Goal: Task Accomplishment & Management: Use online tool/utility

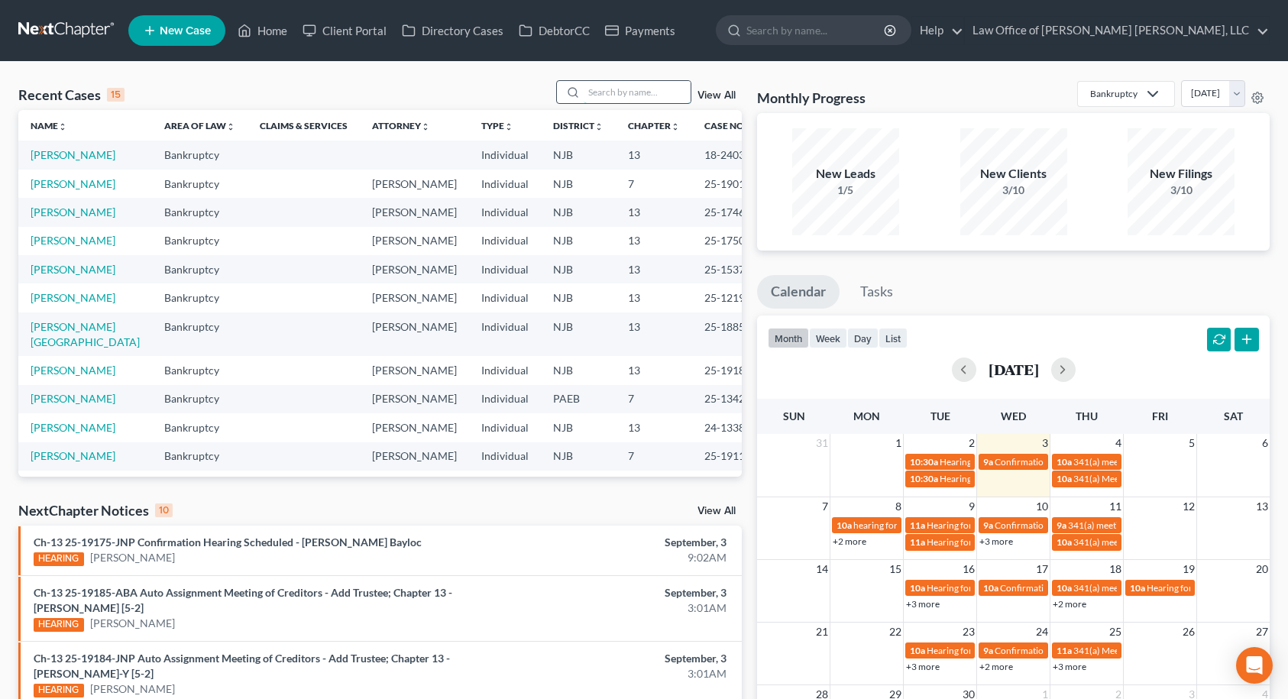
click at [596, 87] on input "search" at bounding box center [637, 92] width 107 height 22
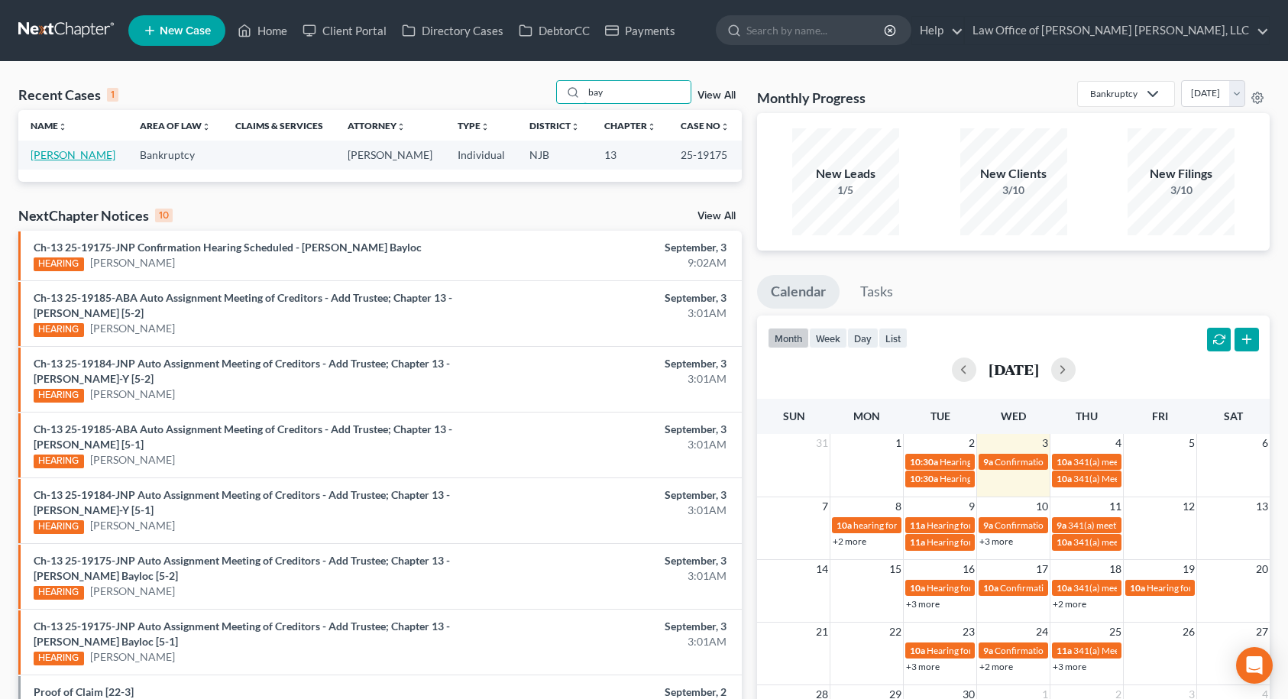
type input "bay"
click at [64, 151] on link "[PERSON_NAME]" at bounding box center [73, 154] width 85 height 13
select select "10"
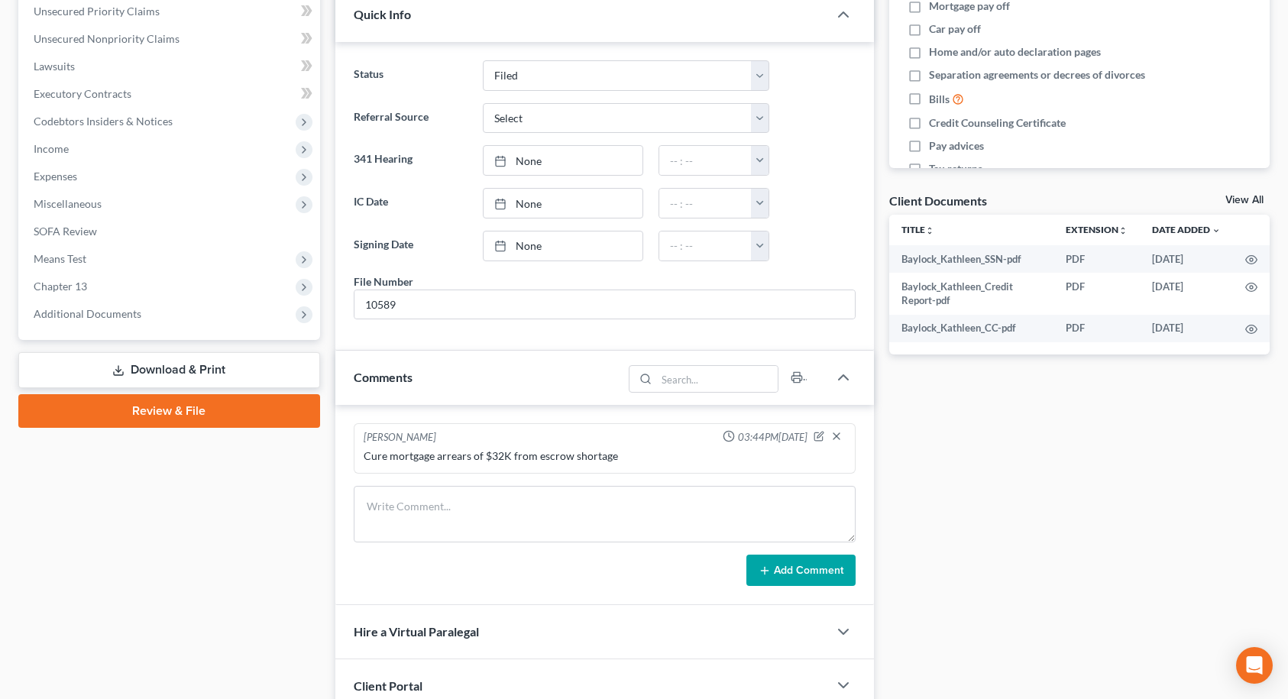
scroll to position [382, 0]
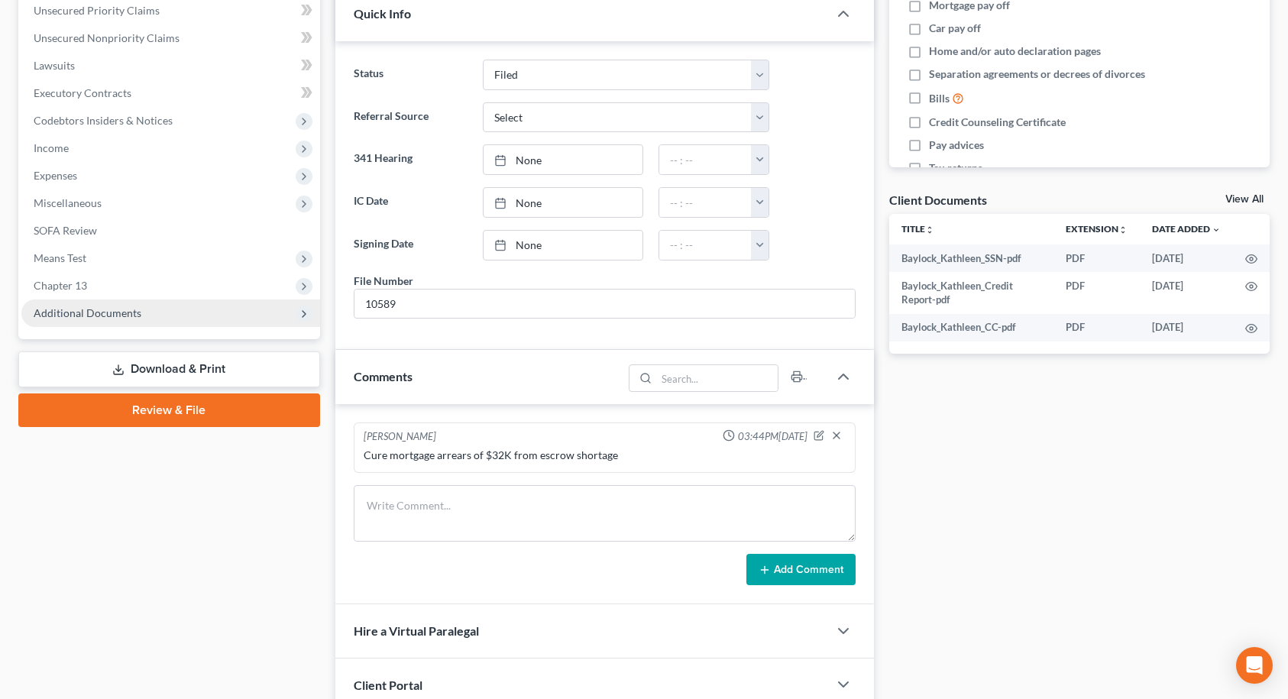
click at [157, 316] on span "Additional Documents" at bounding box center [170, 314] width 299 height 28
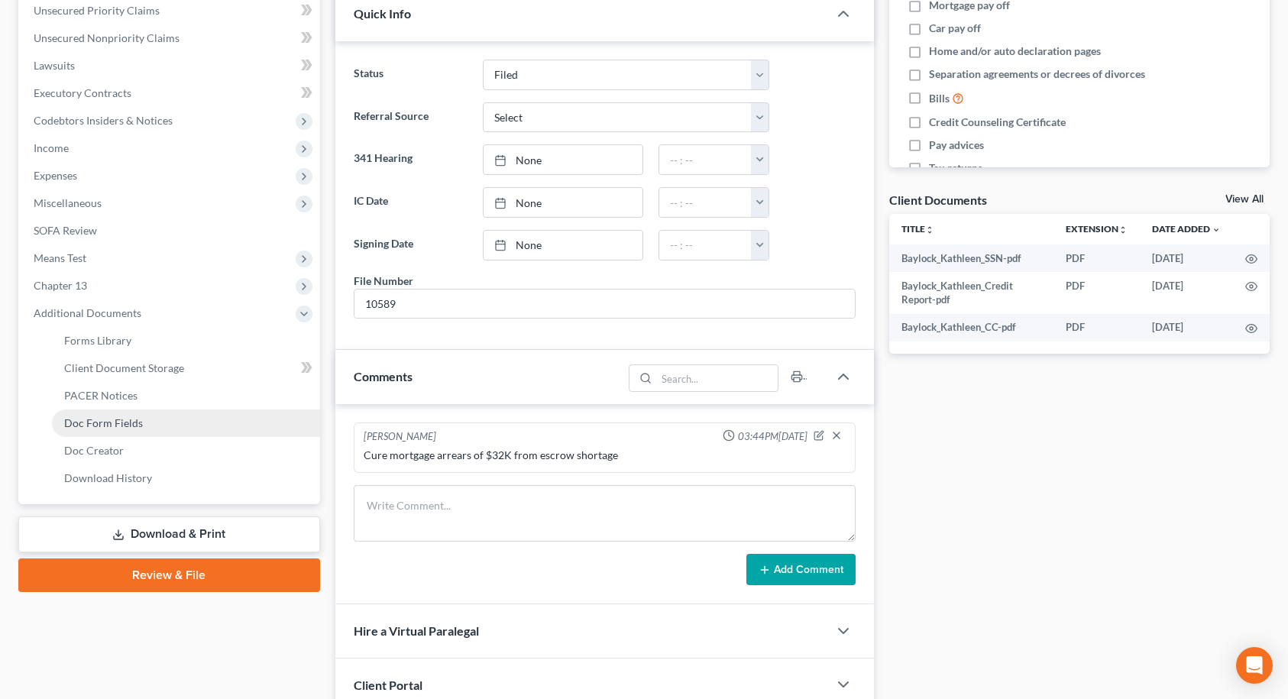
click at [134, 433] on link "Doc Form Fields" at bounding box center [186, 424] width 268 height 28
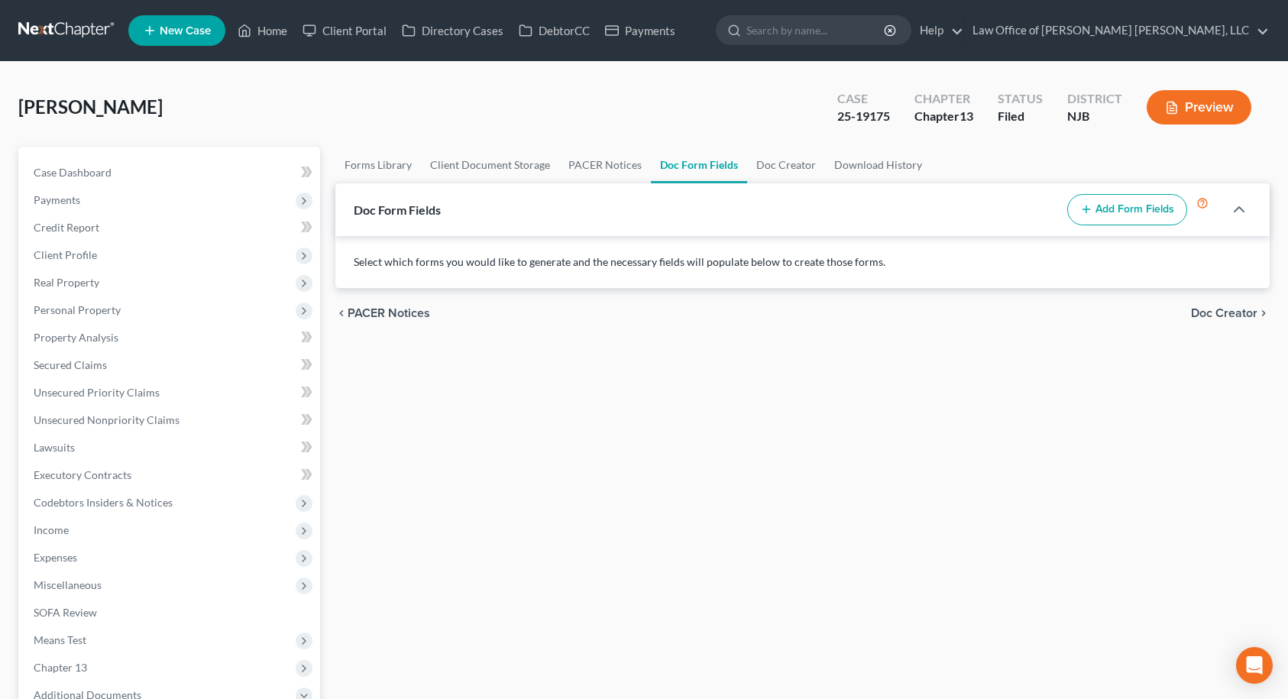
click at [1128, 207] on button "Add Form Fields" at bounding box center [1128, 210] width 120 height 32
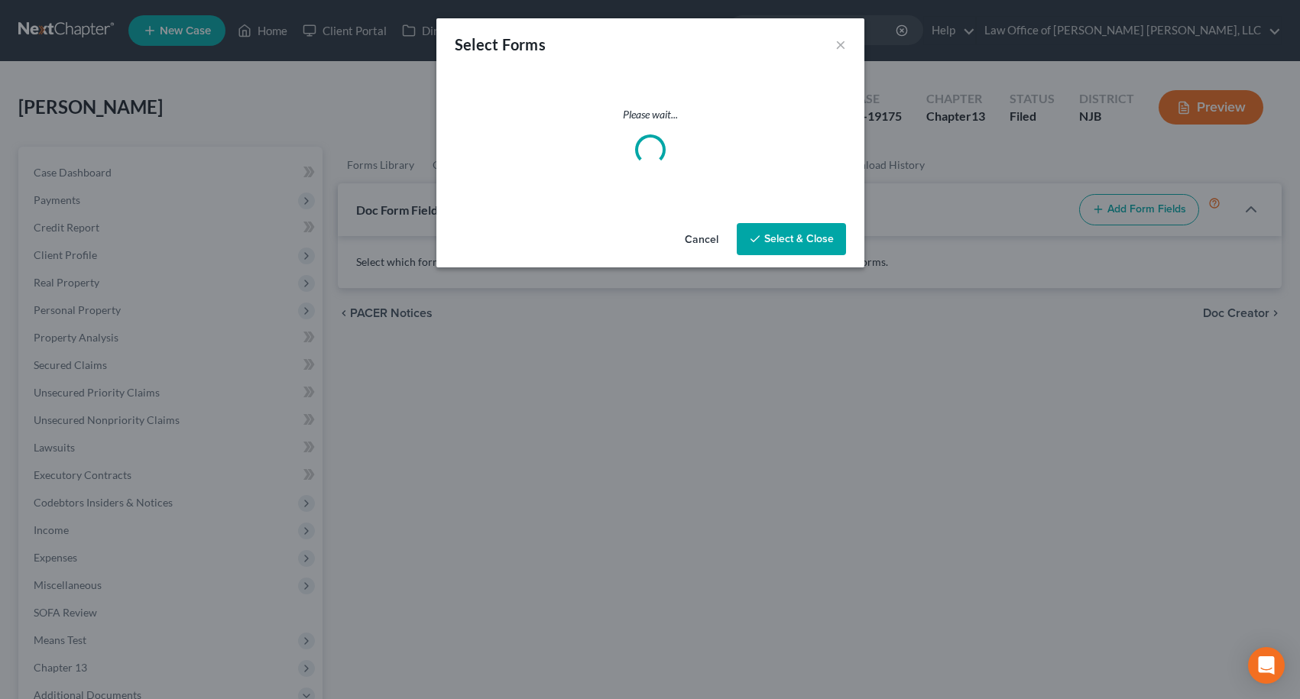
select select
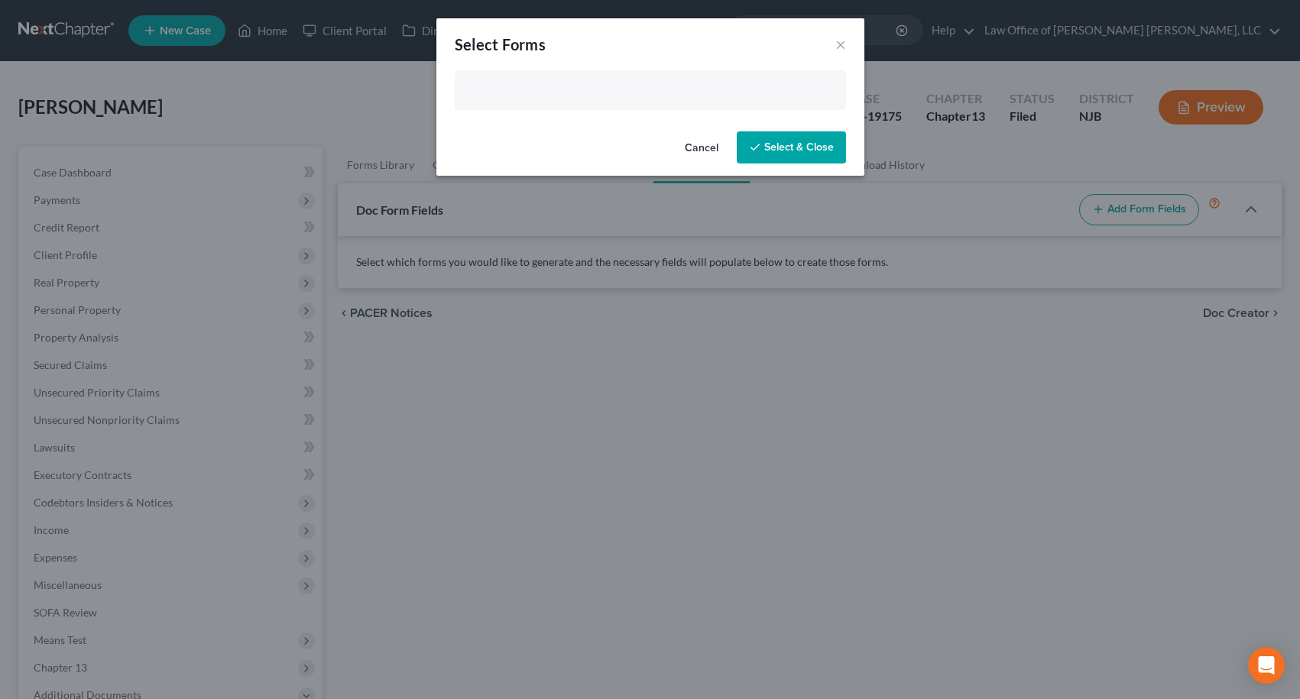
click at [610, 87] on input "text" at bounding box center [649, 91] width 370 height 23
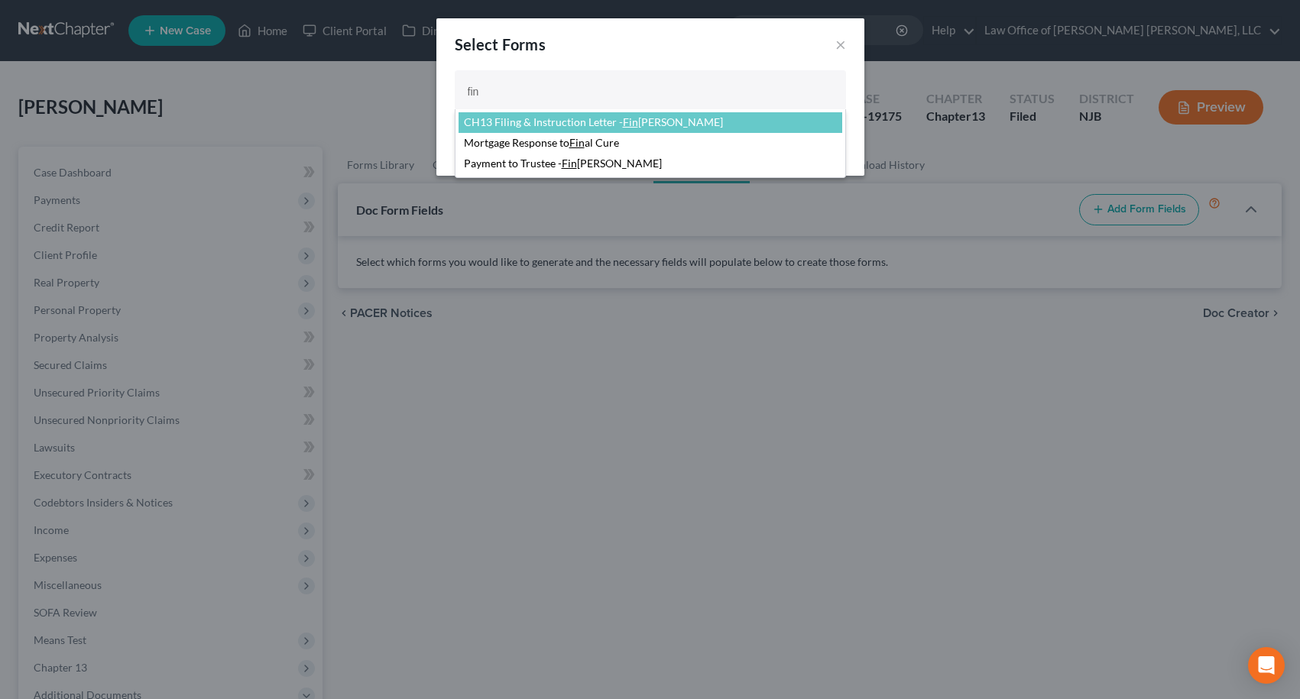
type input "fin"
select select "87410"
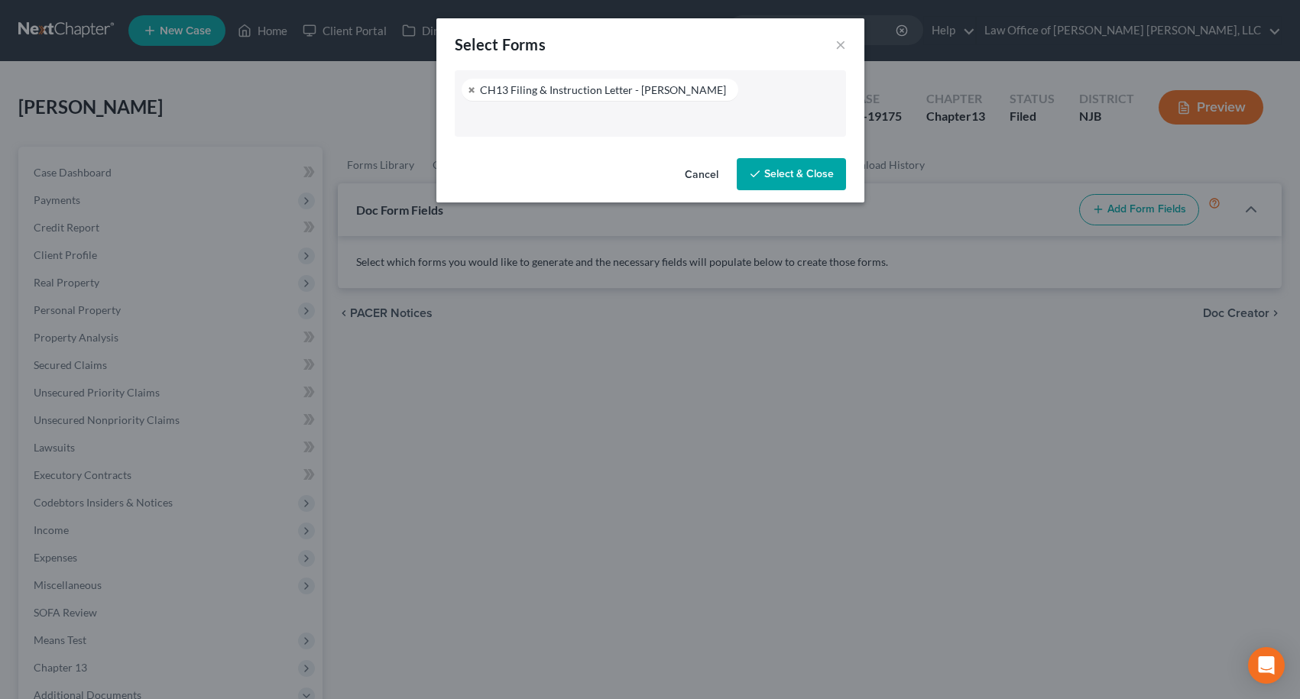
click at [766, 168] on button "Select & Close" at bounding box center [791, 174] width 109 height 32
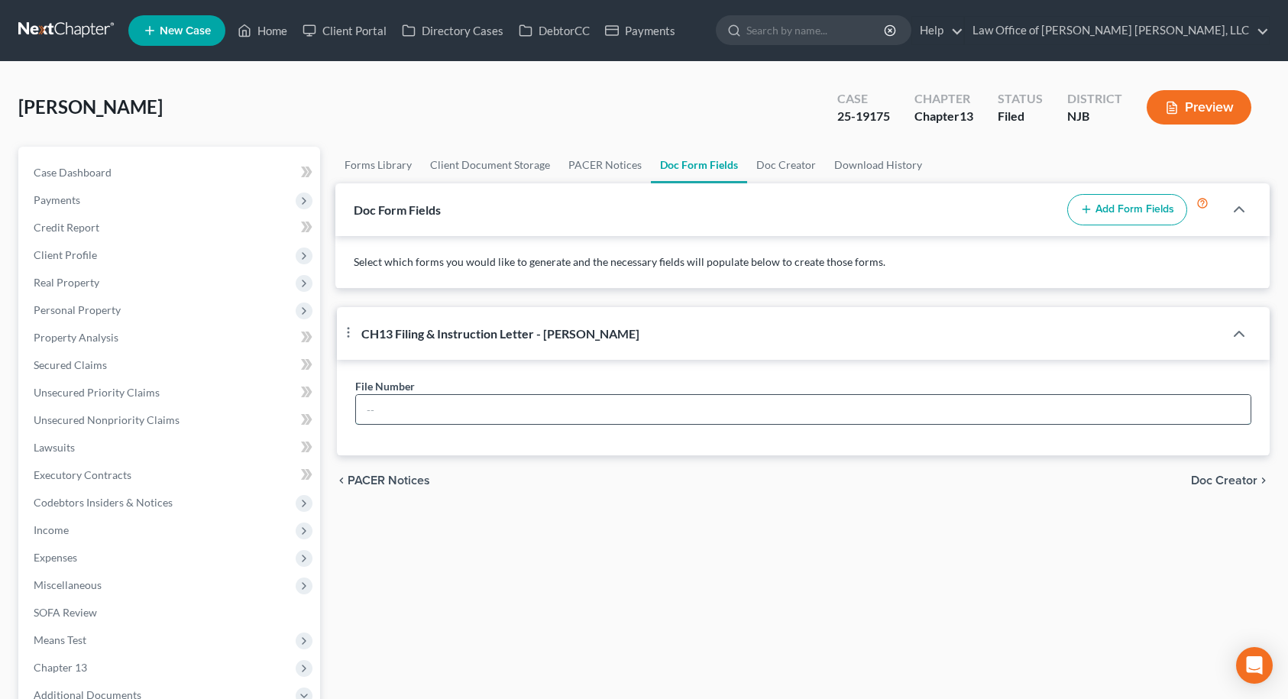
click at [519, 404] on input "text" at bounding box center [804, 409] width 896 height 29
type input "10589"
click at [1248, 484] on span "Doc Creator" at bounding box center [1224, 481] width 66 height 12
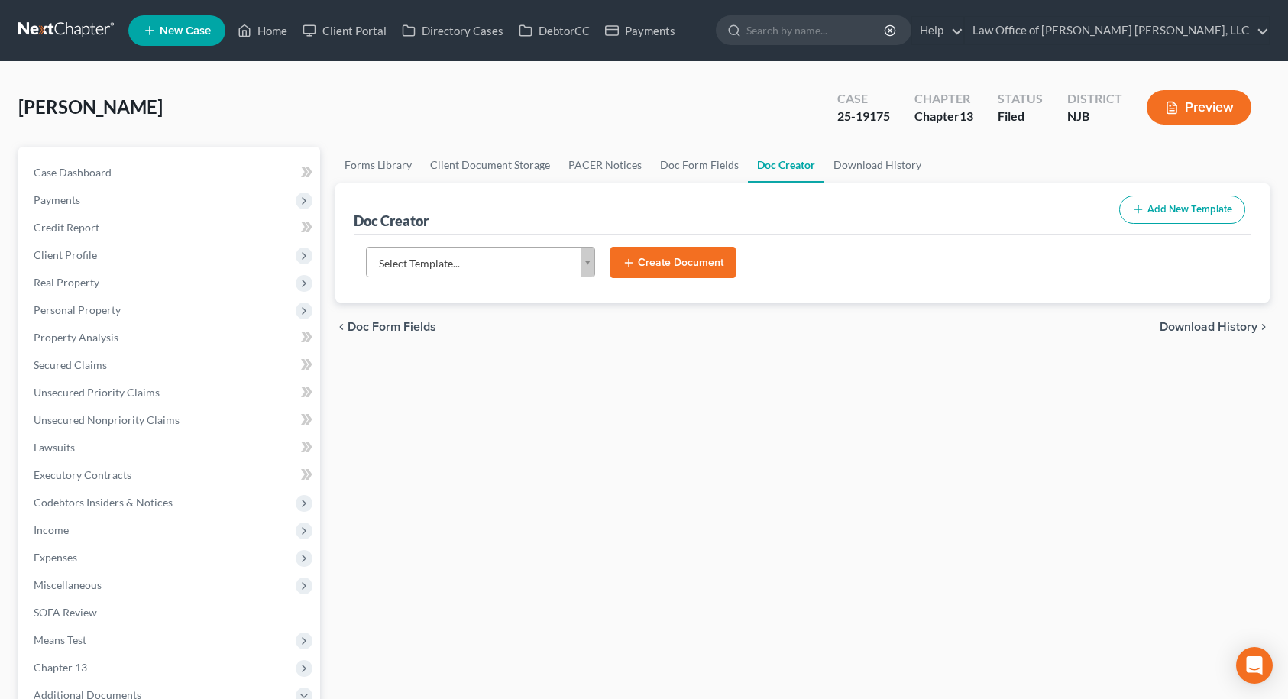
click at [516, 267] on body "Home New Case Client Portal Directory Cases DebtorCC Payments Law Office of [PE…" at bounding box center [644, 516] width 1288 height 1032
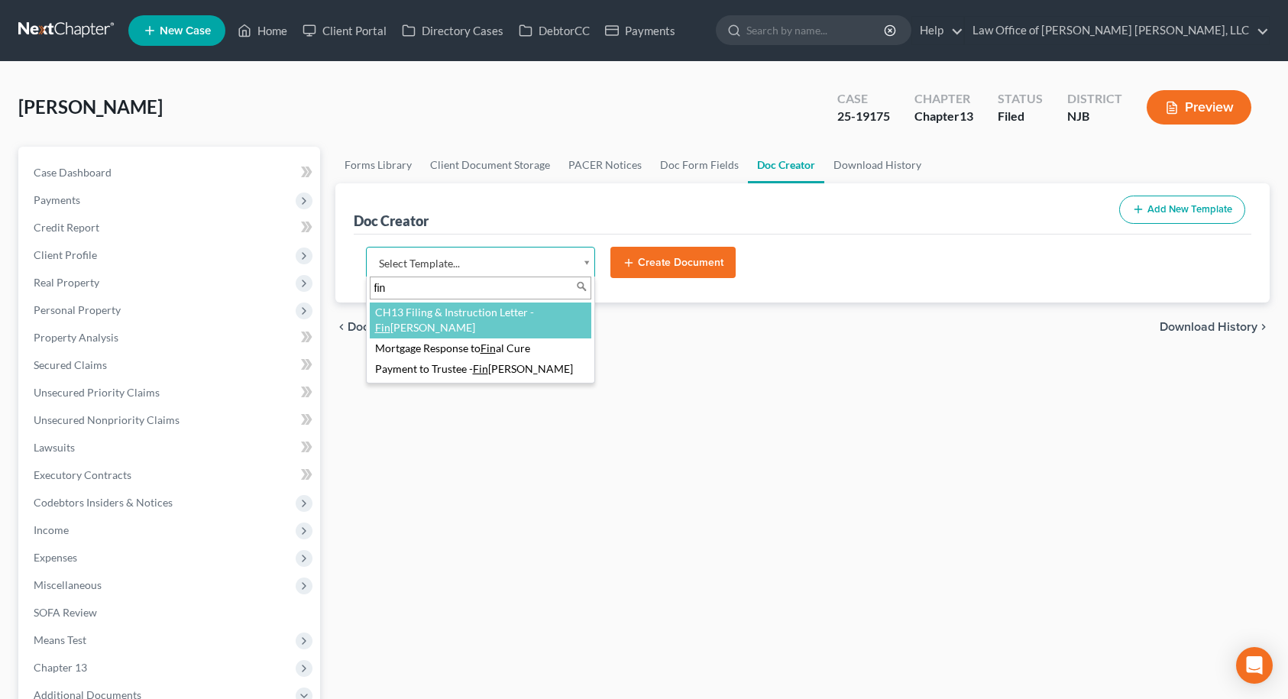
type input "fin"
select select "87410"
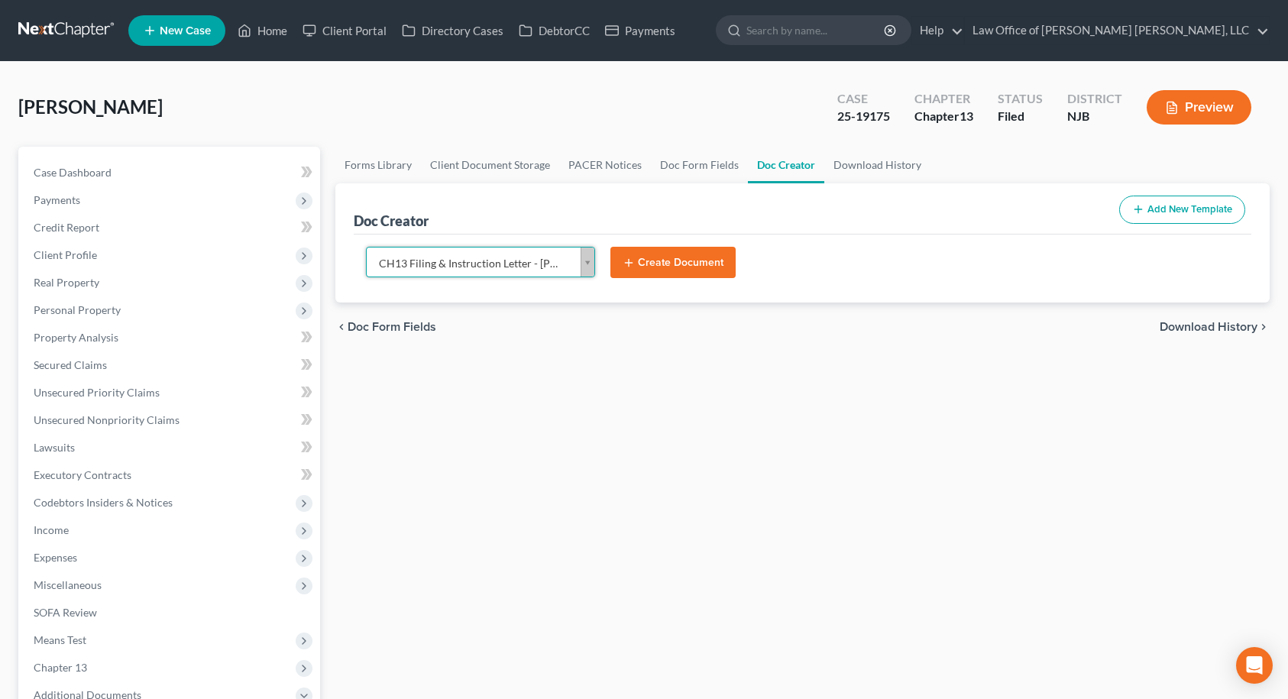
click at [664, 265] on button "Create Document" at bounding box center [673, 263] width 125 height 32
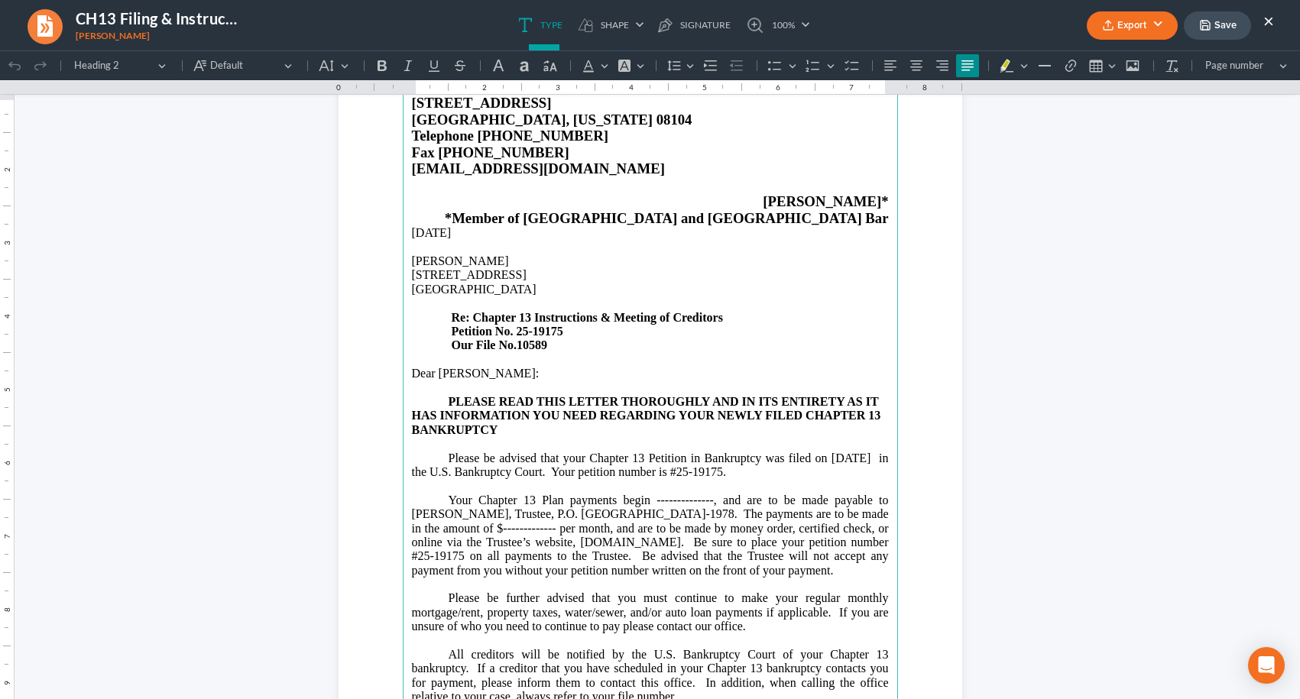
scroll to position [153, 0]
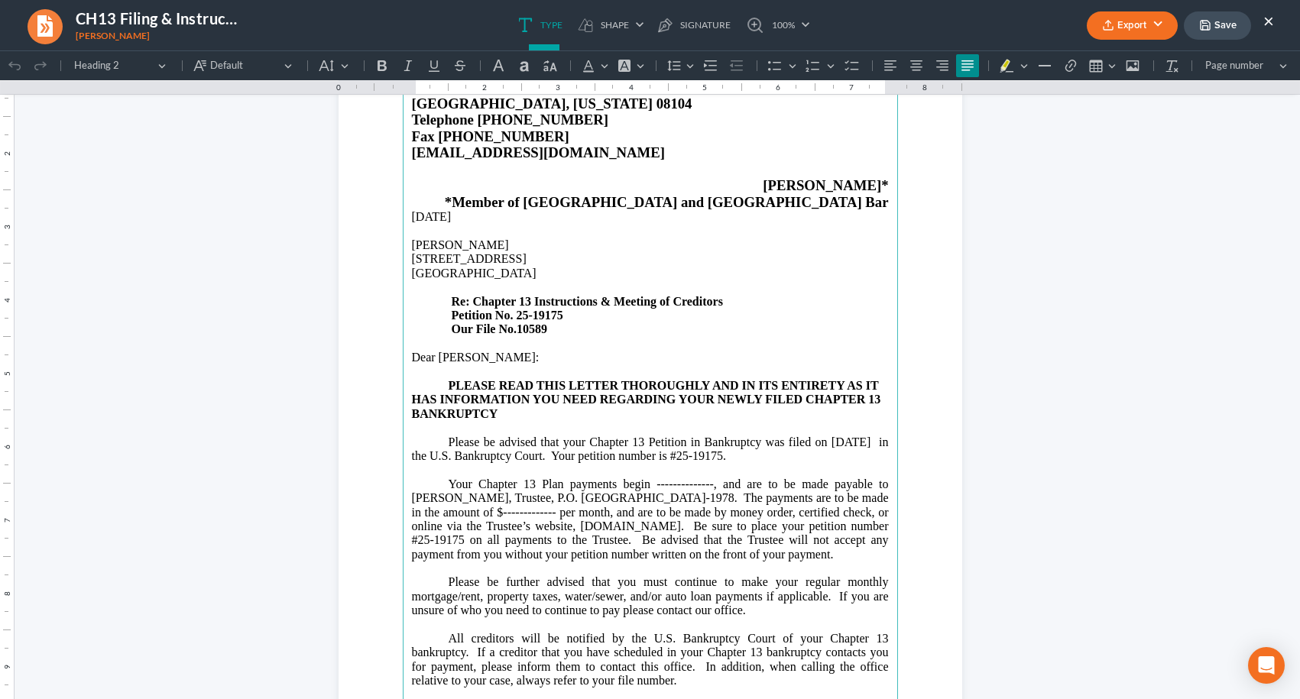
click at [630, 514] on span "Your Chapter 13 Plan payments begin --------------, and are to be made payable …" at bounding box center [650, 519] width 477 height 83
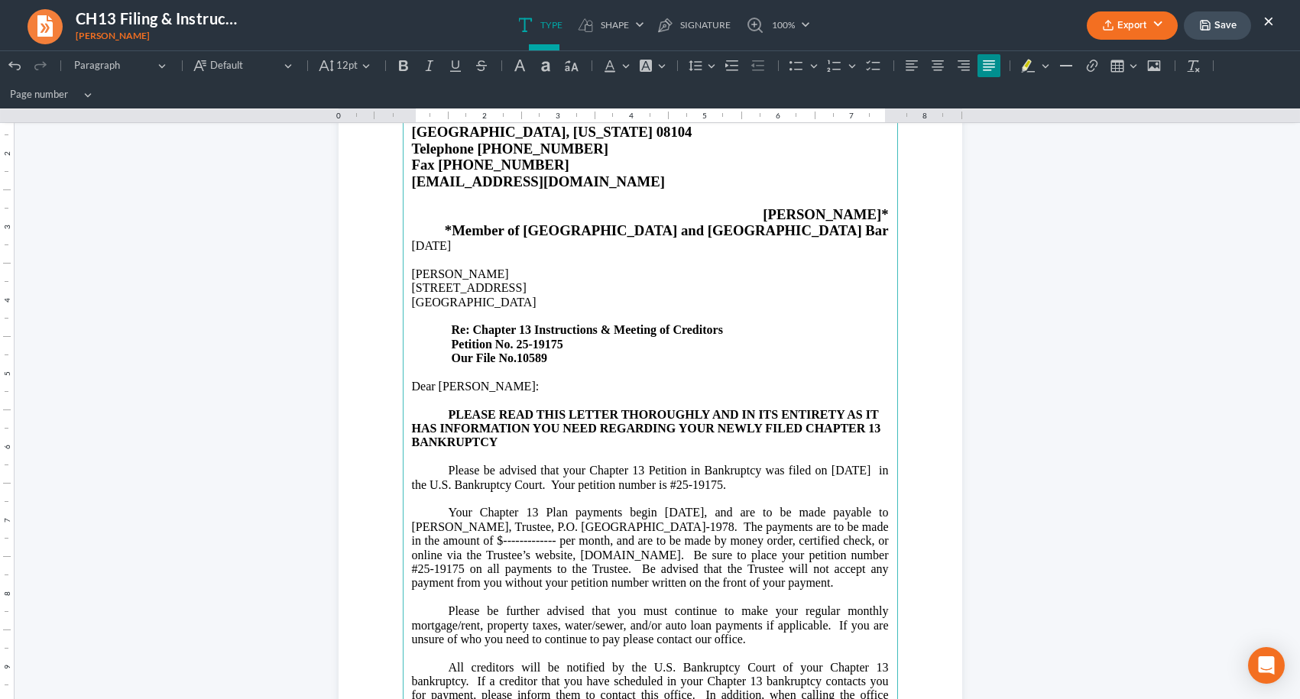
click at [530, 537] on span "Your Chapter 13 Plan payments begin [DATE], and are to be made payable to [PERS…" at bounding box center [650, 547] width 477 height 83
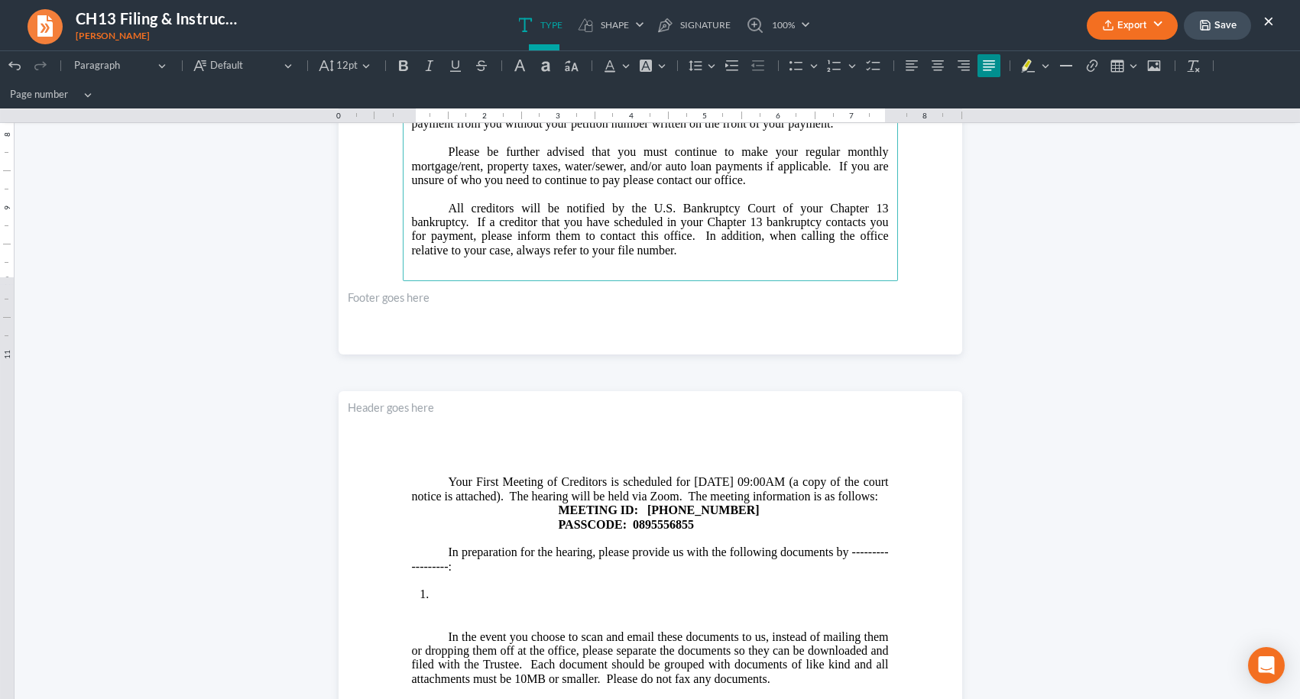
scroll to position [688, 0]
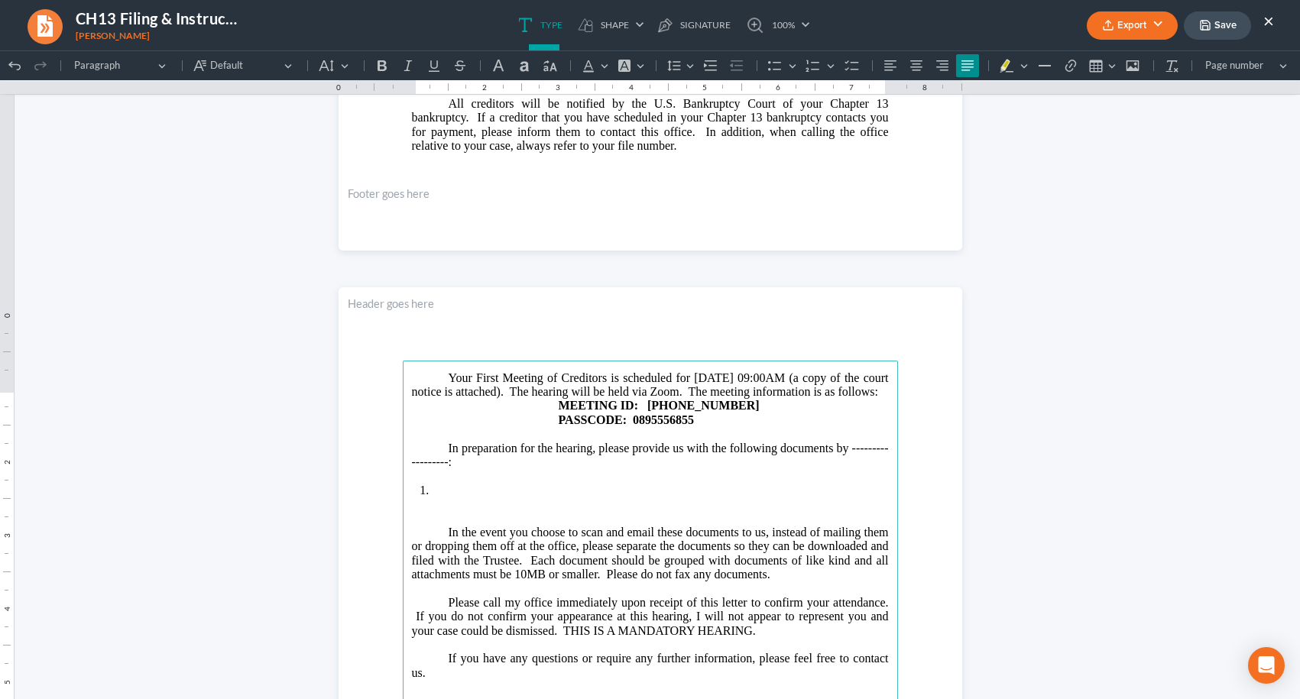
click at [844, 470] on p "In preparation for the hearing, please provide us with the following documents …" at bounding box center [650, 456] width 477 height 28
click at [469, 470] on p "In preparation for the hearing, please provide us with the following documents …" at bounding box center [650, 456] width 477 height 28
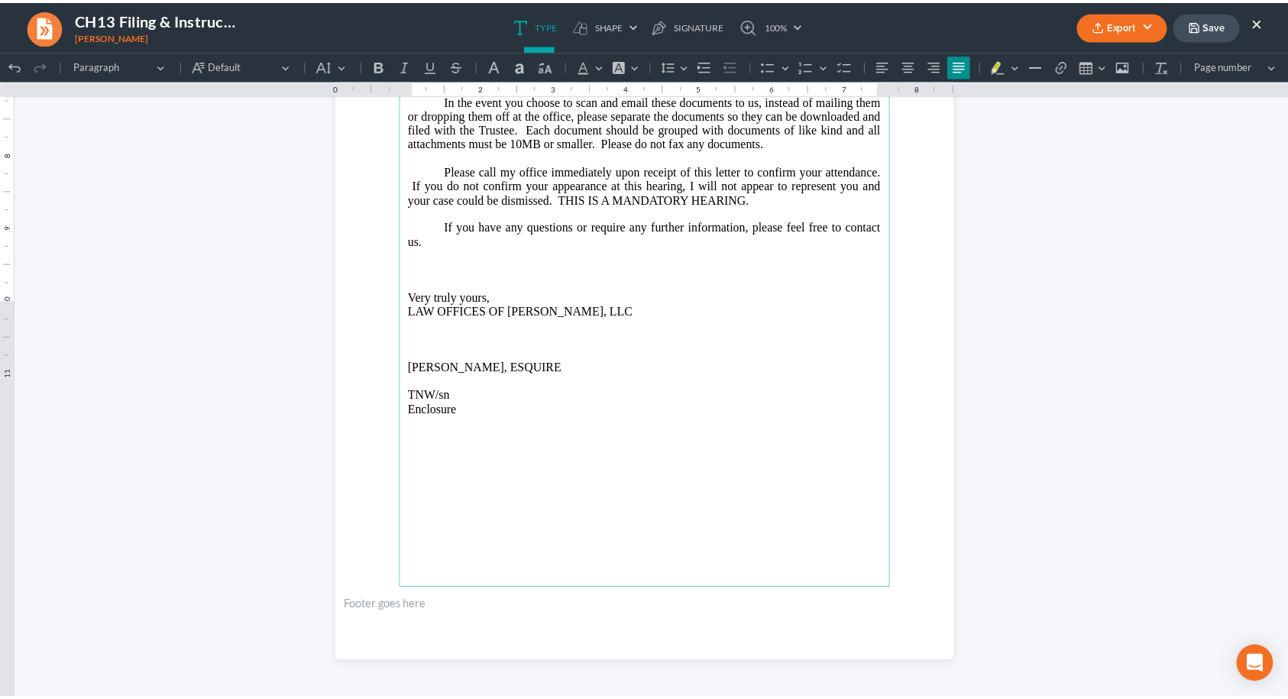
scroll to position [1148, 0]
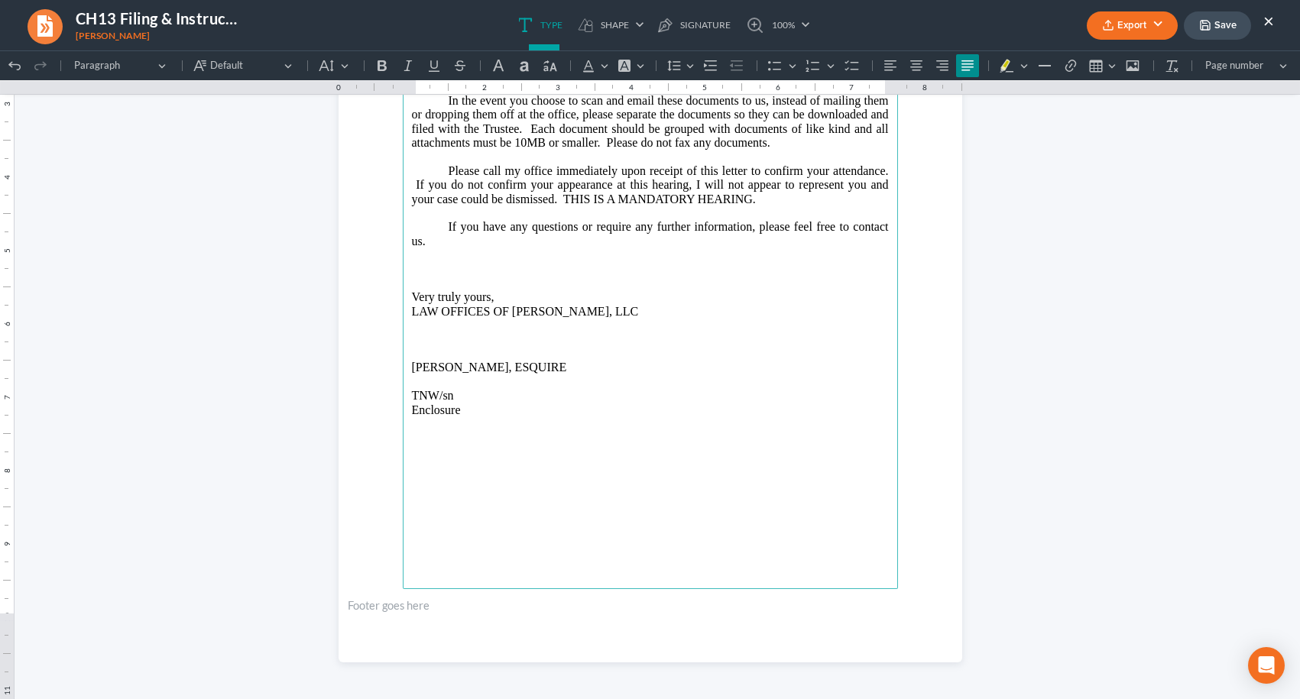
click at [1223, 26] on button "Save" at bounding box center [1217, 25] width 67 height 28
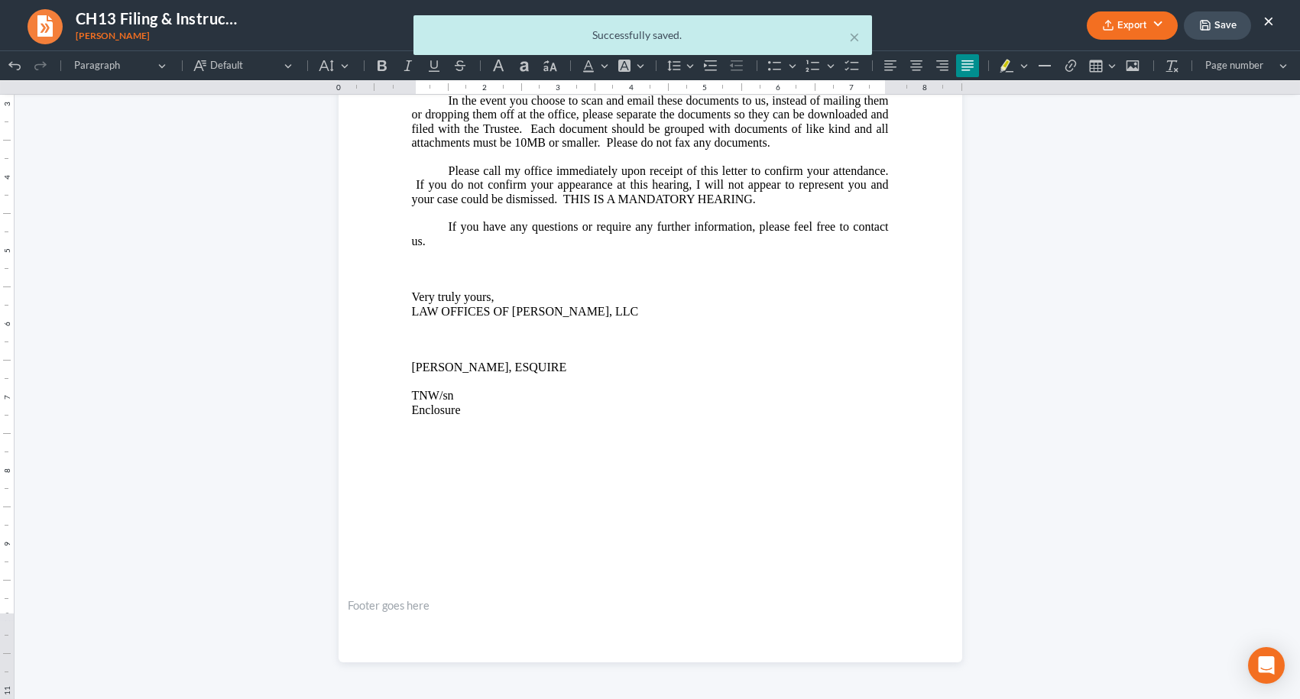
click at [1151, 26] on div "× Successfully saved." at bounding box center [642, 38] width 1300 height 47
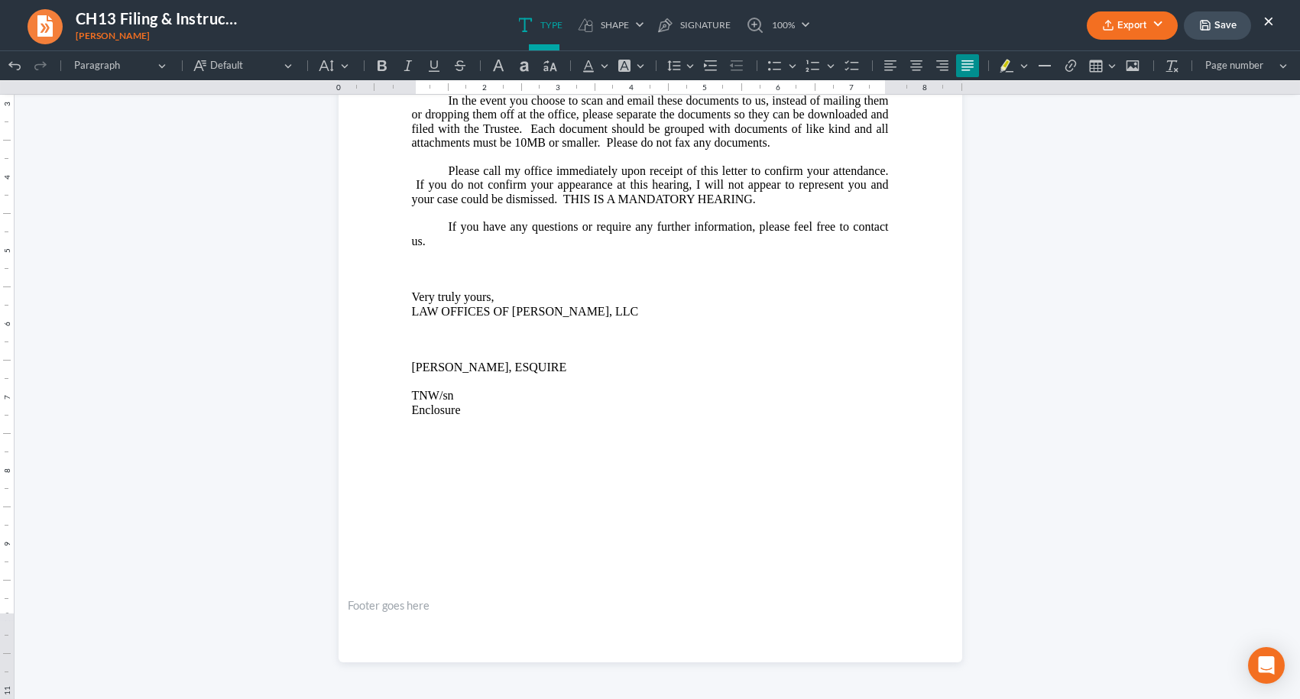
click at [1150, 26] on button "Export" at bounding box center [1132, 25] width 91 height 28
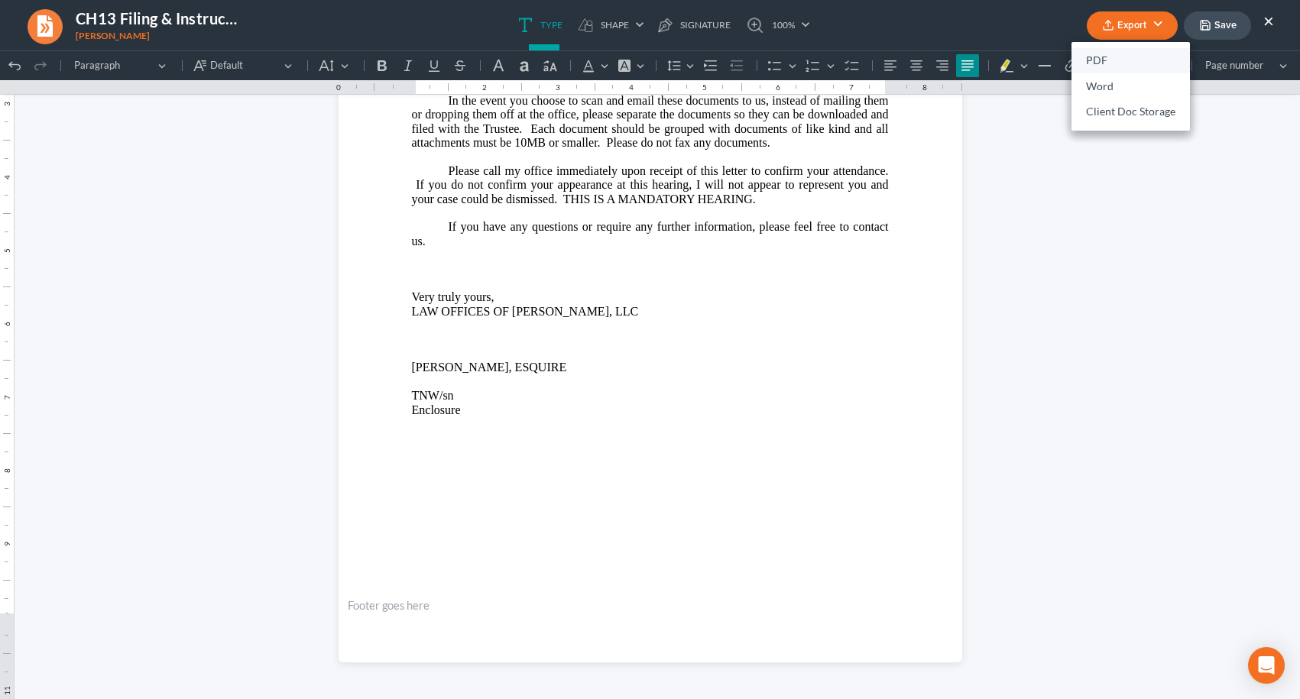
click at [1112, 54] on link "PDF" at bounding box center [1130, 61] width 118 height 26
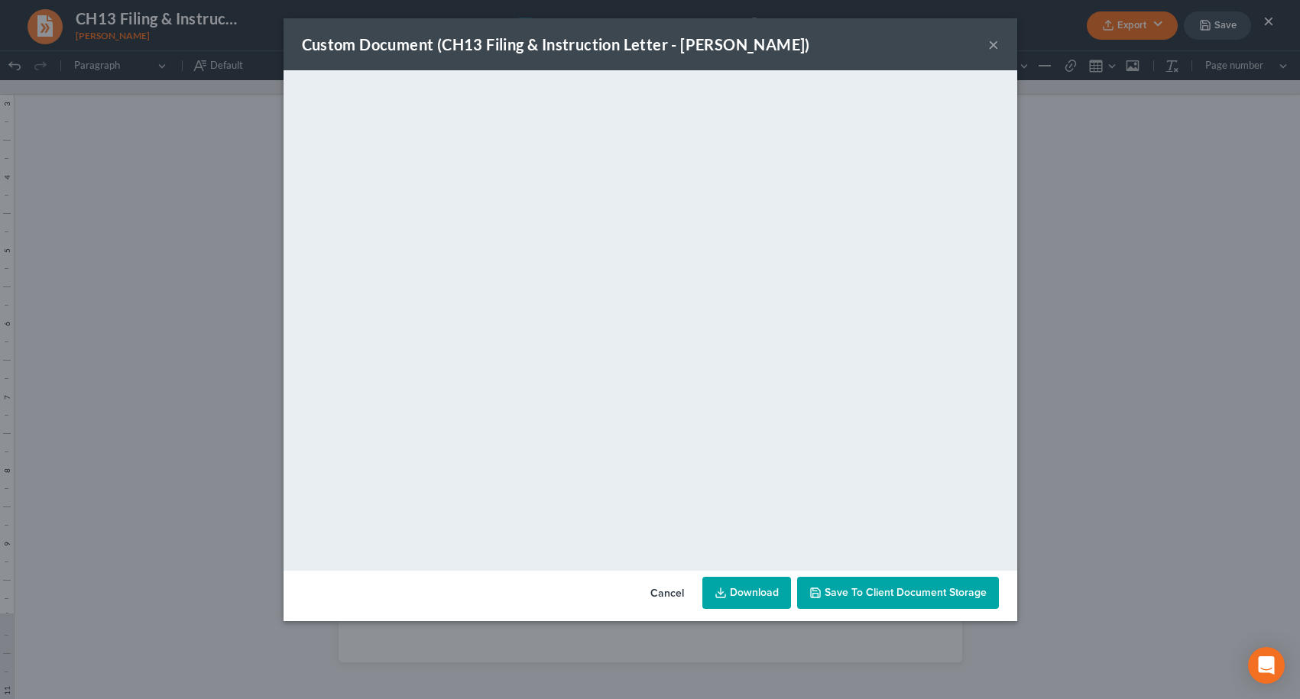
click at [927, 590] on span "Save to Client Document Storage" at bounding box center [906, 592] width 162 height 13
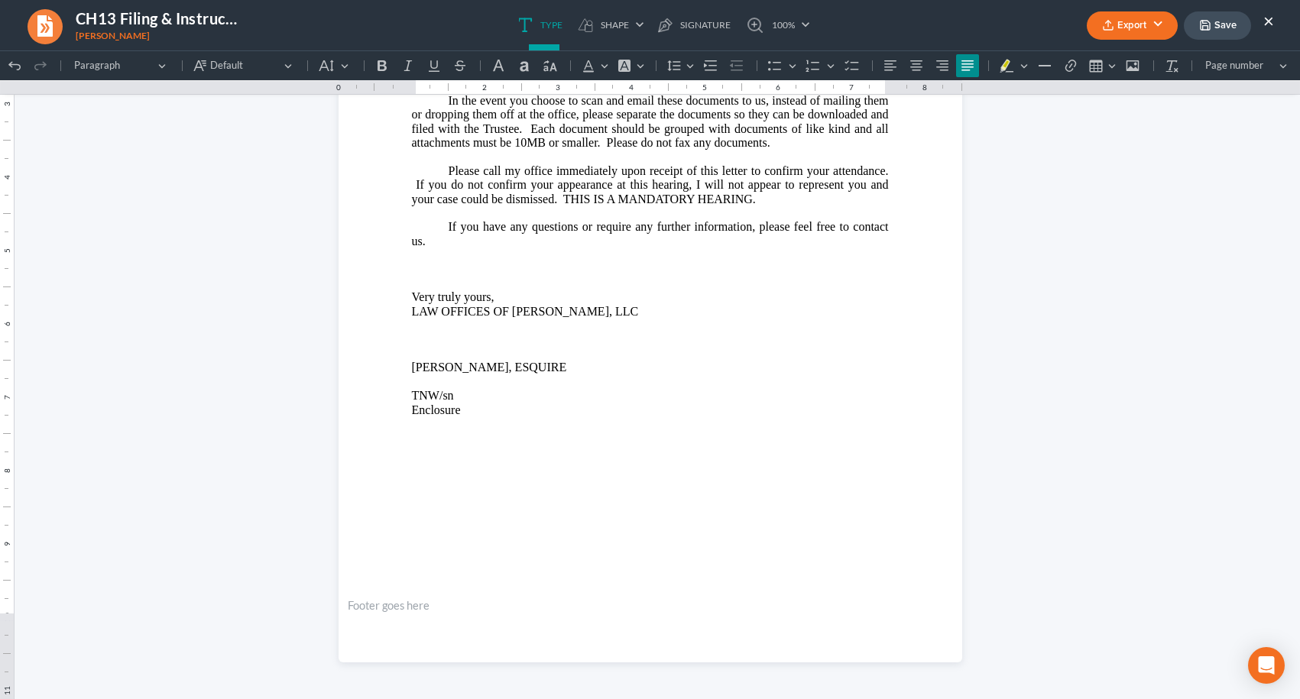
click at [1268, 26] on button "×" at bounding box center [1268, 20] width 11 height 18
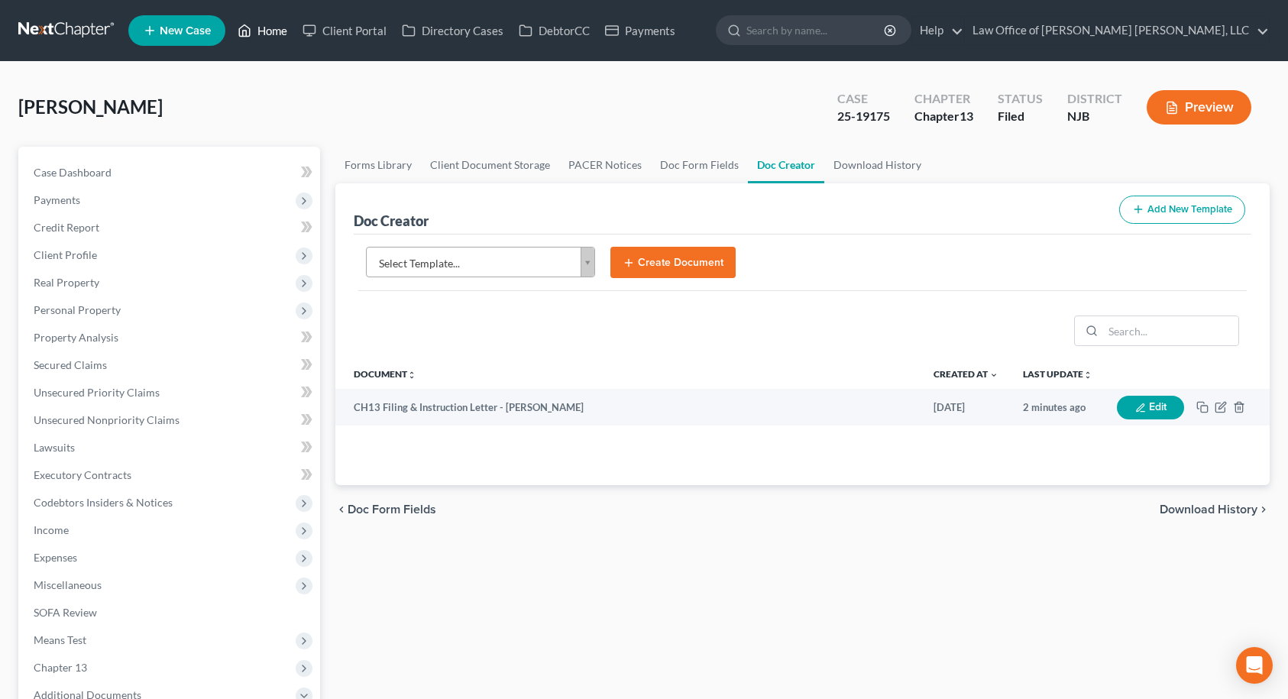
click at [258, 31] on link "Home" at bounding box center [262, 31] width 65 height 28
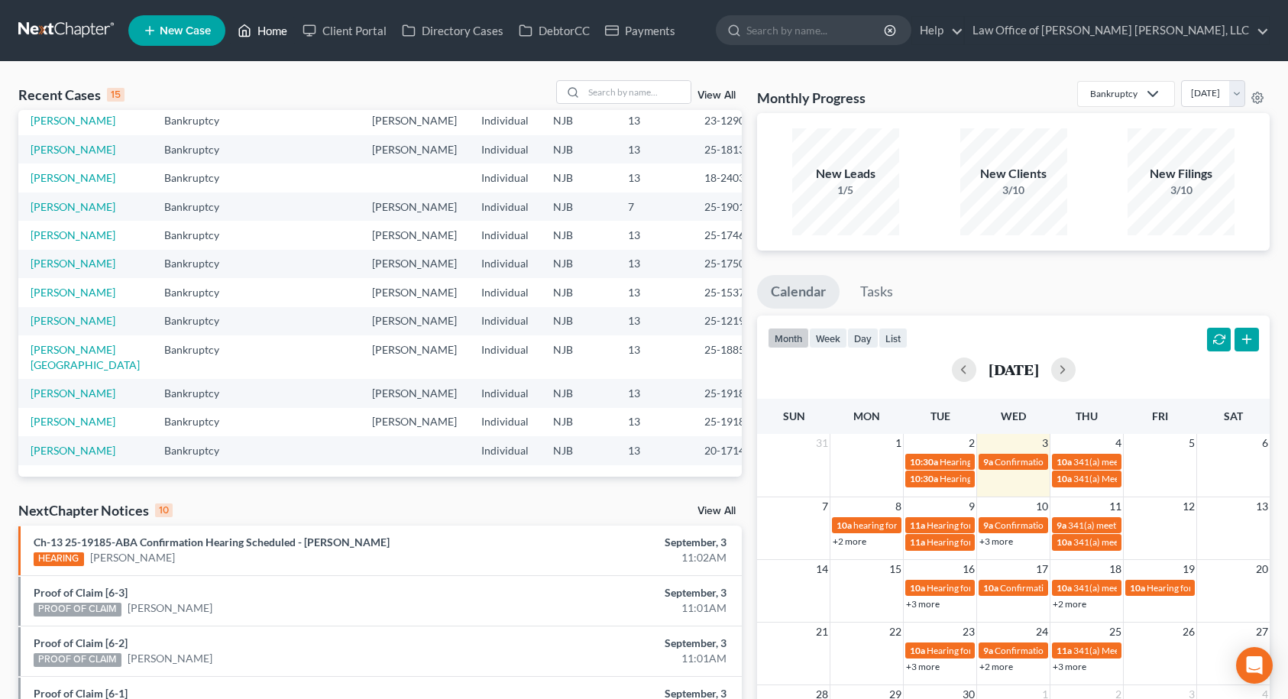
scroll to position [288, 0]
click at [36, 415] on link "[PERSON_NAME]" at bounding box center [73, 421] width 85 height 13
select select "10"
select select "6"
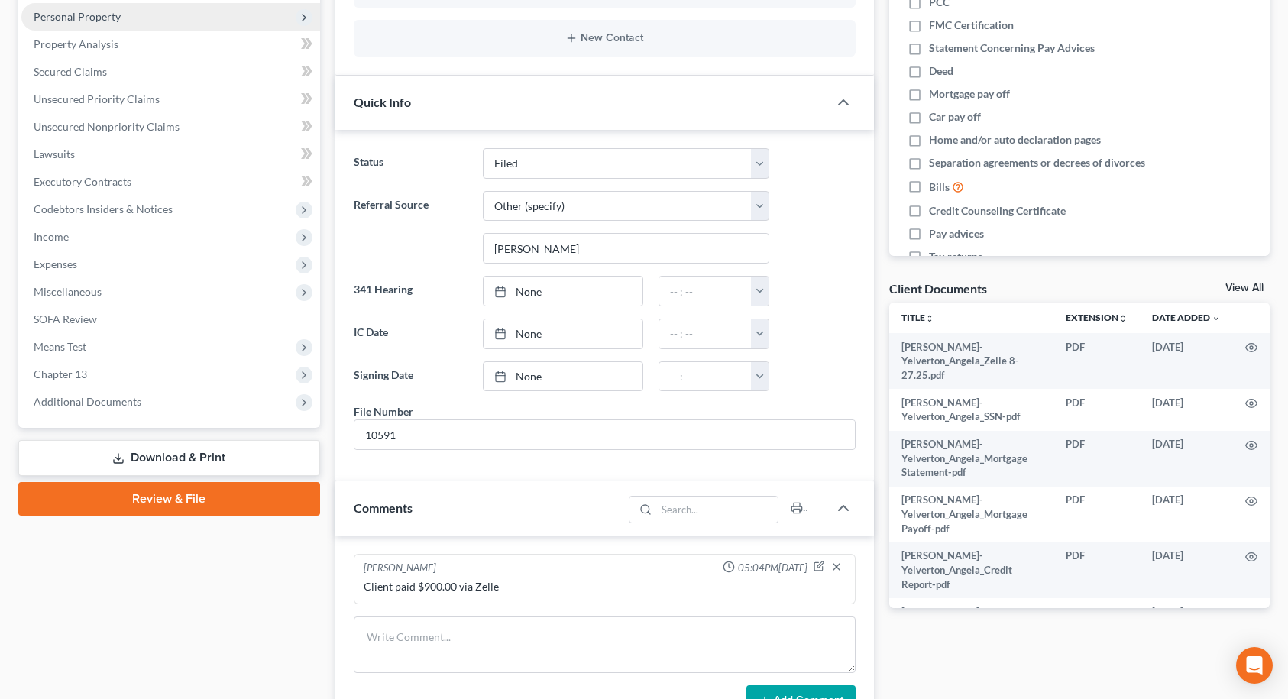
scroll to position [306, 0]
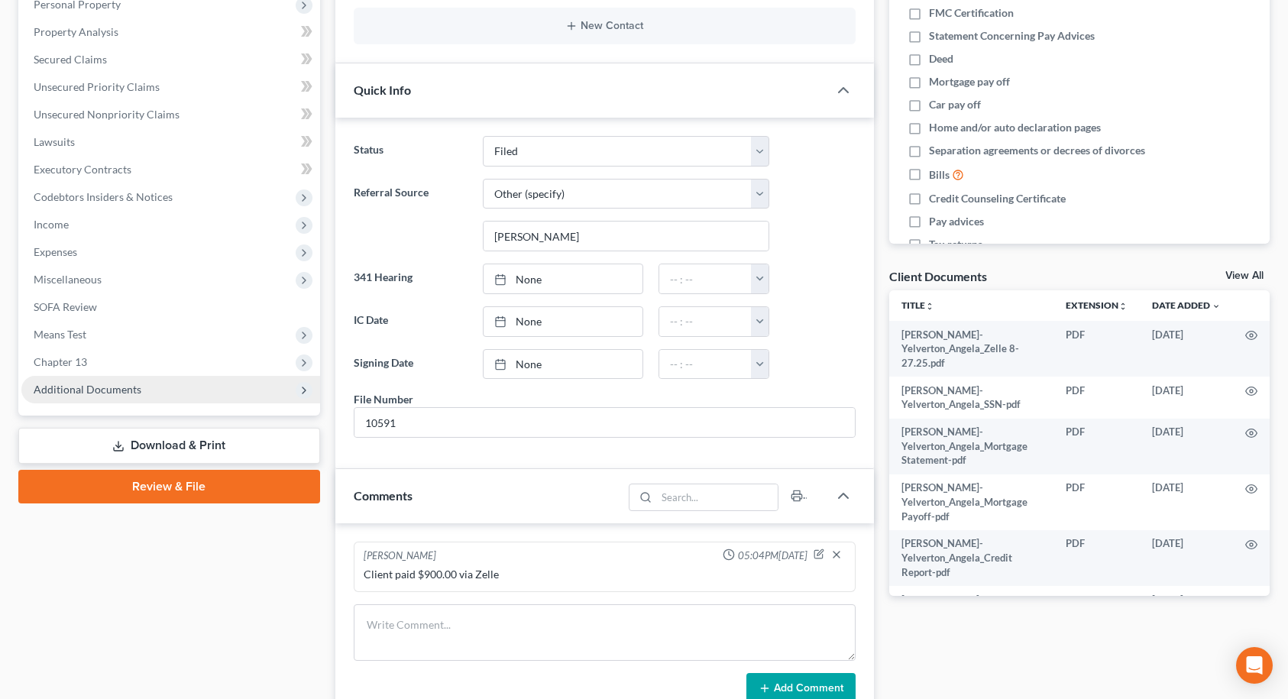
click at [101, 387] on span "Additional Documents" at bounding box center [88, 389] width 108 height 13
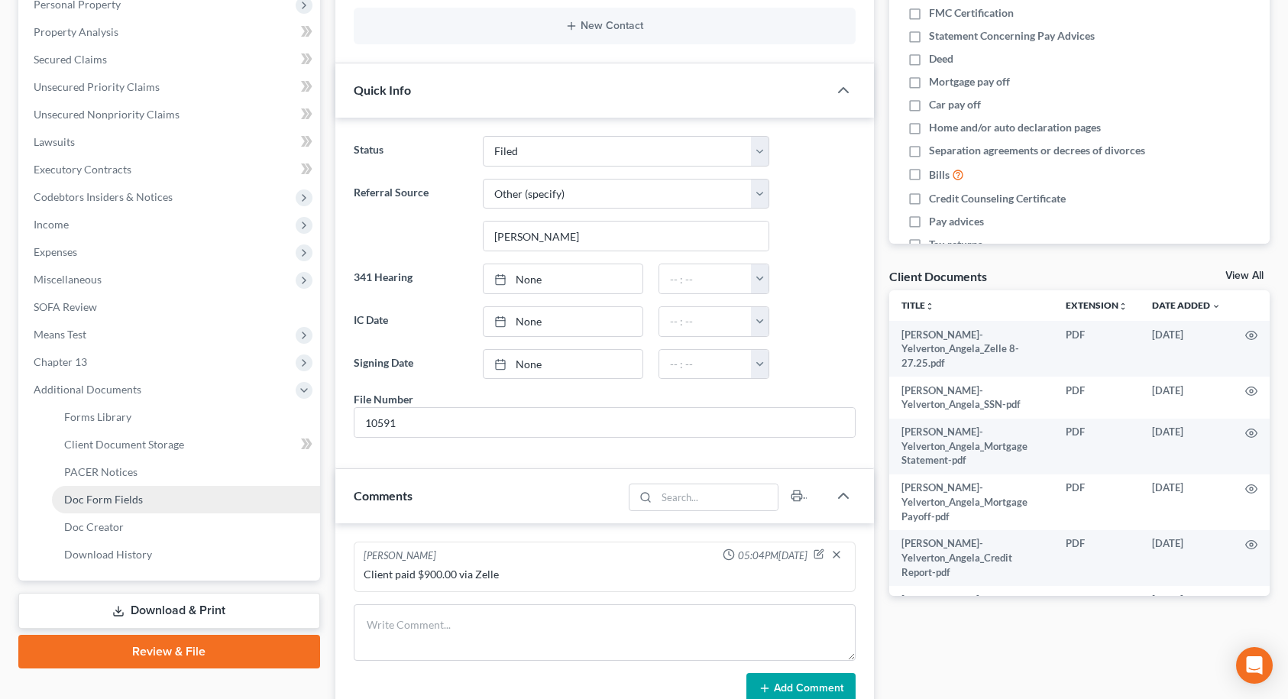
click at [97, 496] on span "Doc Form Fields" at bounding box center [103, 499] width 79 height 13
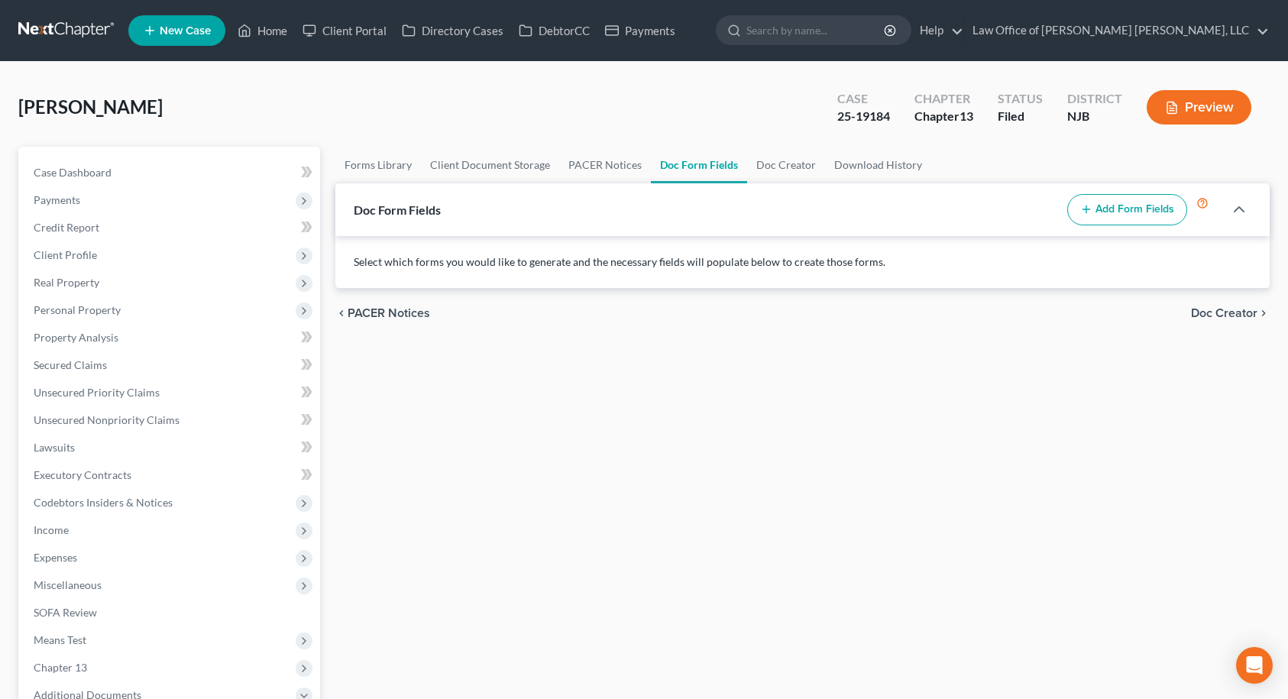
click at [1138, 212] on button "Add Form Fields" at bounding box center [1128, 210] width 120 height 32
select select
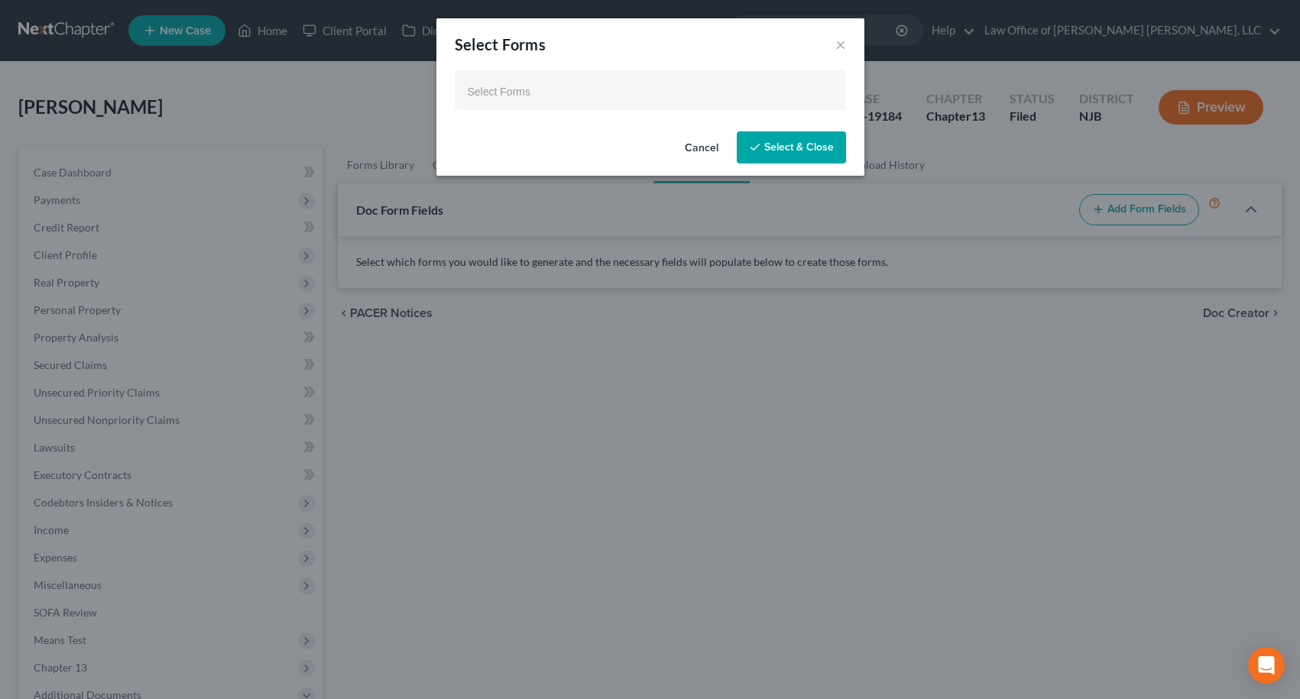
click at [666, 76] on li "Select Forms" at bounding box center [649, 91] width 382 height 31
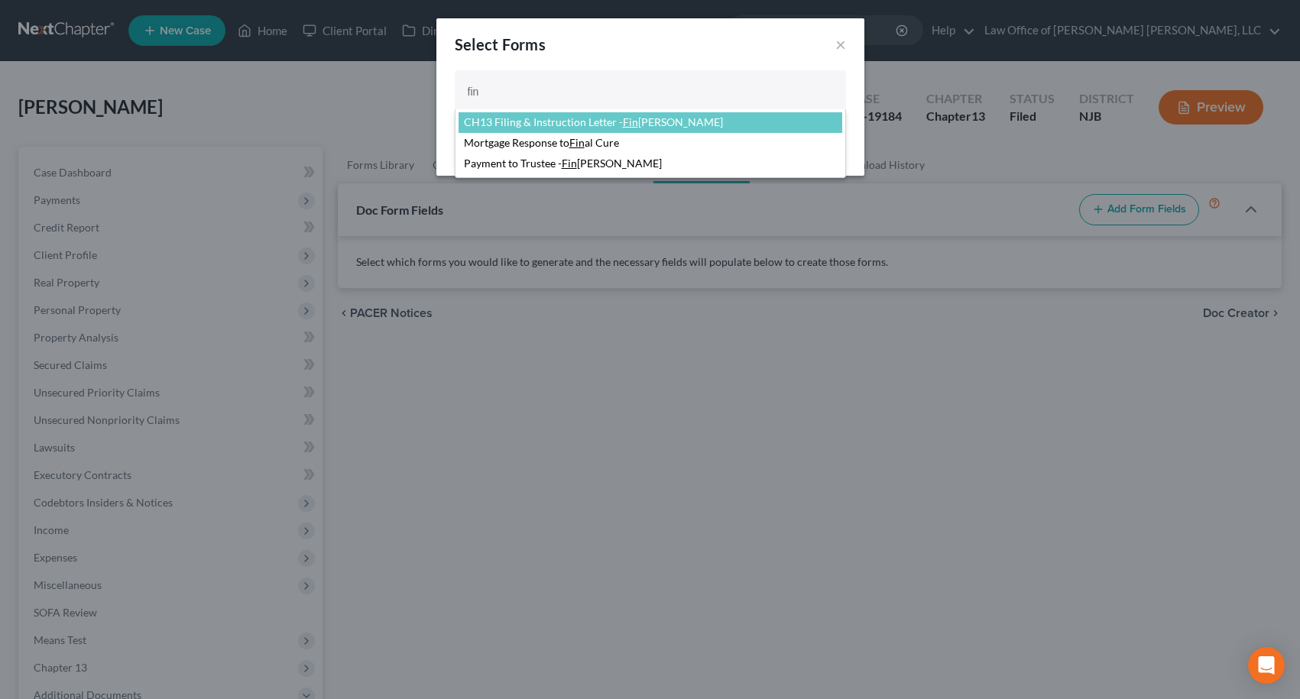
type input "fin"
select select "87410"
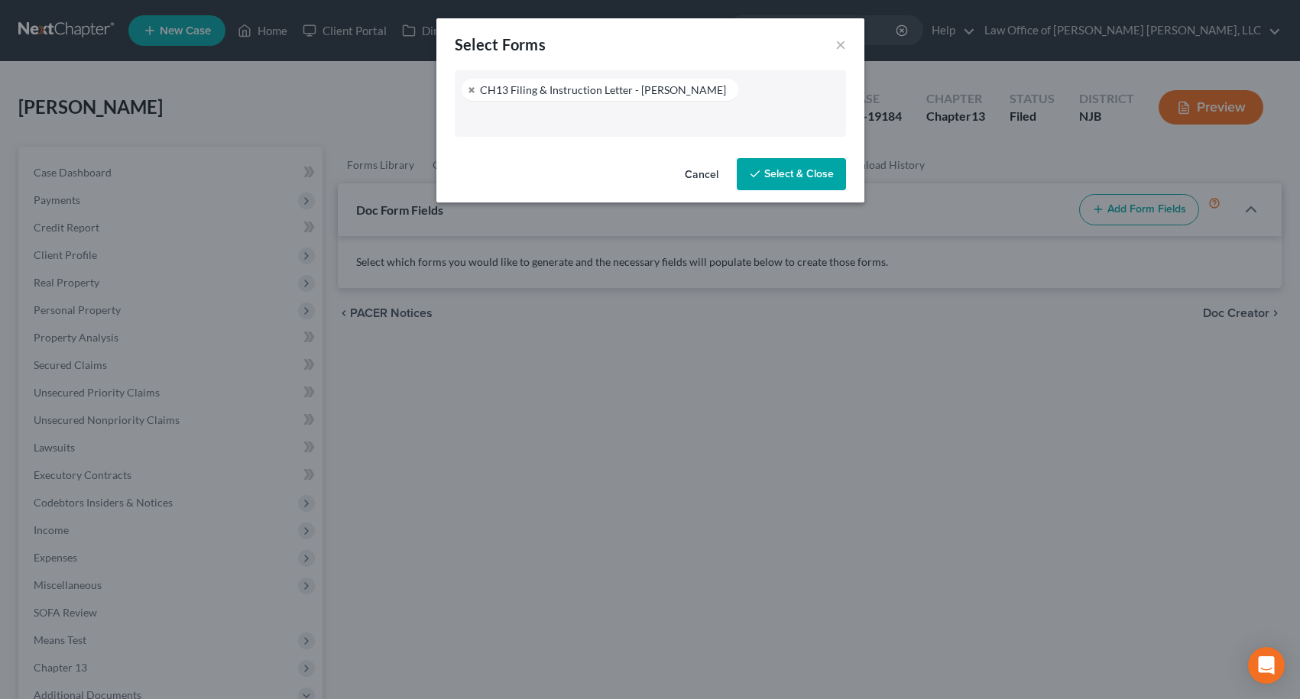
click at [769, 164] on button "Select & Close" at bounding box center [791, 174] width 109 height 32
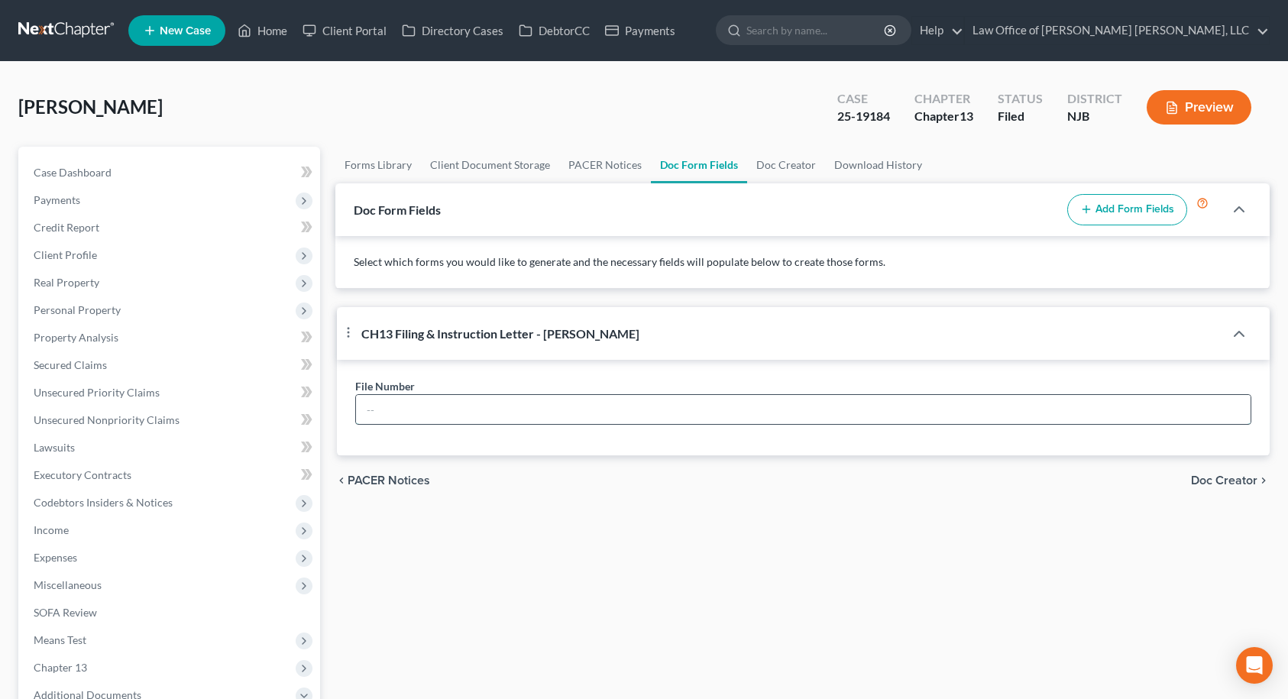
click at [507, 407] on input "text" at bounding box center [804, 409] width 896 height 29
type input "10590"
click at [784, 167] on link "Doc Creator" at bounding box center [786, 165] width 78 height 37
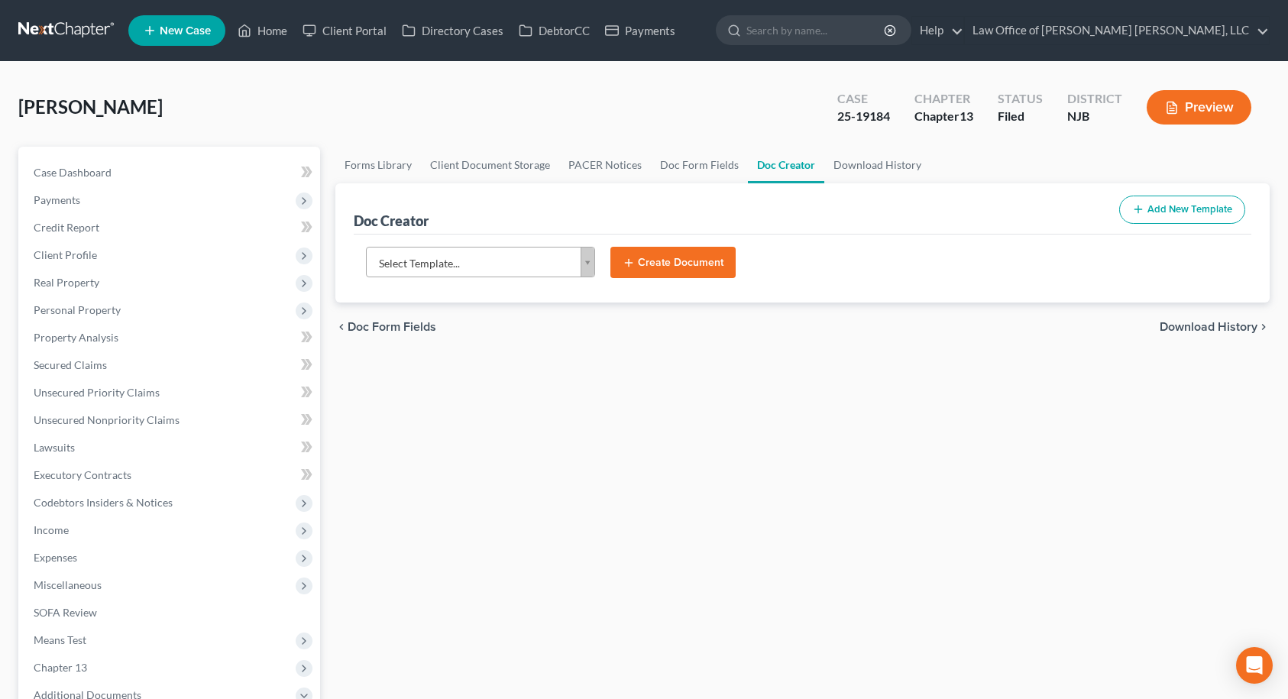
click at [538, 255] on body "Home New Case Client Portal Directory Cases DebtorCC Payments Law Office of [PE…" at bounding box center [644, 516] width 1288 height 1032
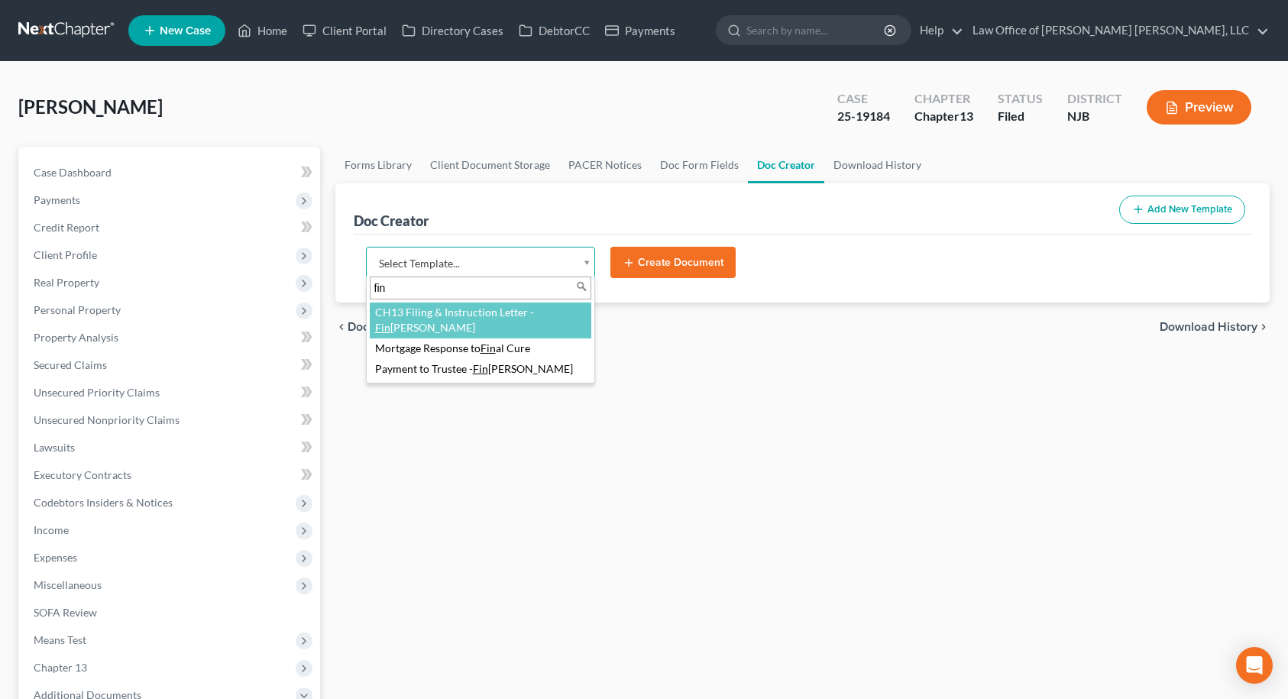
type input "finb"
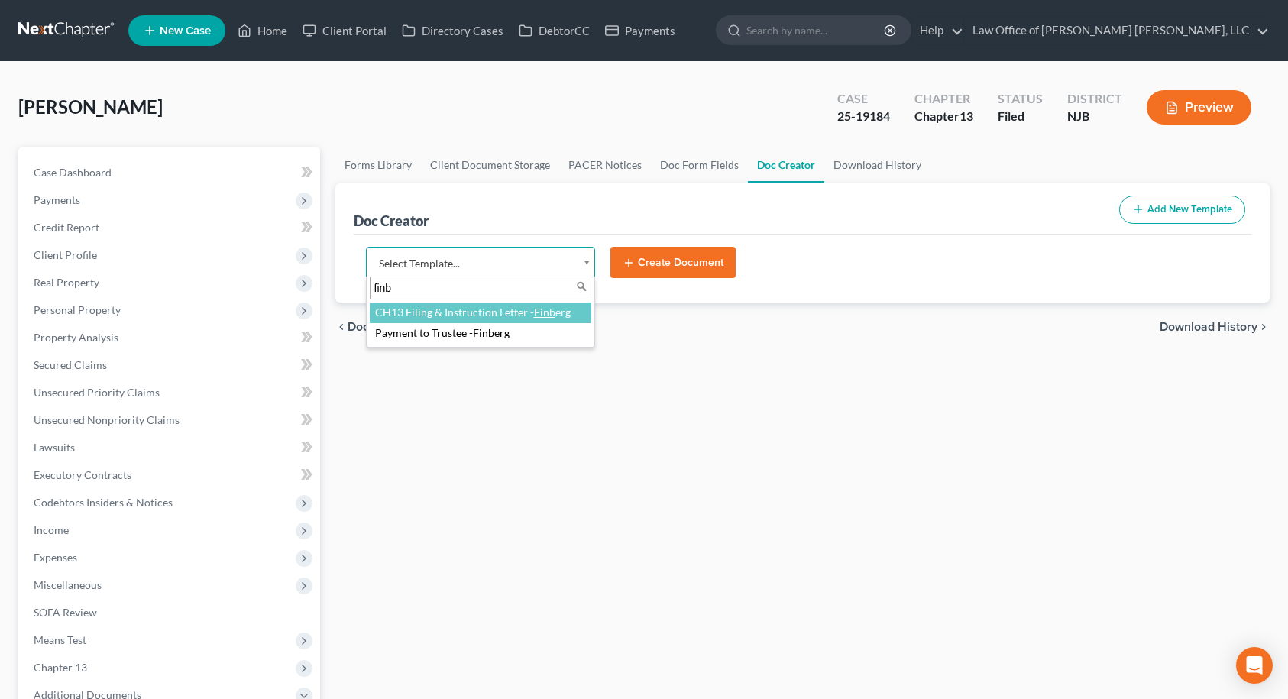
select select "87410"
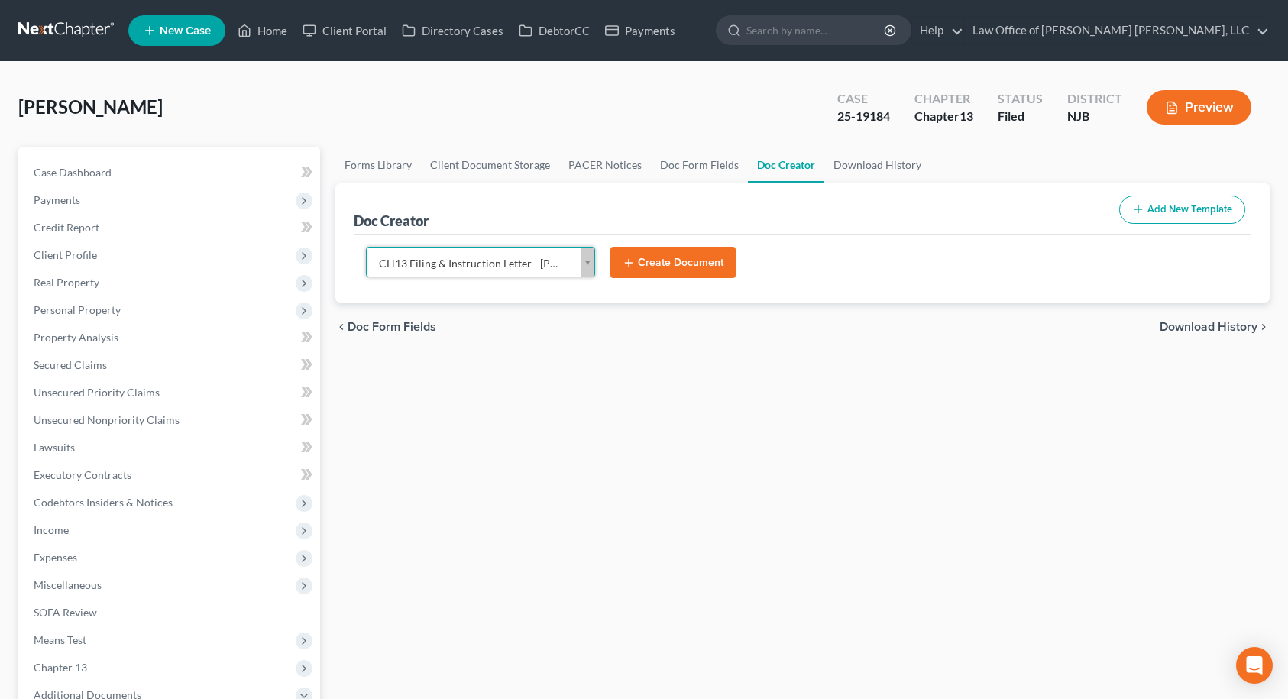
click at [660, 266] on button "Create Document" at bounding box center [673, 263] width 125 height 32
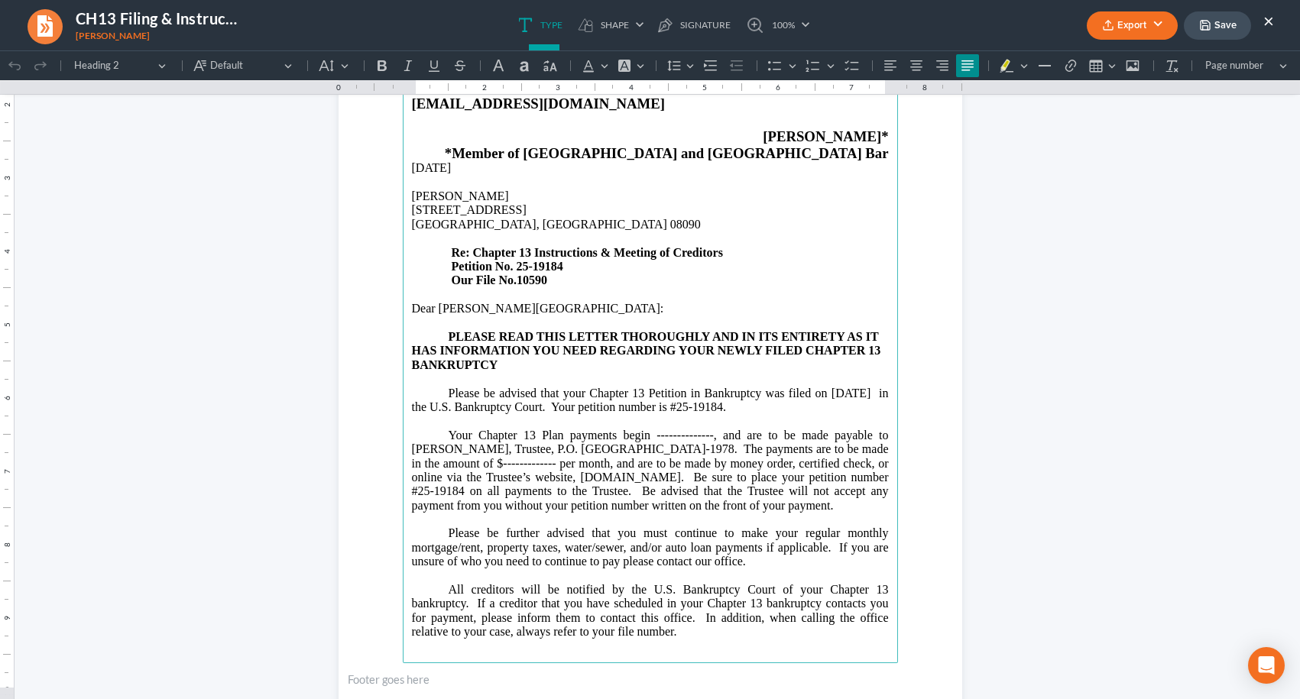
scroll to position [229, 0]
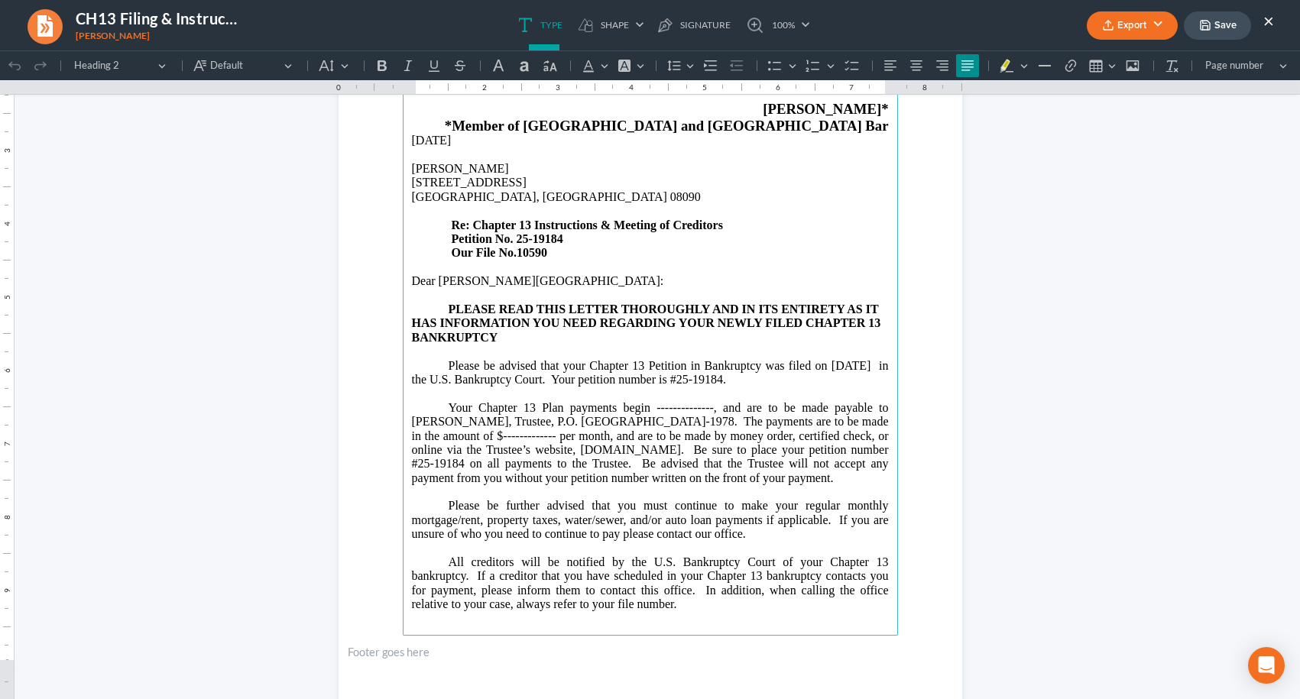
click at [630, 438] on span "Your Chapter 13 Plan payments begin --------------, and are to be made payable …" at bounding box center [650, 442] width 477 height 83
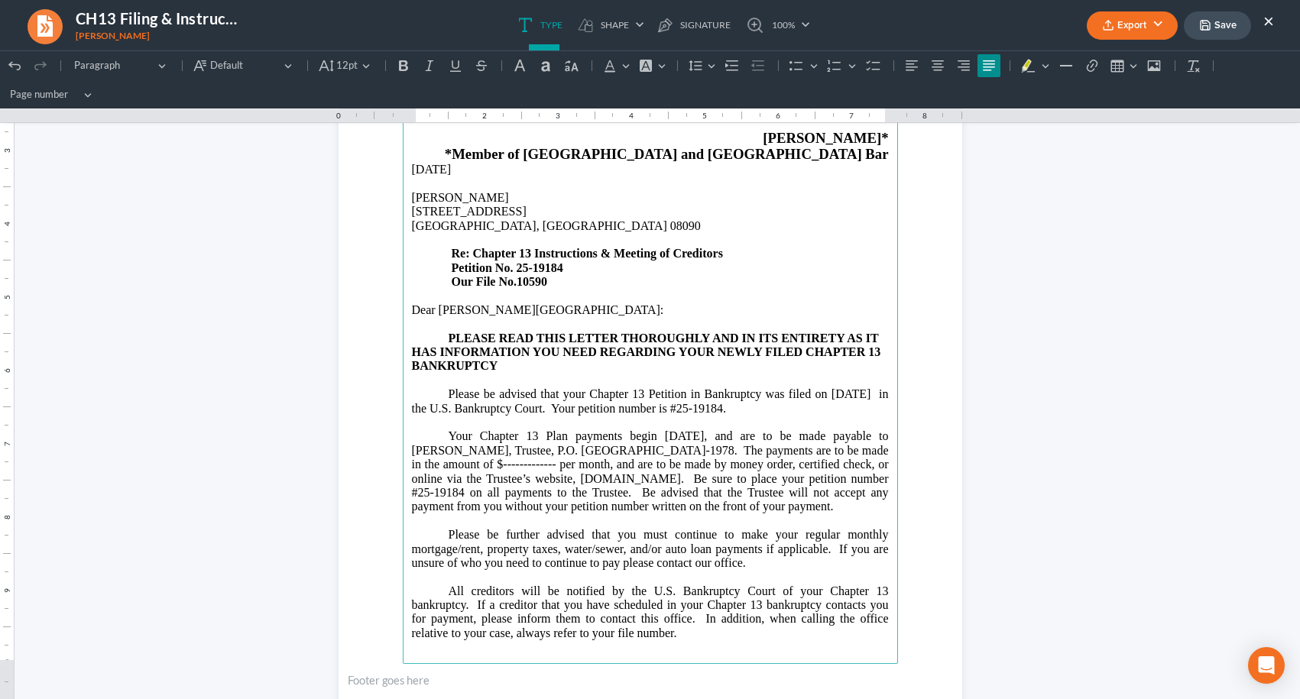
click at [532, 467] on span "Your Chapter 13 Plan payments begin [DATE], and are to be made payable to [PERS…" at bounding box center [650, 470] width 477 height 83
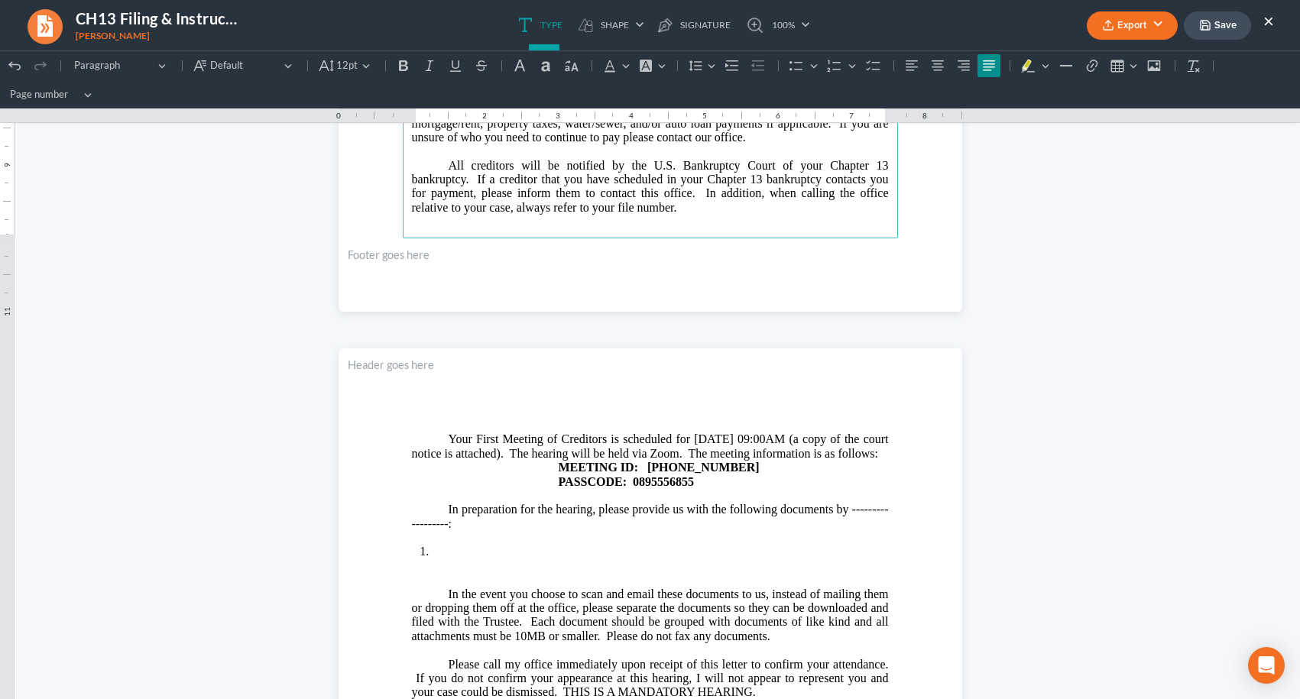
scroll to position [764, 0]
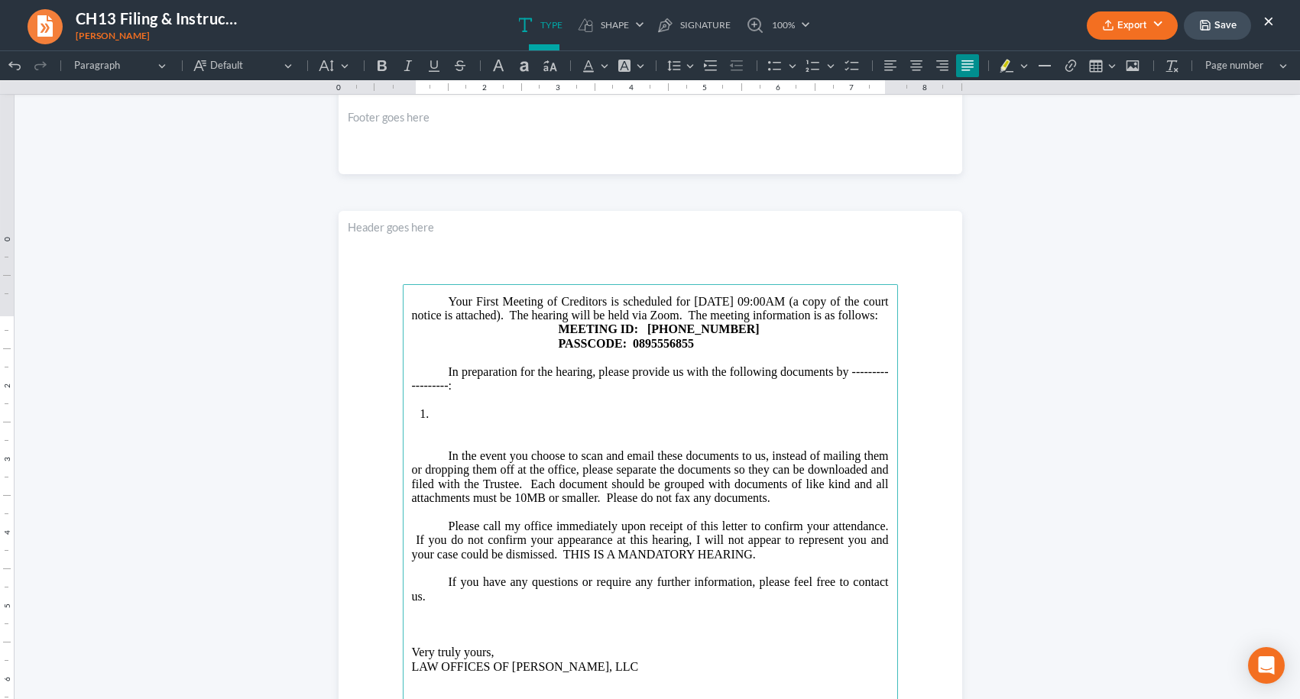
click at [844, 394] on p "In preparation for the hearing, please provide us with the following documents …" at bounding box center [650, 379] width 477 height 28
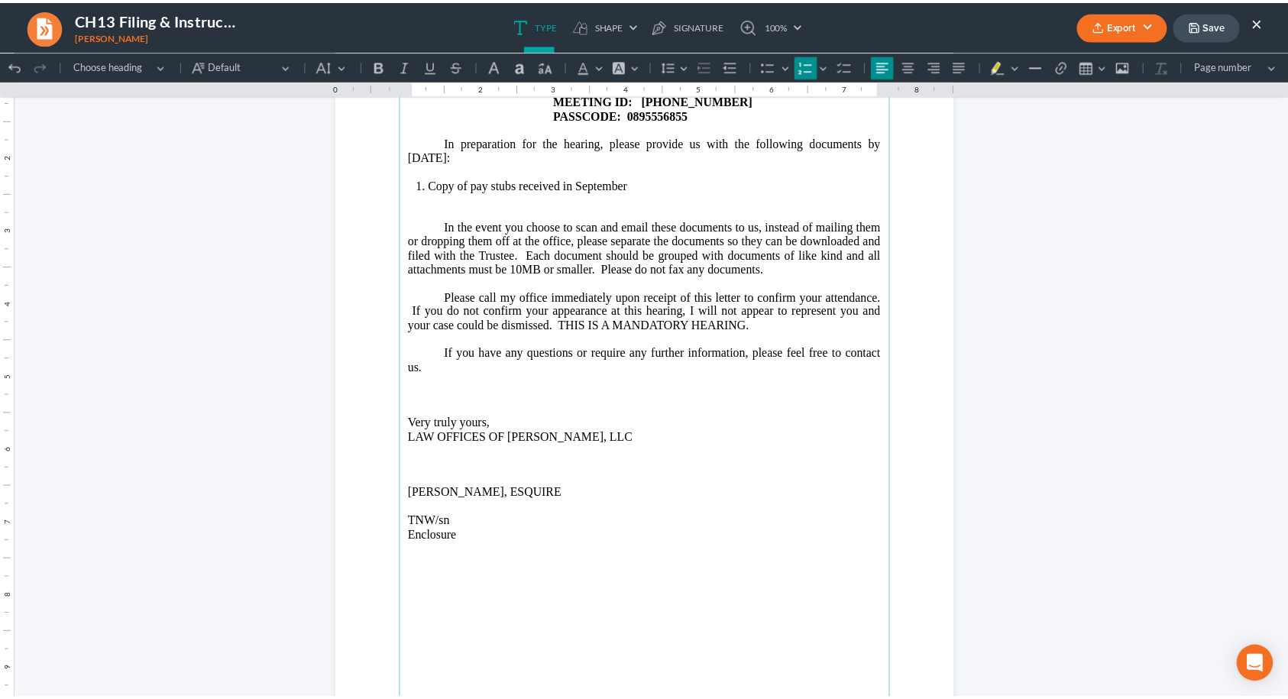
scroll to position [1070, 0]
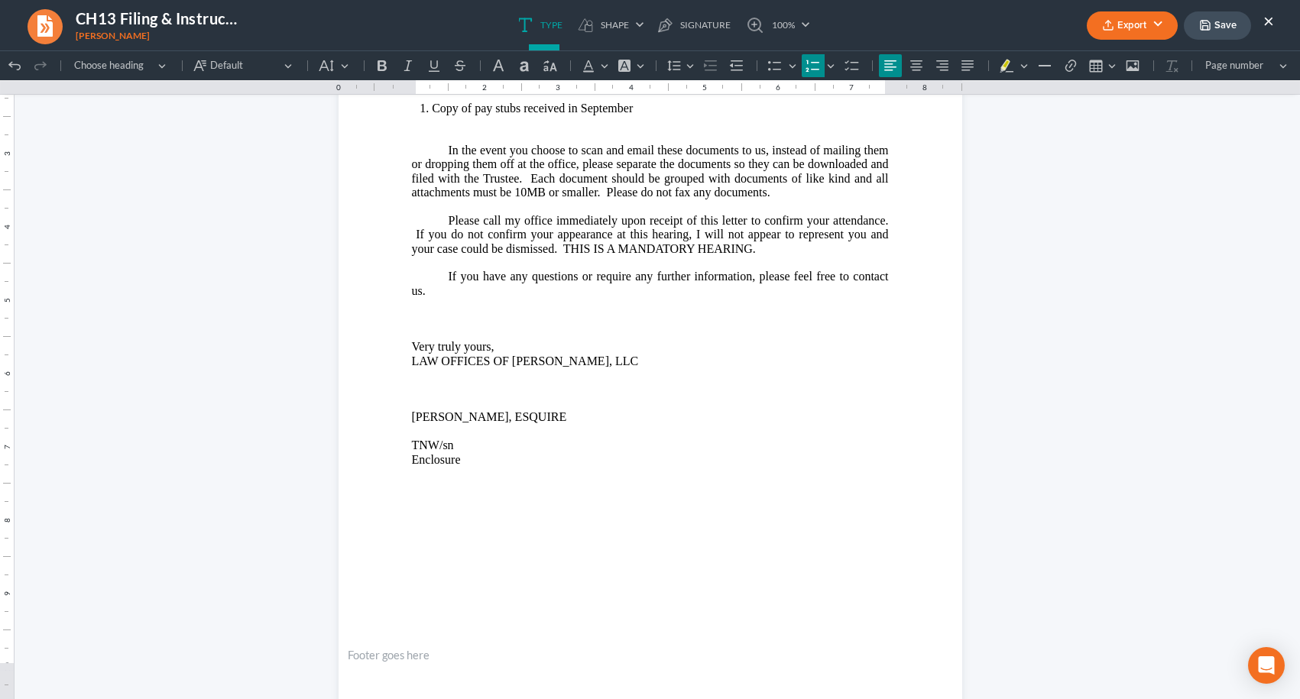
click at [1197, 24] on button "Save" at bounding box center [1217, 25] width 67 height 28
click at [1149, 25] on button "Export" at bounding box center [1132, 25] width 91 height 28
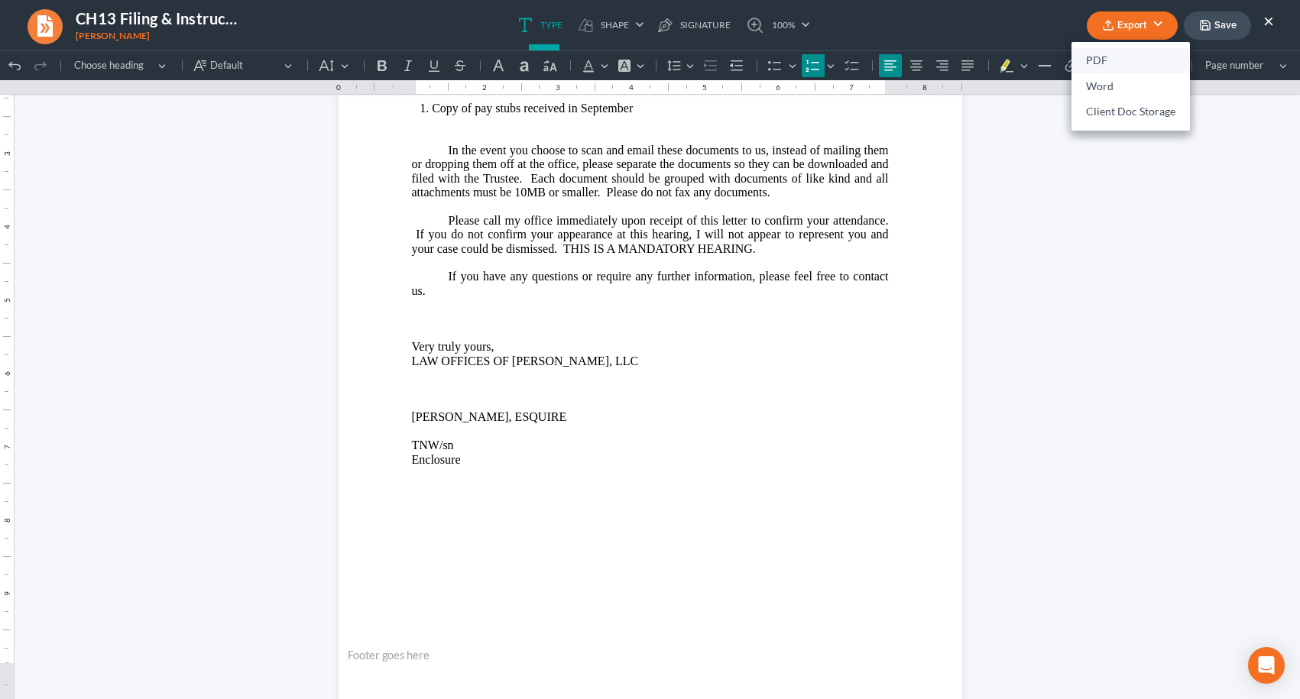
click at [1116, 61] on link "PDF" at bounding box center [1130, 61] width 118 height 26
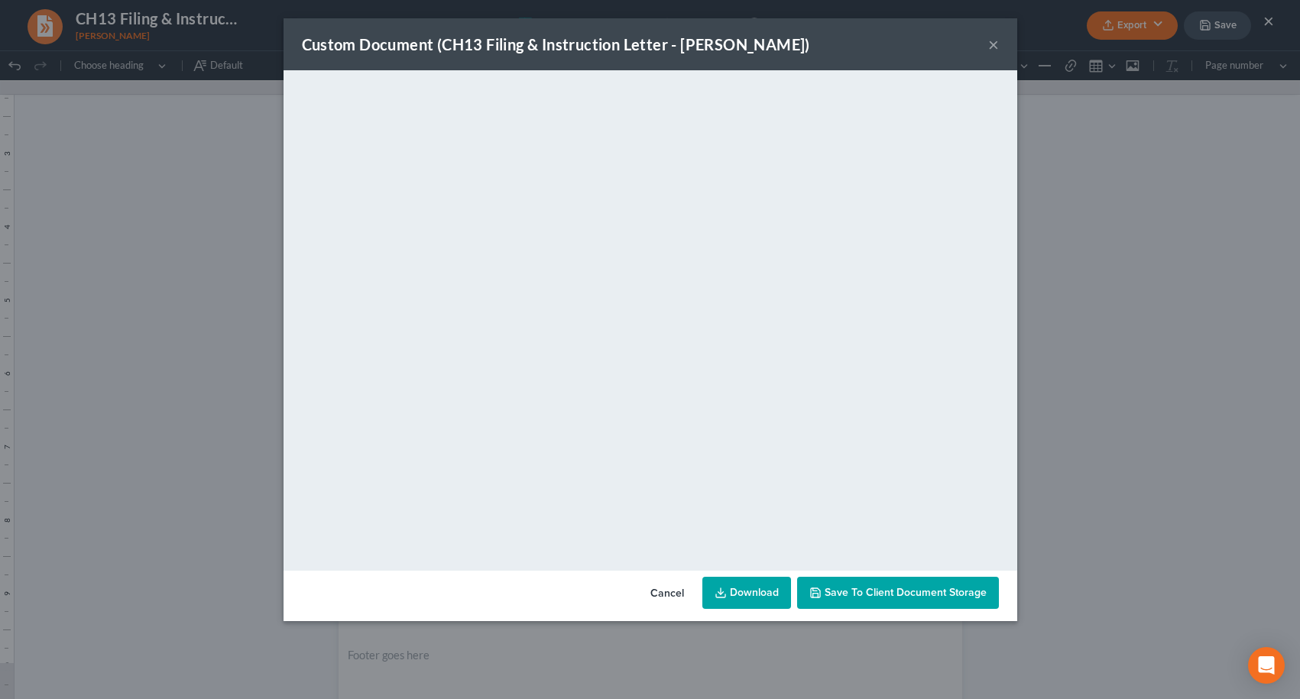
click at [930, 595] on span "Save to Client Document Storage" at bounding box center [906, 592] width 162 height 13
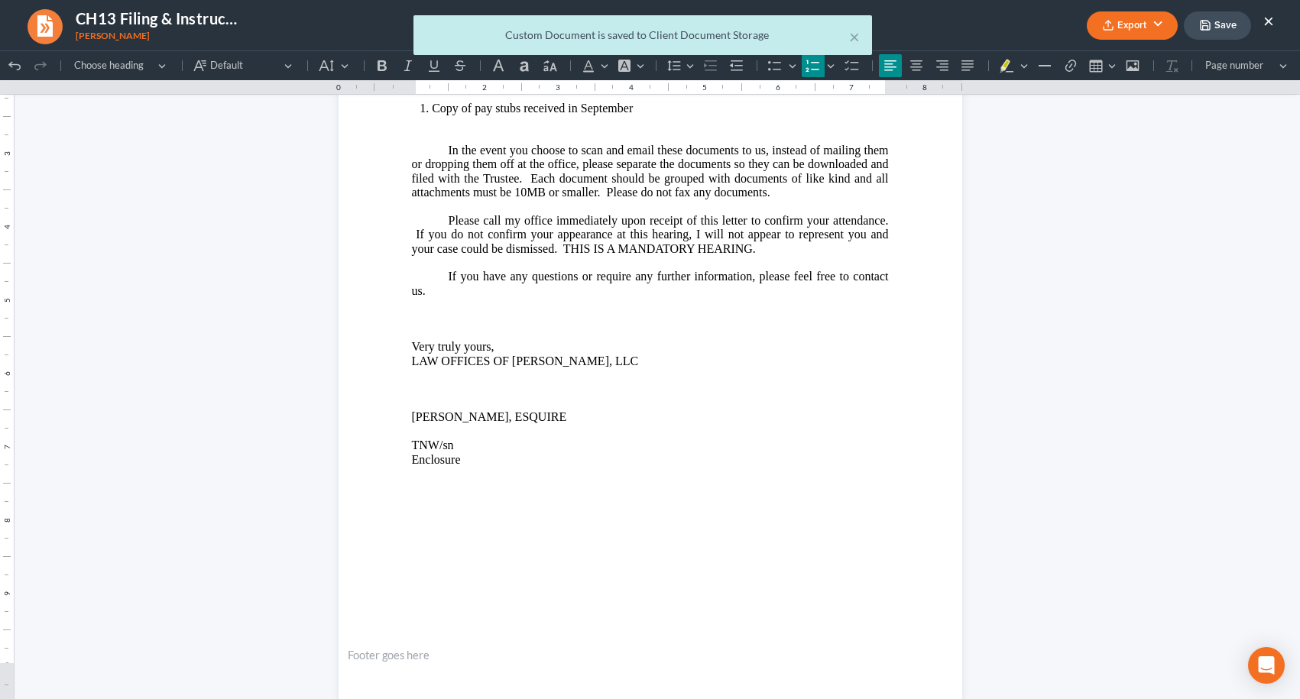
click at [1271, 22] on div "× Custom Document is saved to Client Document Storage" at bounding box center [642, 38] width 1300 height 47
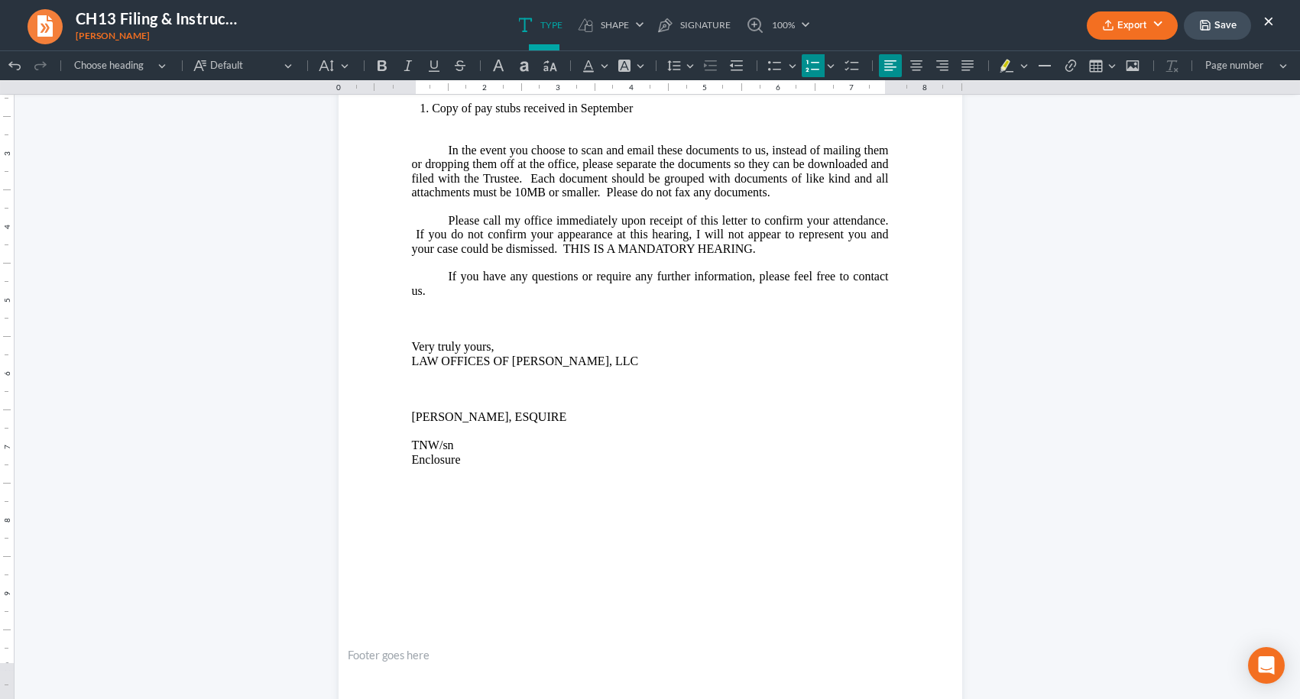
click at [1271, 22] on button "×" at bounding box center [1268, 20] width 11 height 18
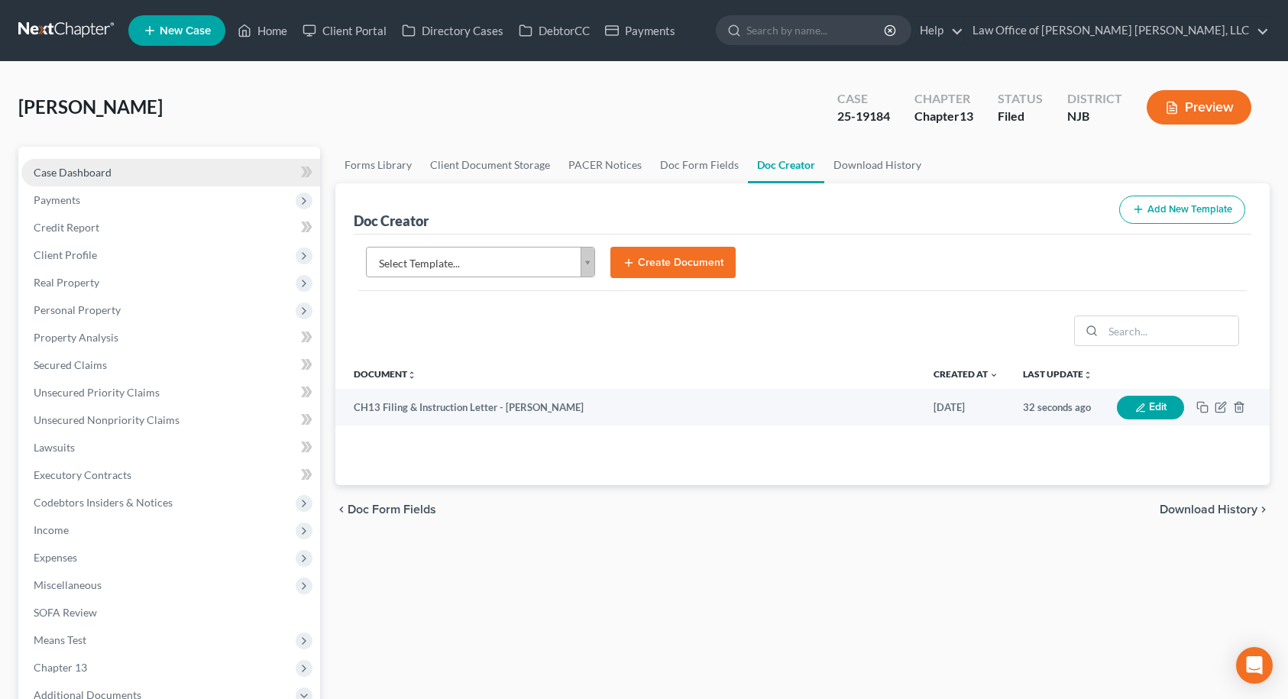
click at [180, 175] on link "Case Dashboard" at bounding box center [170, 173] width 299 height 28
select select "6"
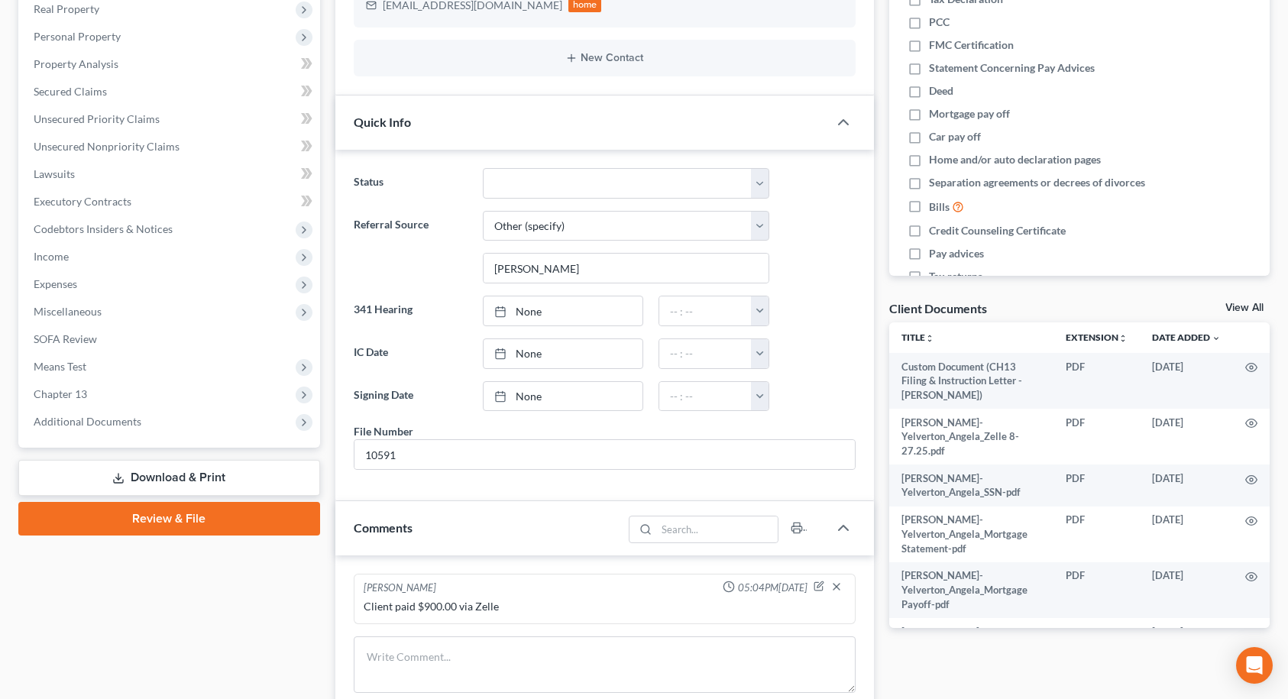
scroll to position [306, 0]
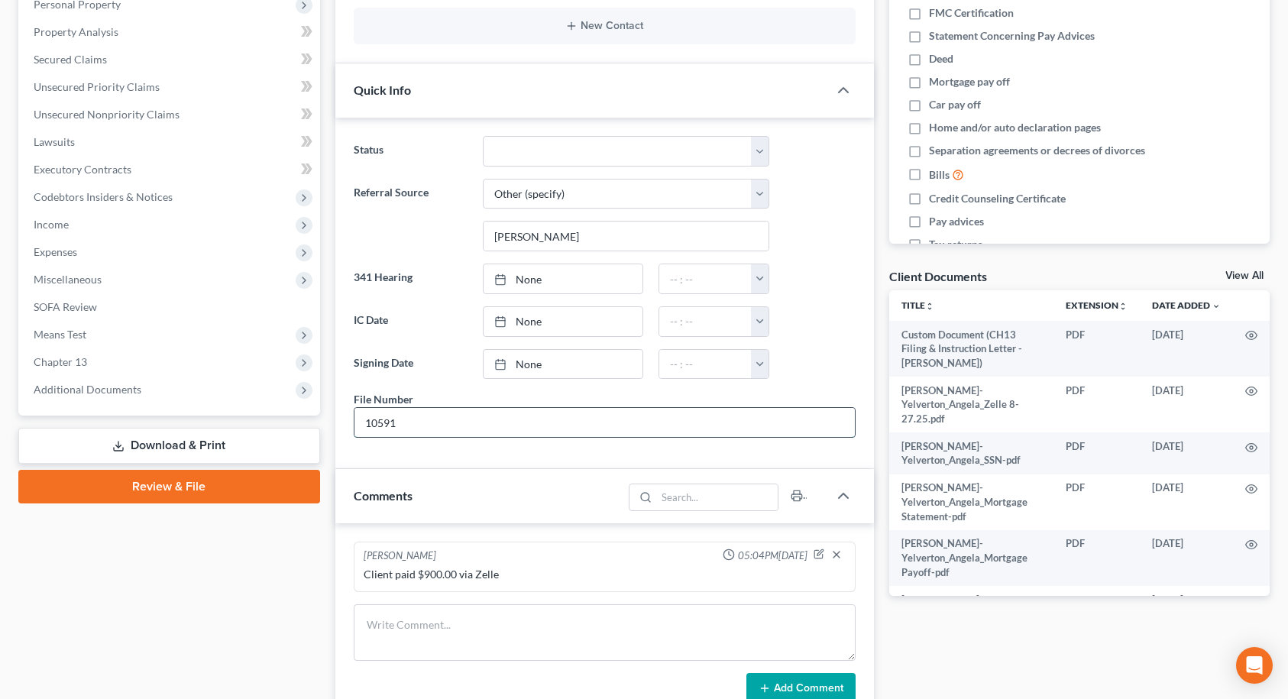
click at [423, 422] on input "10591" at bounding box center [605, 422] width 501 height 29
type input "10590"
click at [219, 623] on div "Case Dashboard Payments Invoices Payments Payments Credit Report Client Profile" at bounding box center [169, 390] width 317 height 1098
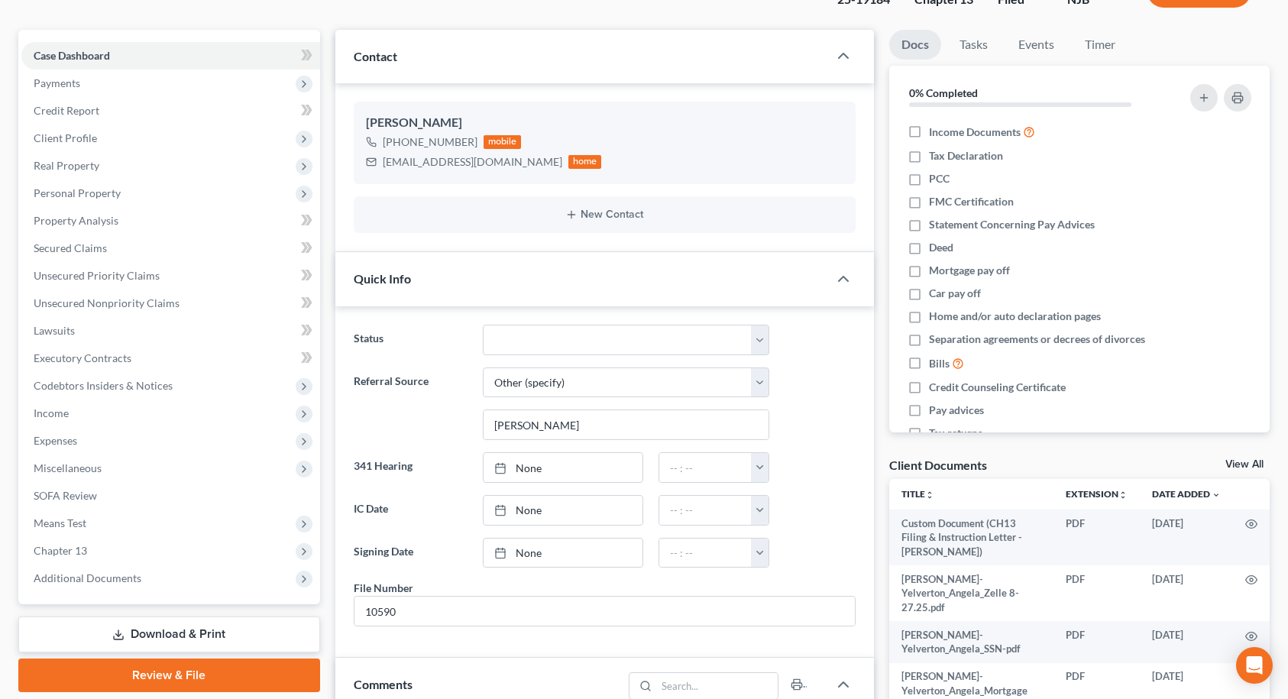
scroll to position [0, 0]
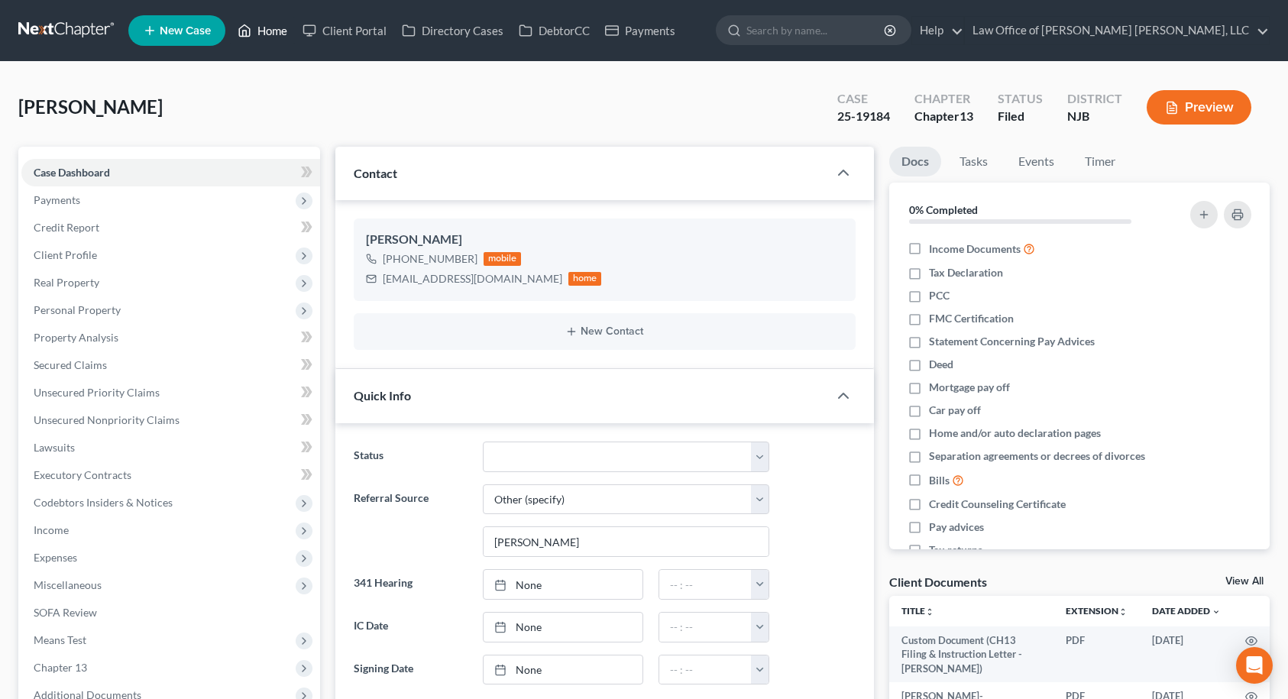
click at [264, 31] on link "Home" at bounding box center [262, 31] width 65 height 28
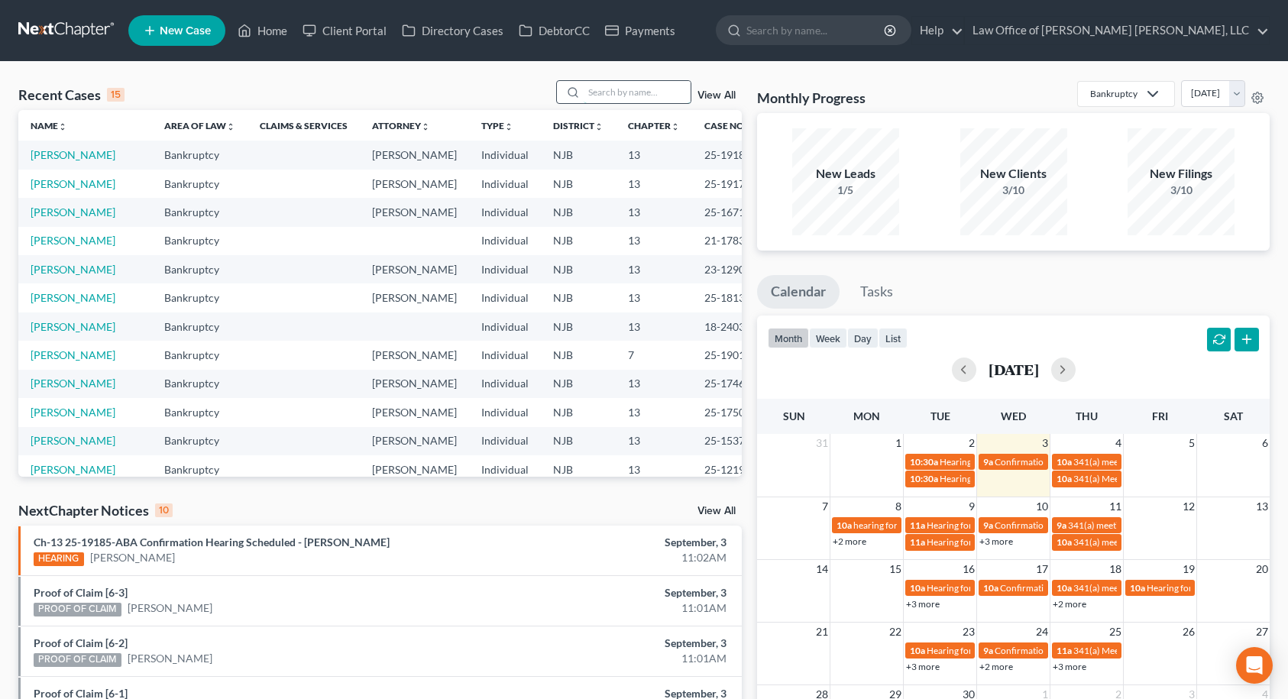
click at [606, 90] on input "search" at bounding box center [637, 92] width 107 height 22
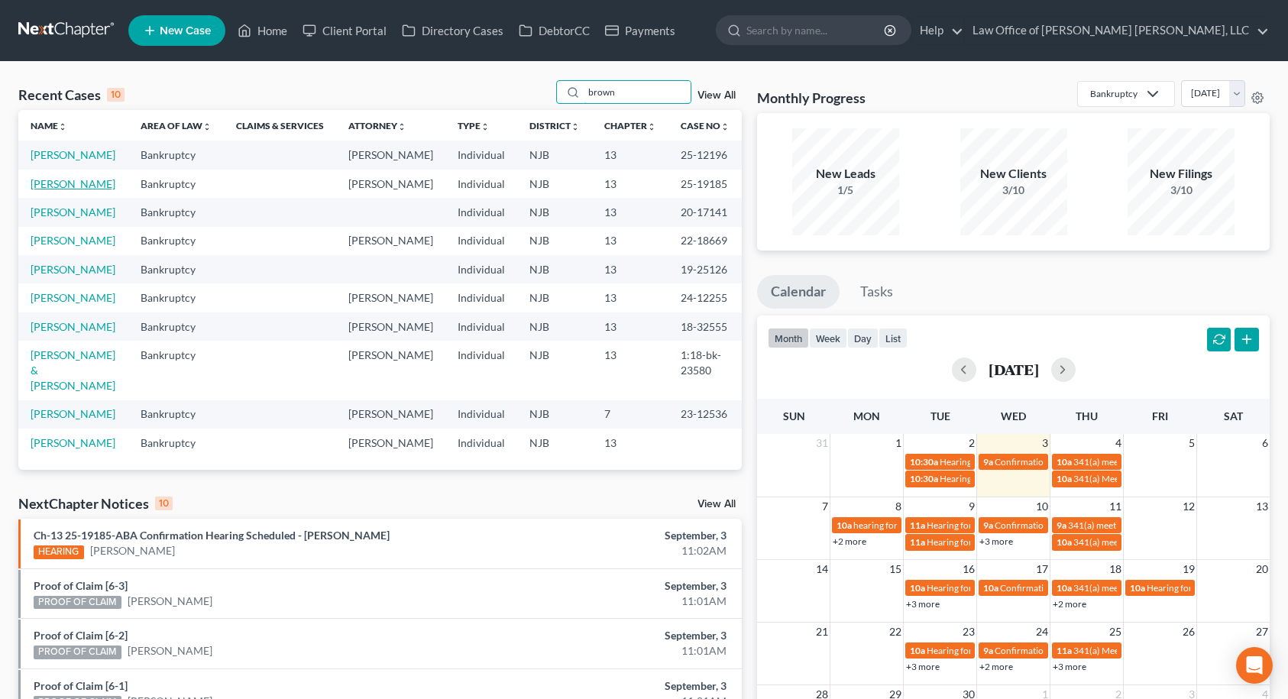
type input "brown"
click at [78, 190] on link "[PERSON_NAME]" at bounding box center [73, 183] width 85 height 13
select select "10"
select select "0"
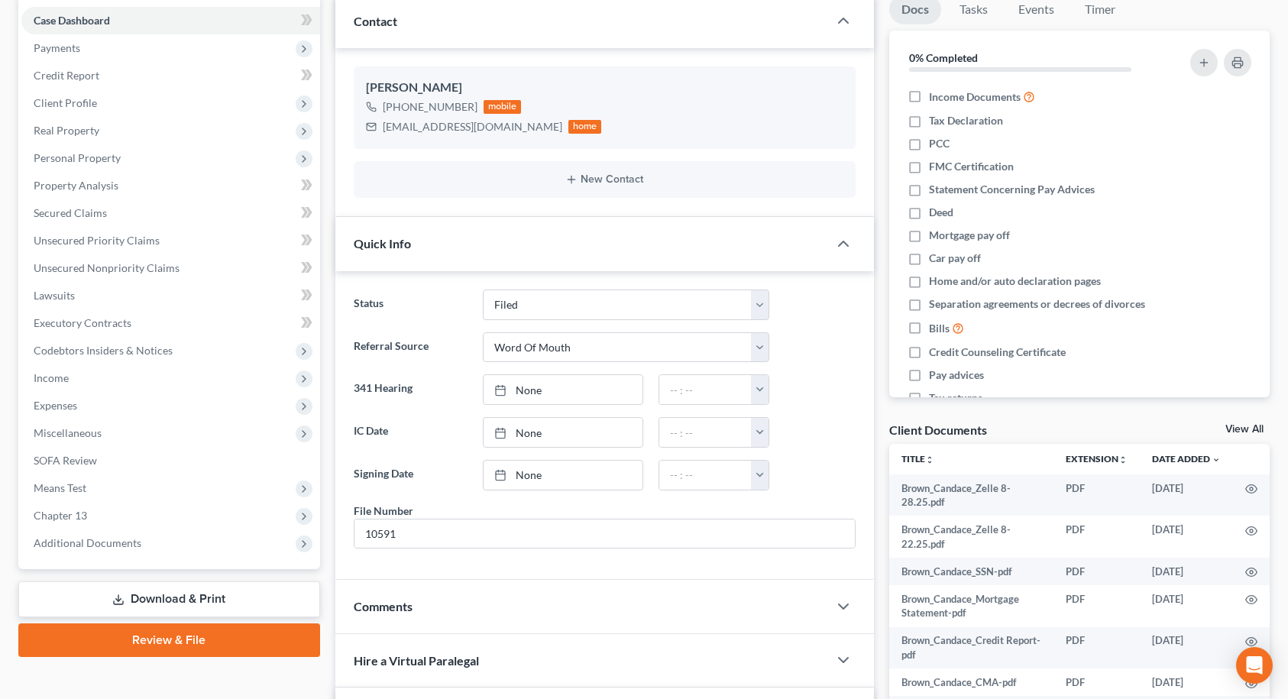
scroll to position [153, 0]
click at [165, 551] on span "Additional Documents" at bounding box center [170, 543] width 299 height 28
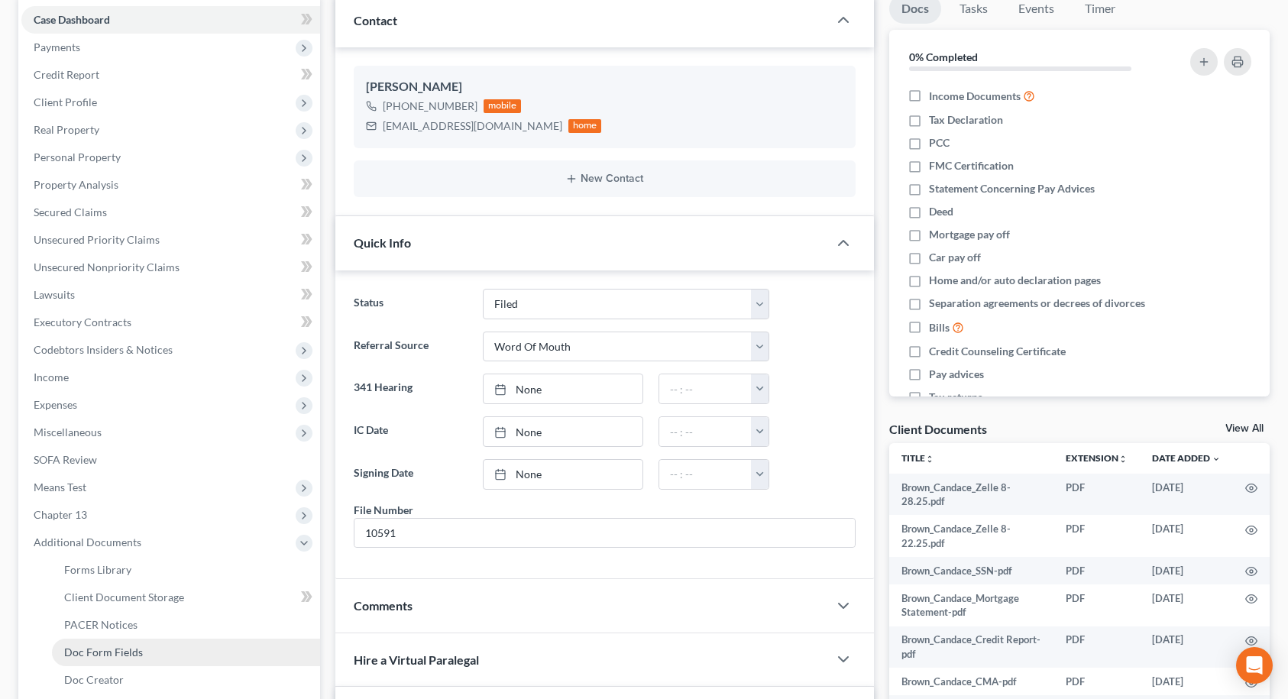
click at [144, 650] on link "Doc Form Fields" at bounding box center [186, 653] width 268 height 28
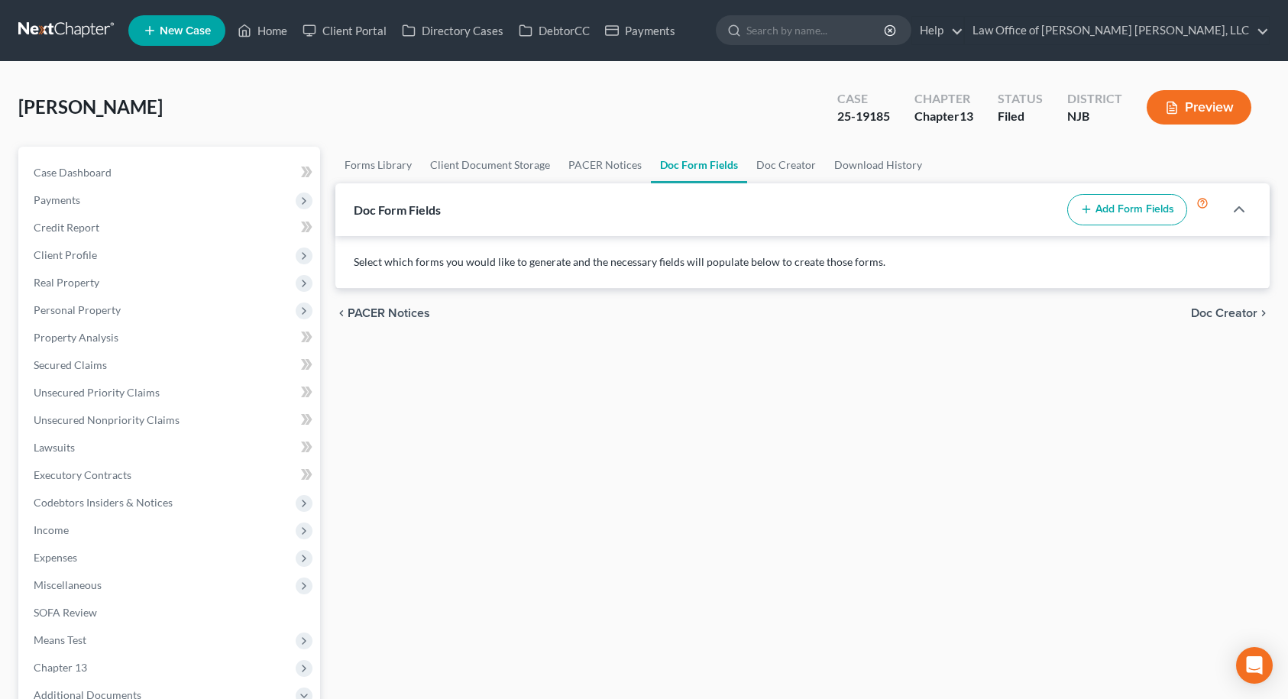
click at [1152, 207] on button "Add Form Fields" at bounding box center [1128, 210] width 120 height 32
select select
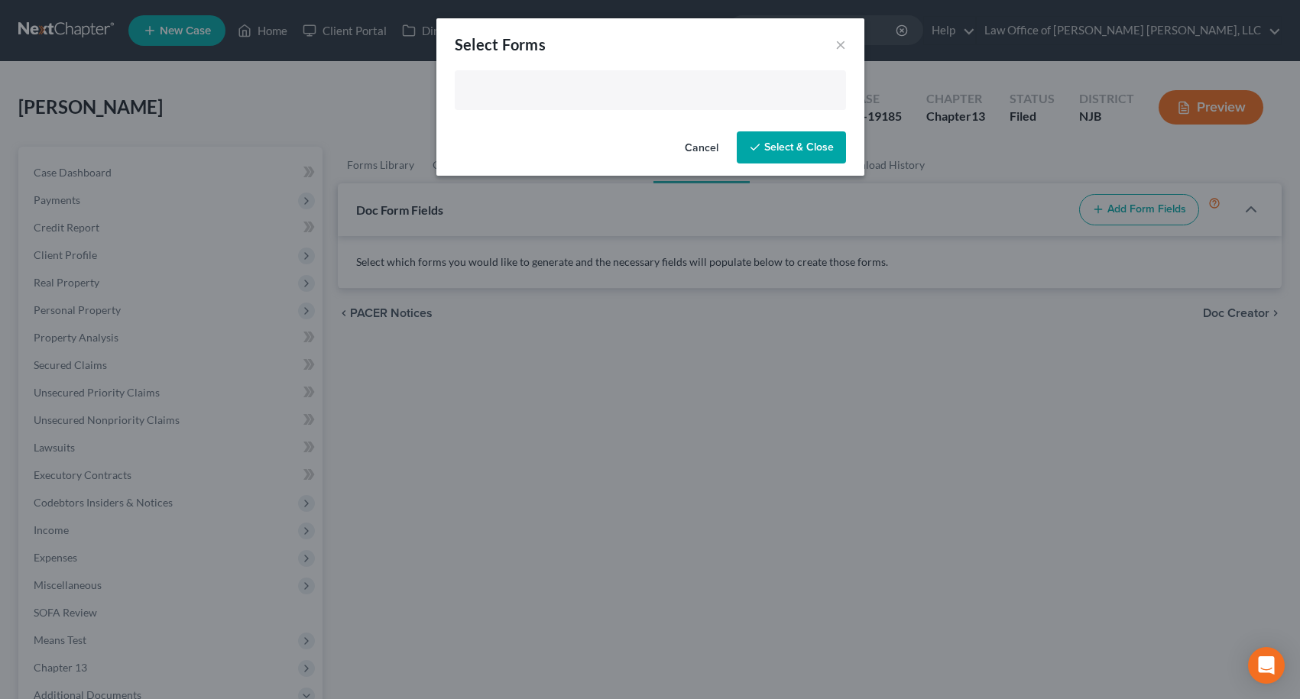
click at [729, 91] on input "text" at bounding box center [649, 91] width 370 height 23
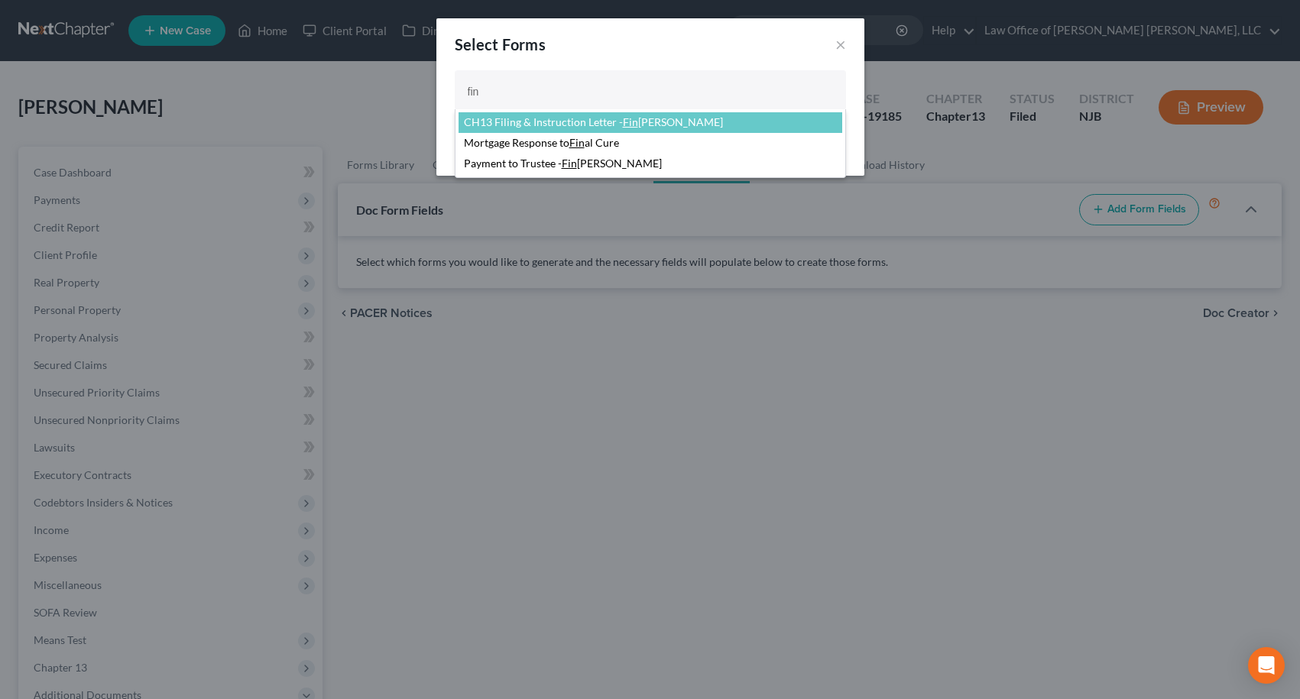
type input "fin"
select select "87410"
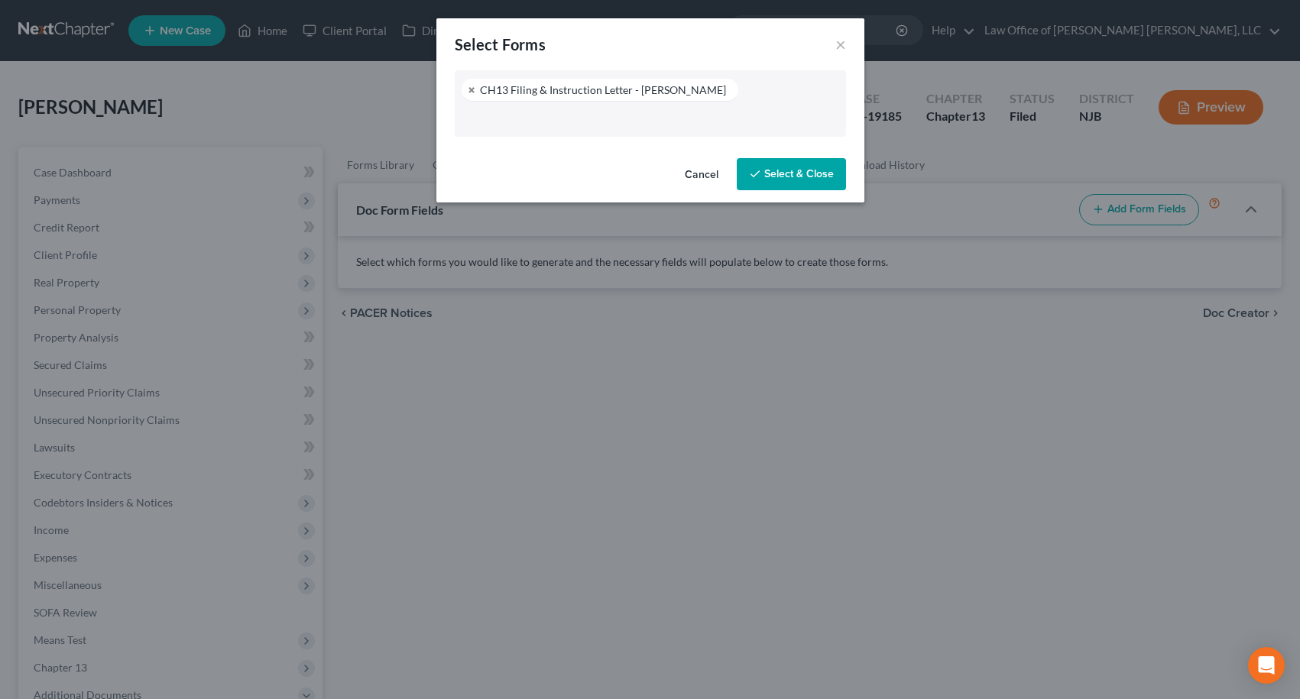
click at [789, 164] on button "Select & Close" at bounding box center [791, 174] width 109 height 32
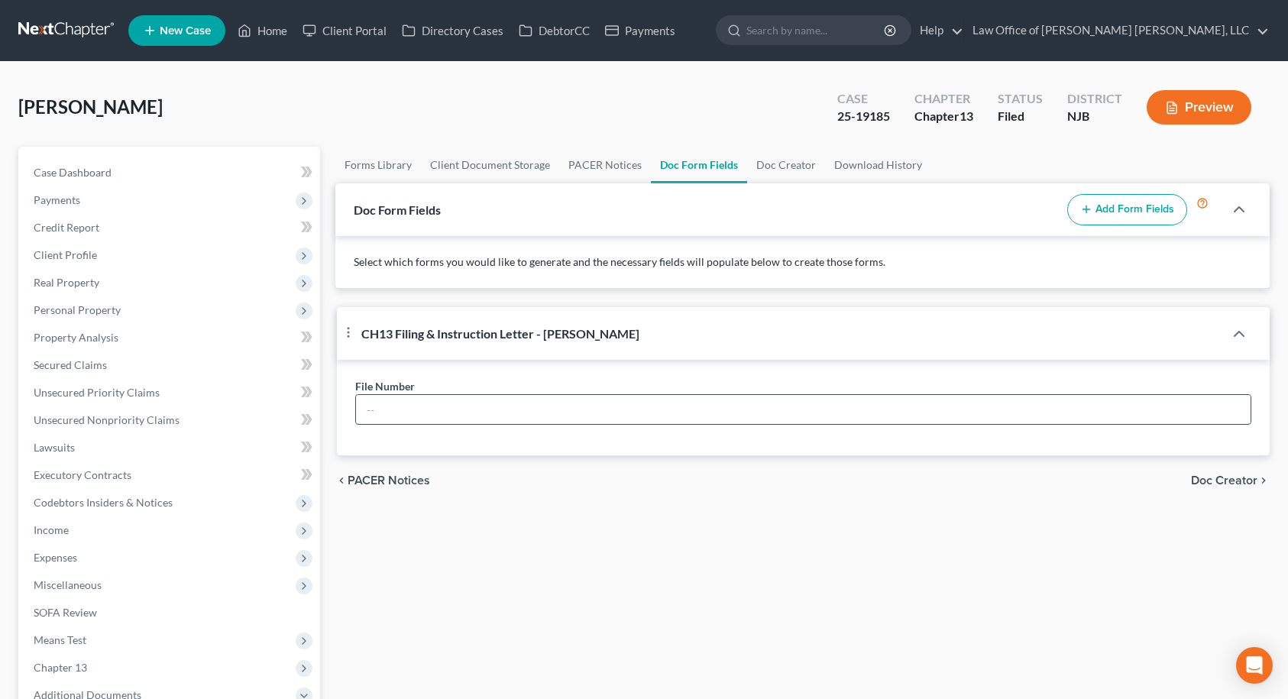
click at [733, 410] on input "text" at bounding box center [804, 409] width 896 height 29
type input "10591"
click at [1236, 481] on span "Doc Creator" at bounding box center [1224, 481] width 66 height 12
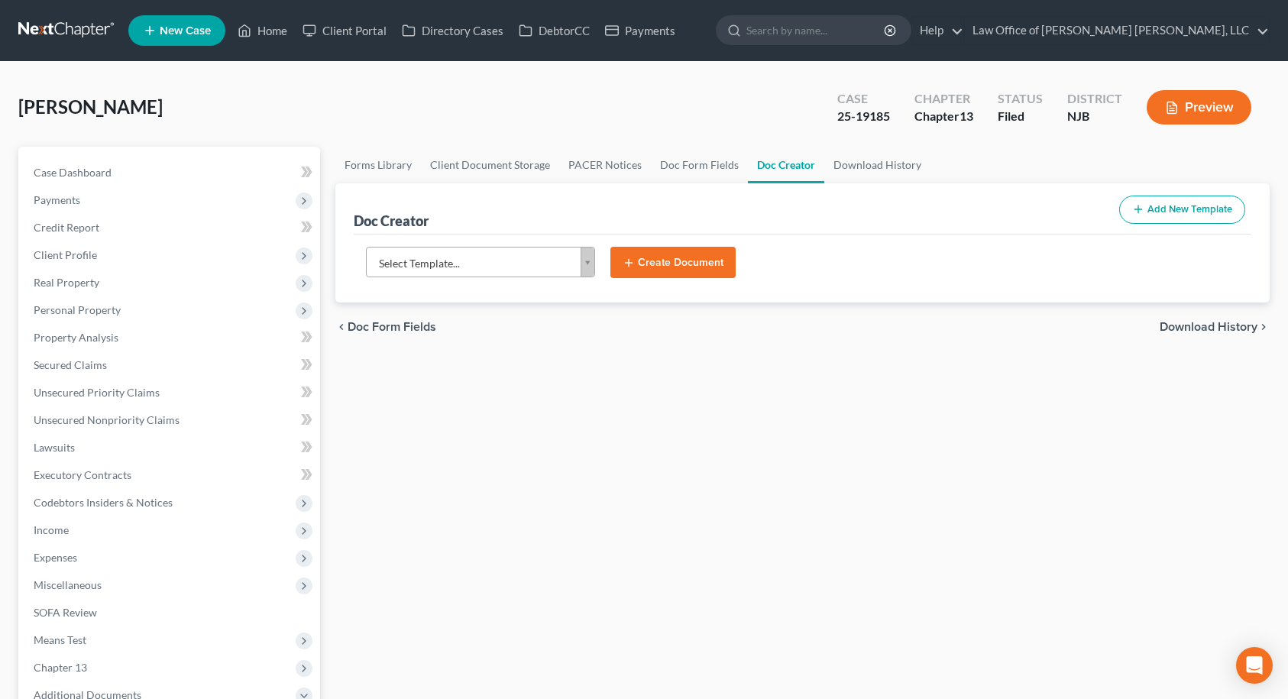
click at [543, 258] on body "Home New Case Client Portal Directory Cases DebtorCC Payments Law Office of [PE…" at bounding box center [644, 516] width 1288 height 1032
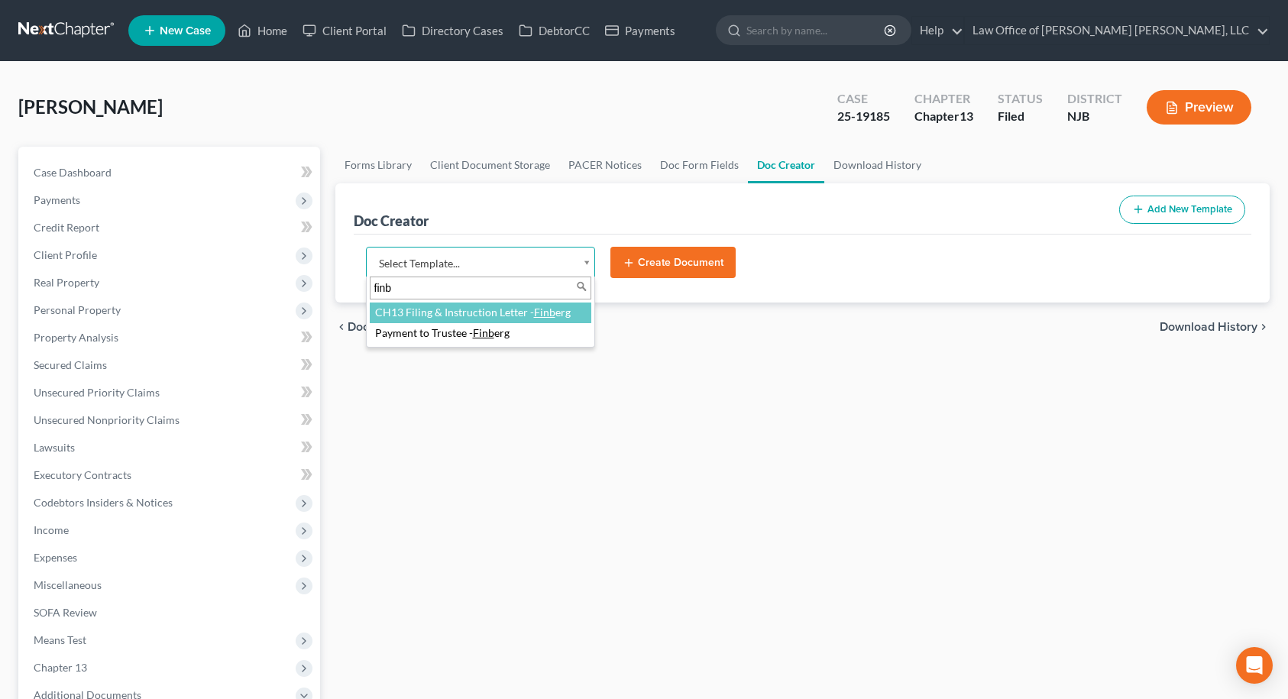
type input "finb"
select select "87410"
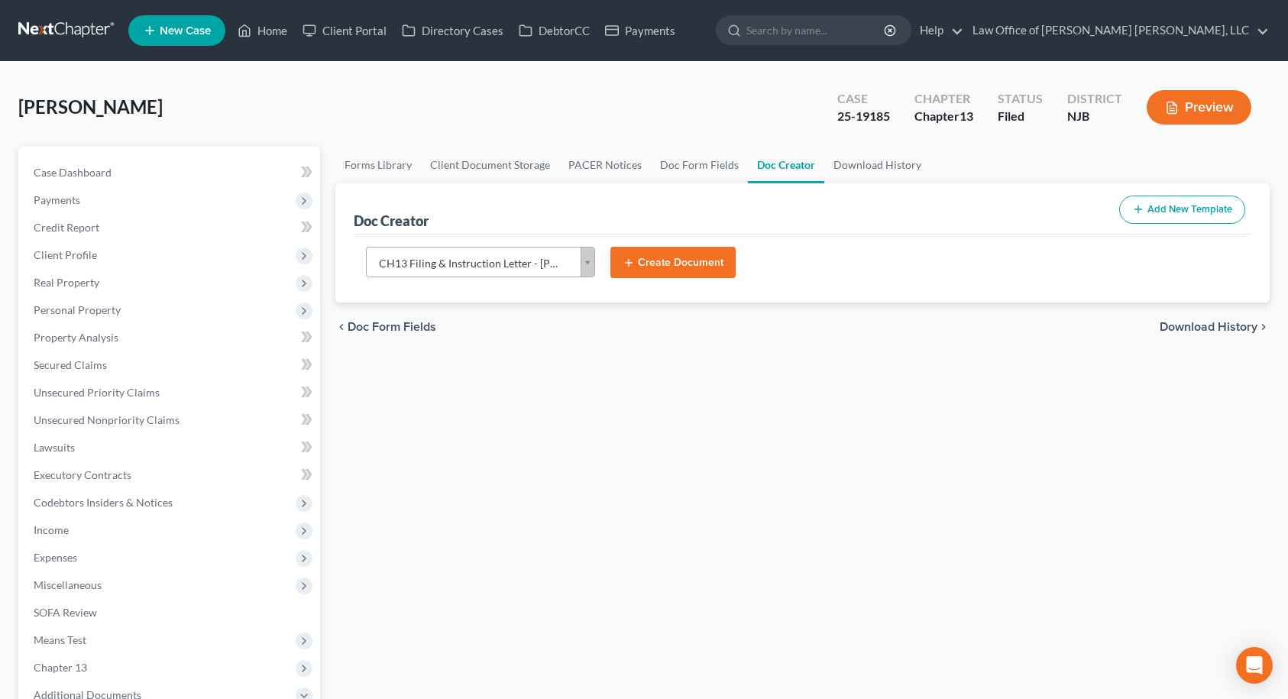
click at [669, 275] on button "Create Document" at bounding box center [673, 263] width 125 height 32
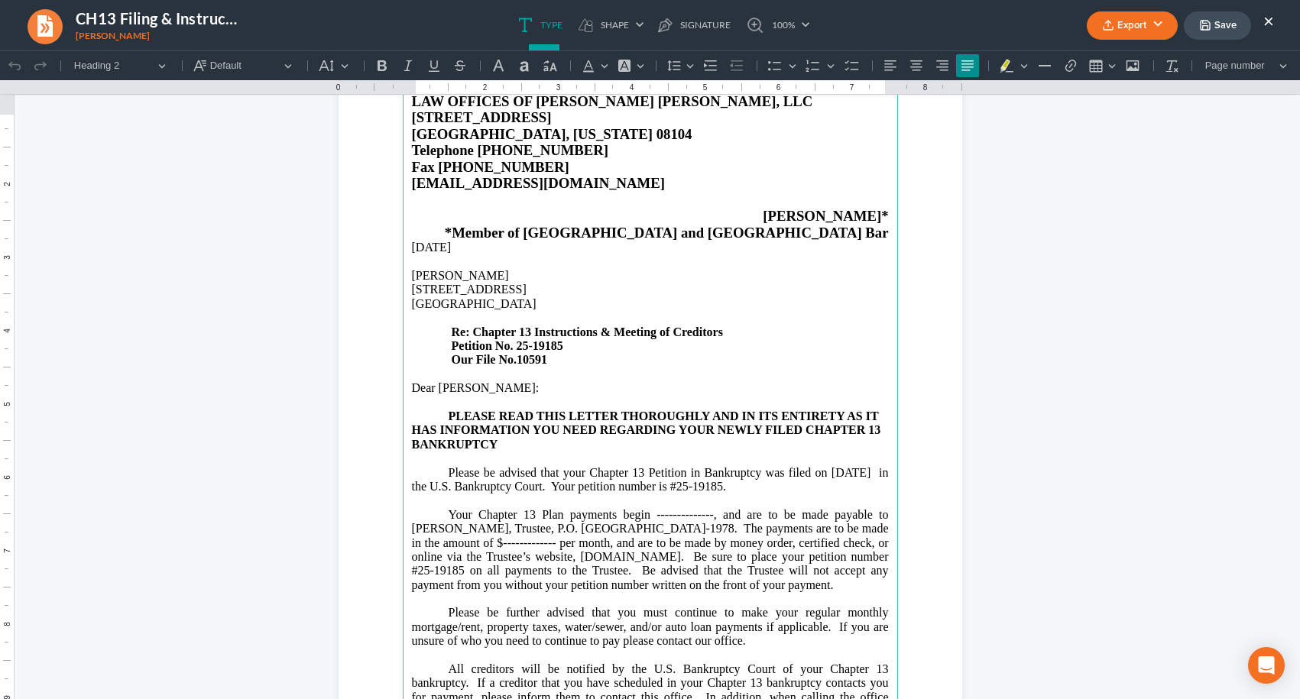
scroll to position [229, 0]
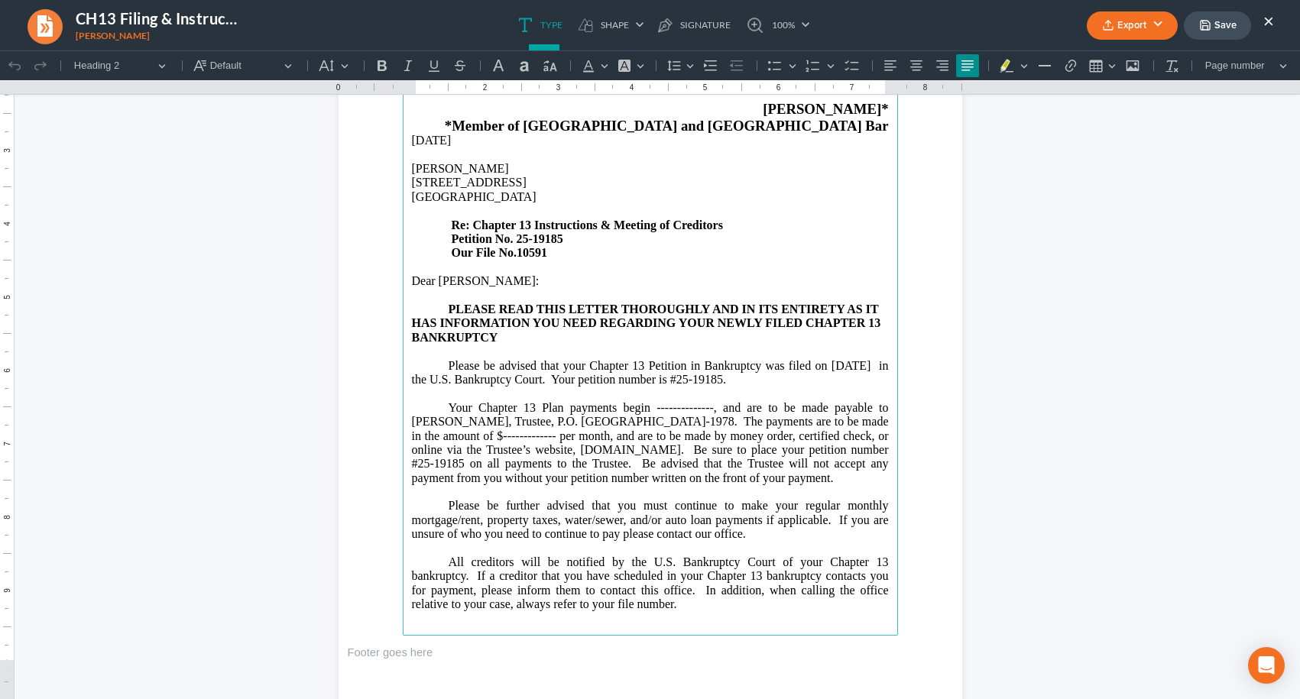
click at [630, 442] on span "Your Chapter 13 Plan payments begin --------------, and are to be made payable …" at bounding box center [650, 442] width 477 height 83
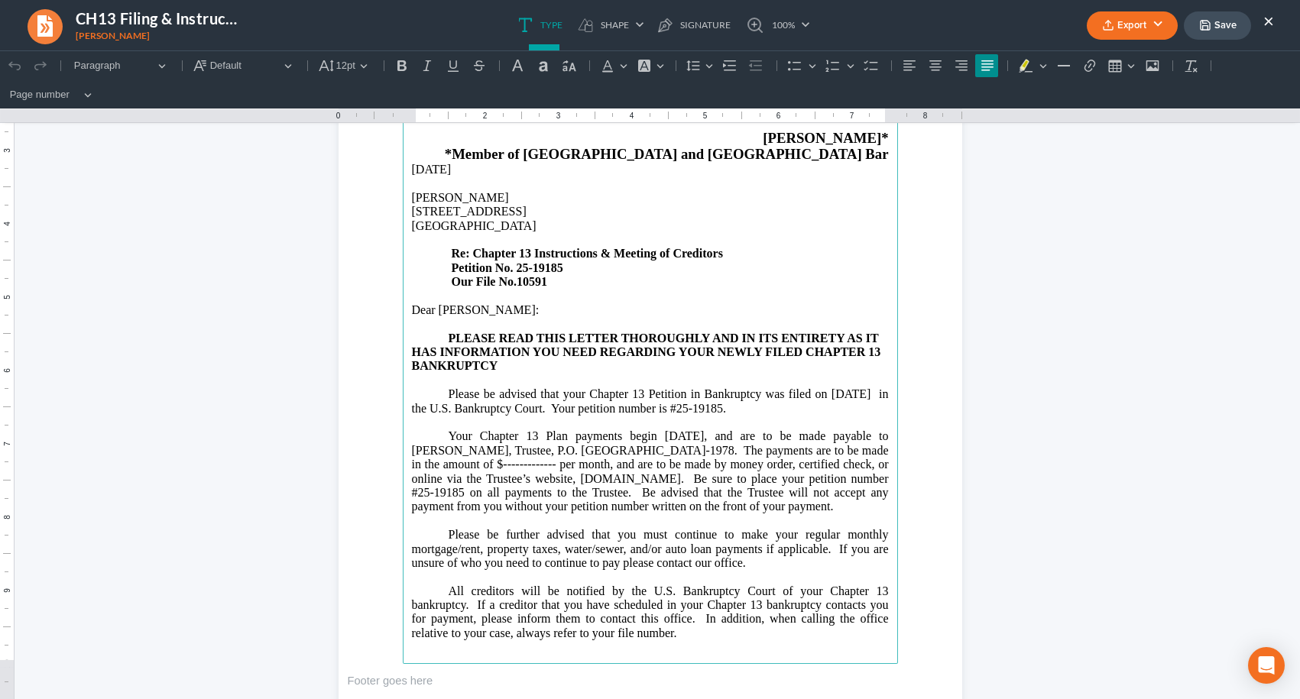
click at [532, 465] on span "Your Chapter 13 Plan payments begin [DATE], and are to be made payable to [PERS…" at bounding box center [650, 470] width 477 height 83
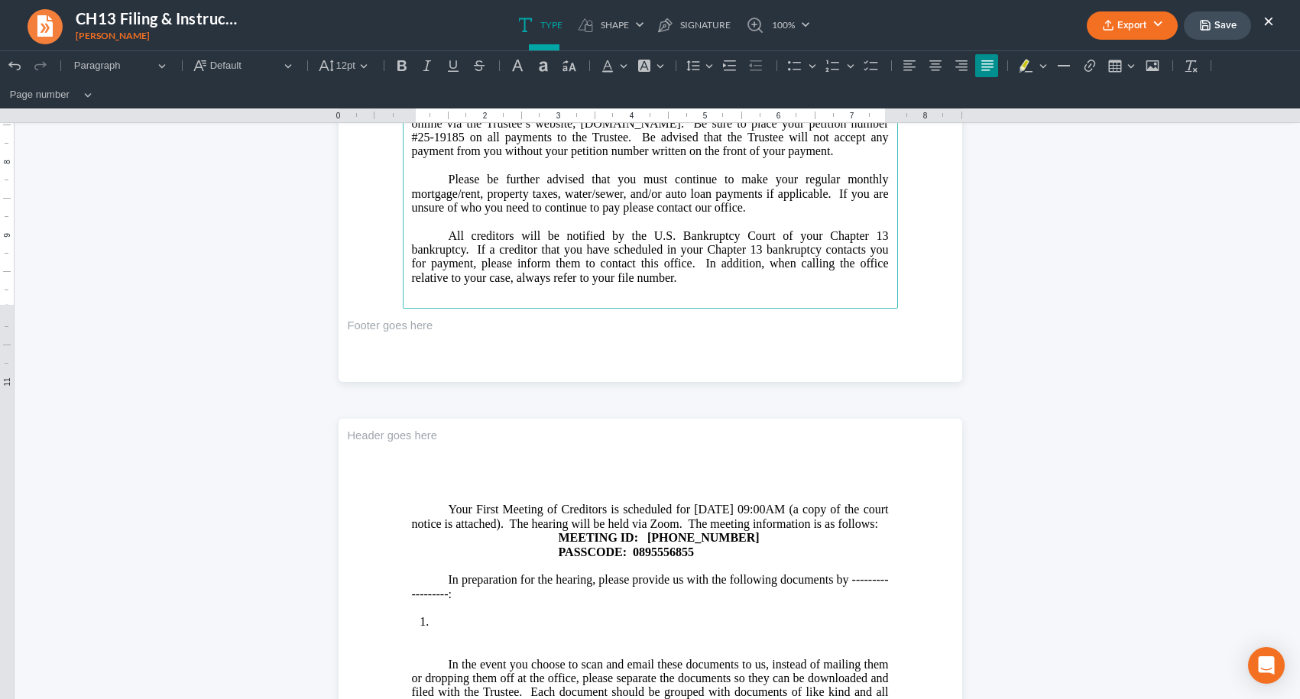
scroll to position [611, 0]
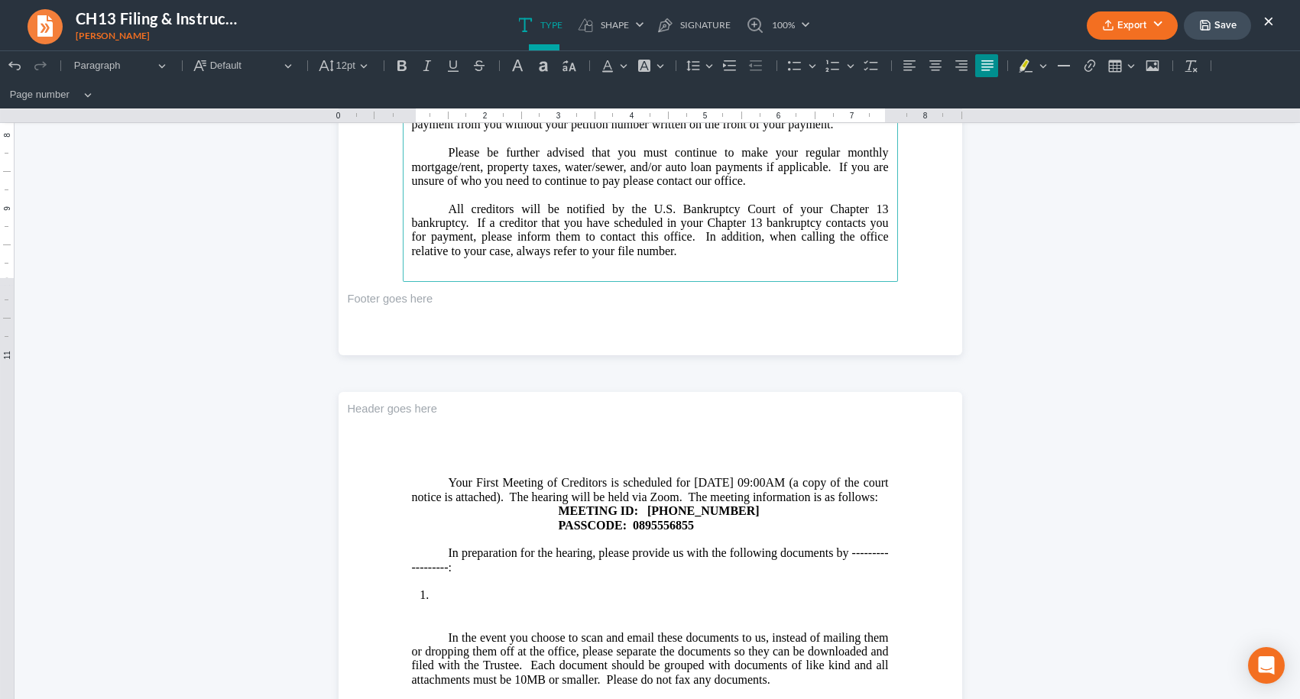
click at [844, 569] on p "In preparation for the hearing, please provide us with the following documents …" at bounding box center [650, 560] width 477 height 28
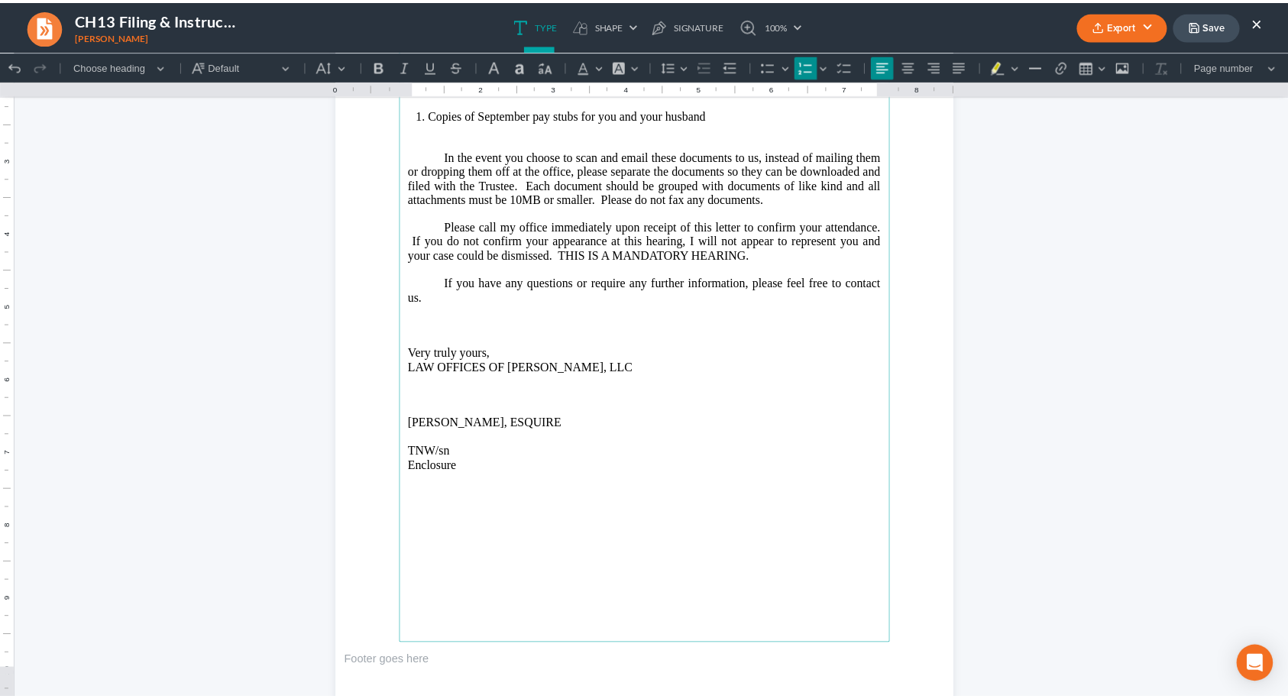
scroll to position [1146, 0]
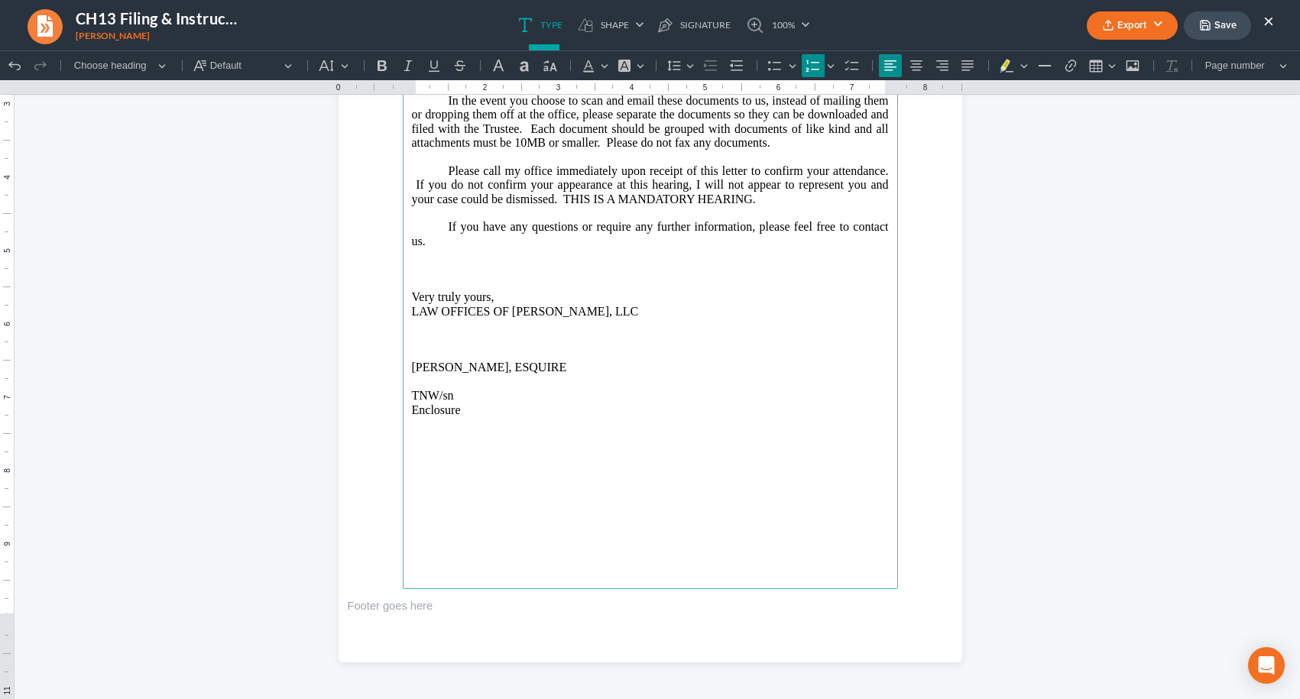
click at [1228, 30] on button "Save" at bounding box center [1217, 25] width 67 height 28
click at [1141, 24] on button "Export" at bounding box center [1132, 25] width 91 height 28
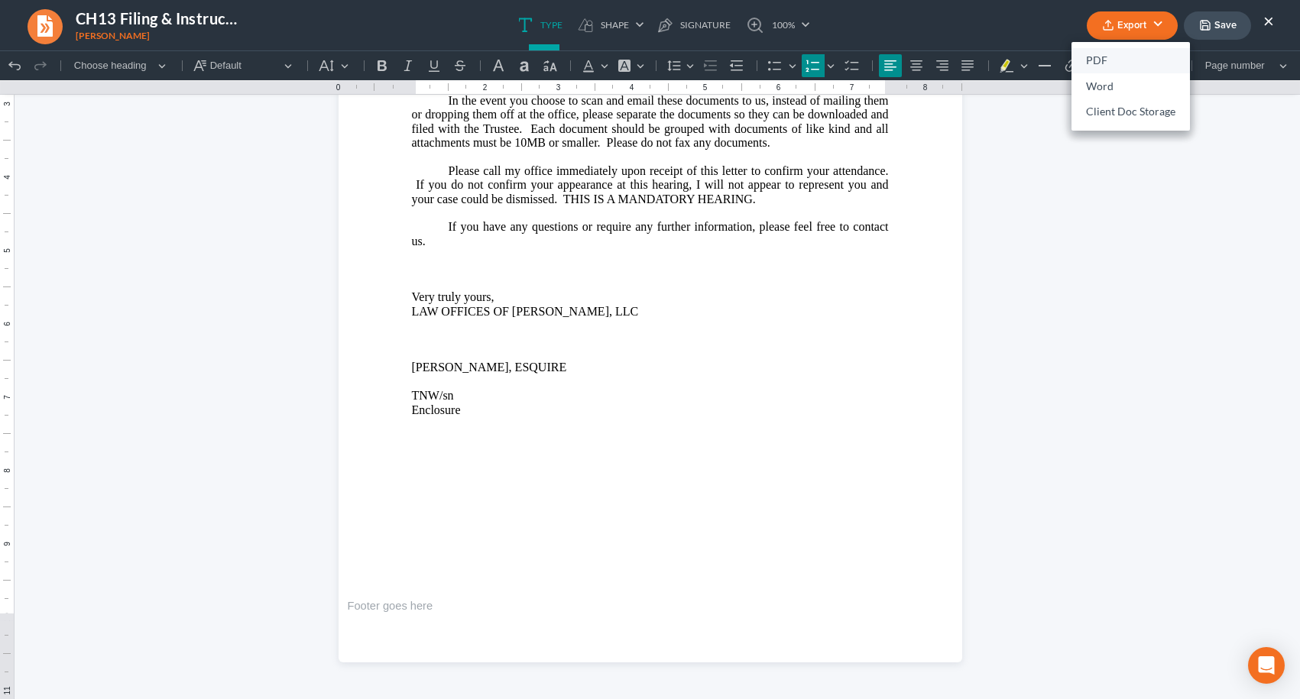
click at [1103, 62] on link "PDF" at bounding box center [1130, 61] width 118 height 26
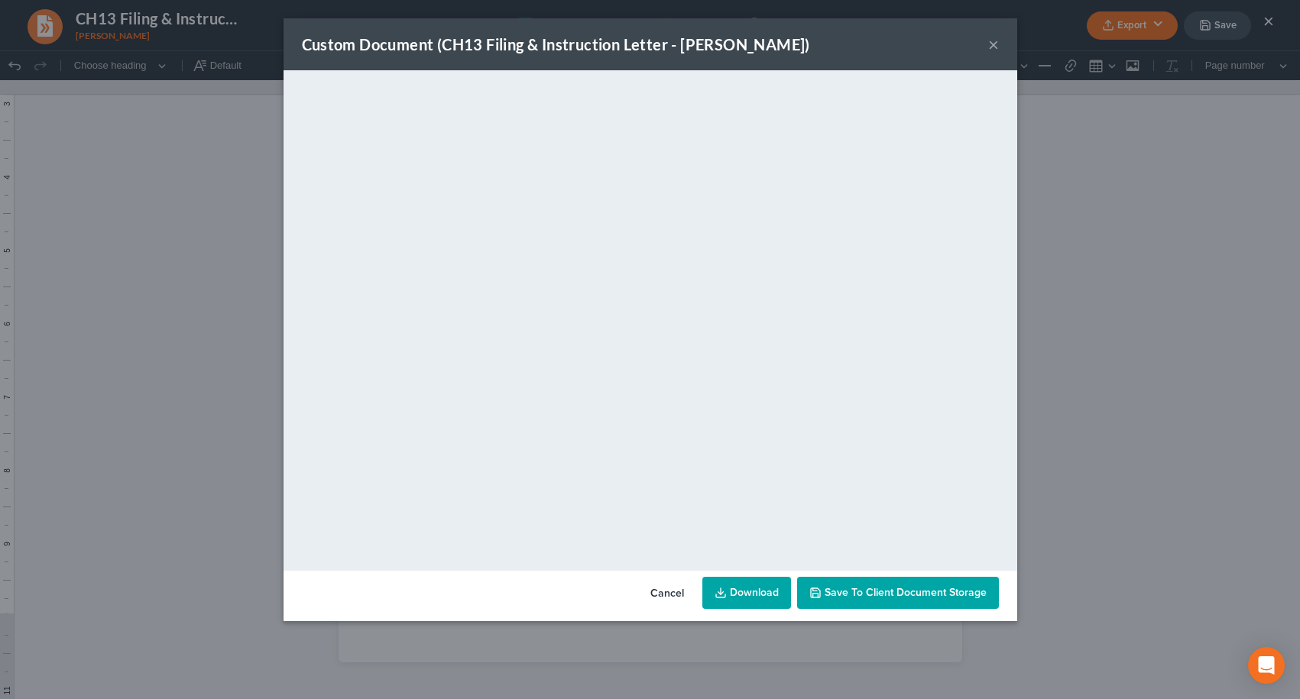
click at [919, 595] on span "Save to Client Document Storage" at bounding box center [906, 592] width 162 height 13
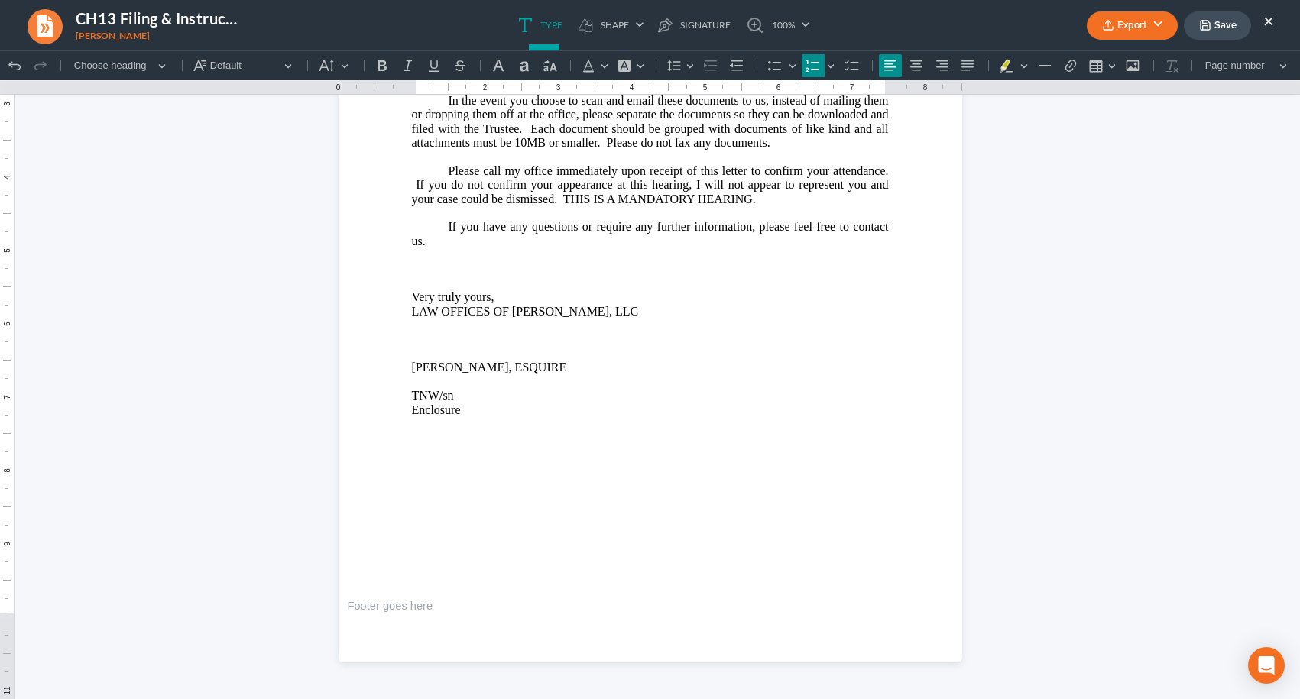
click at [1267, 21] on button "×" at bounding box center [1268, 20] width 11 height 18
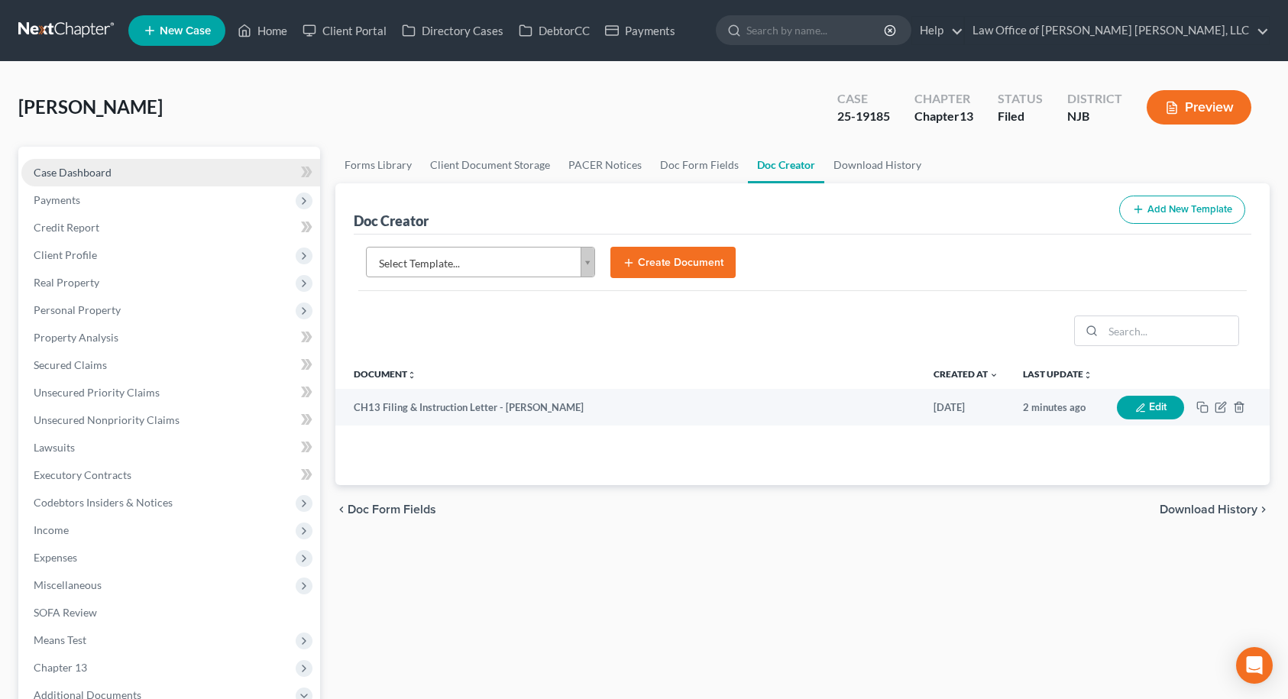
click at [141, 175] on link "Case Dashboard" at bounding box center [170, 173] width 299 height 28
select select "10"
select select "0"
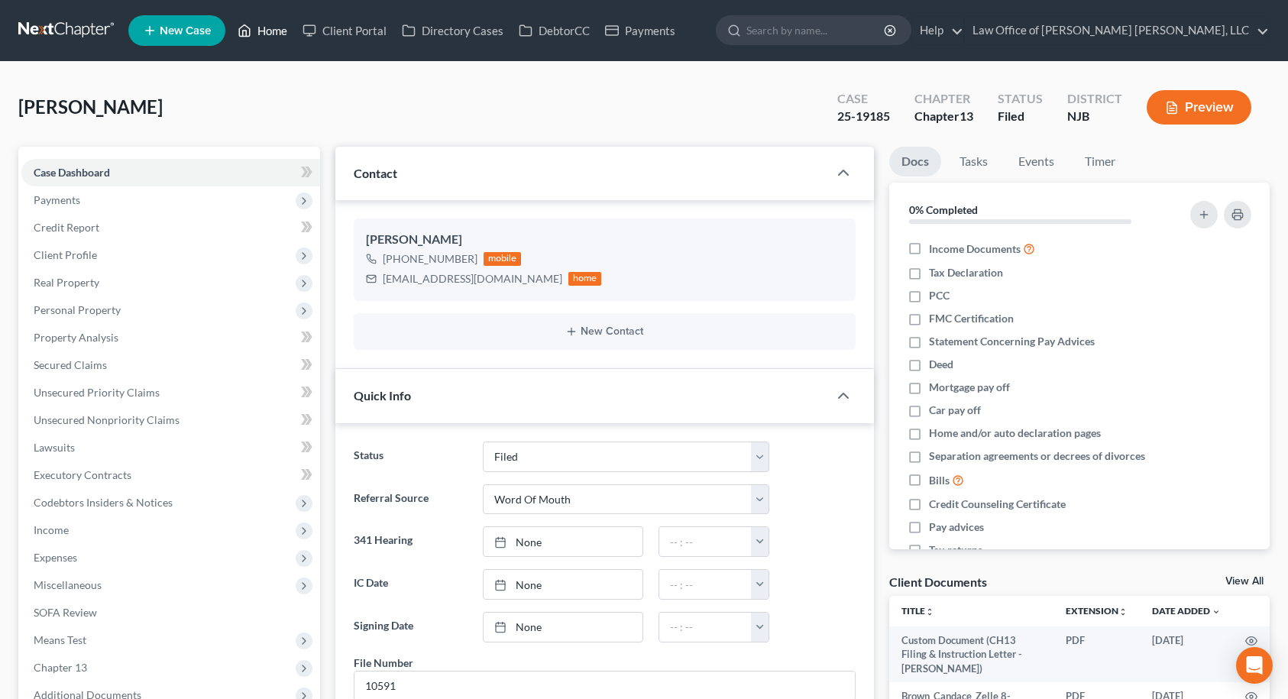
click at [277, 31] on link "Home" at bounding box center [262, 31] width 65 height 28
